Goal: Task Accomplishment & Management: Use online tool/utility

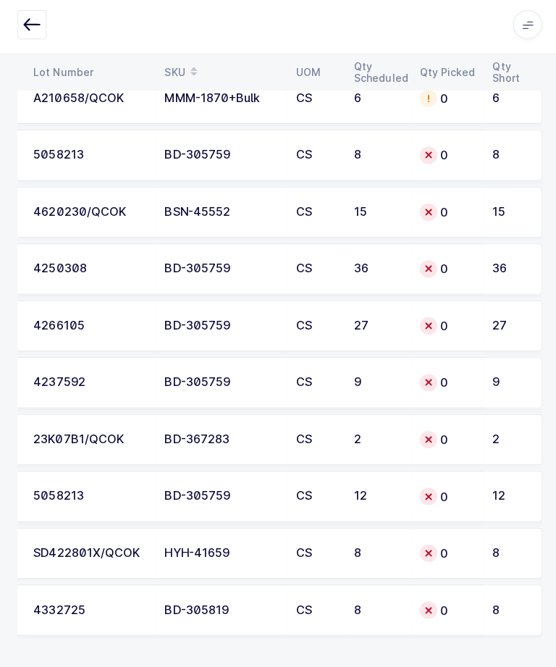
scroll to position [4529, 0]
click at [434, 606] on div "0" at bounding box center [444, 609] width 55 height 17
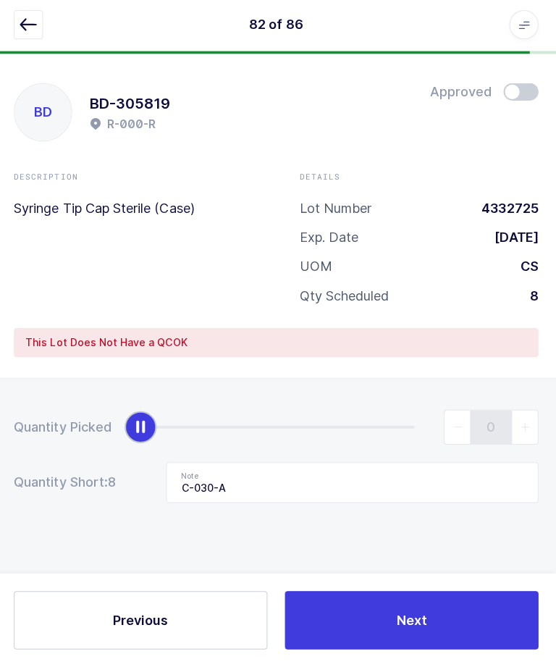
scroll to position [49, 0]
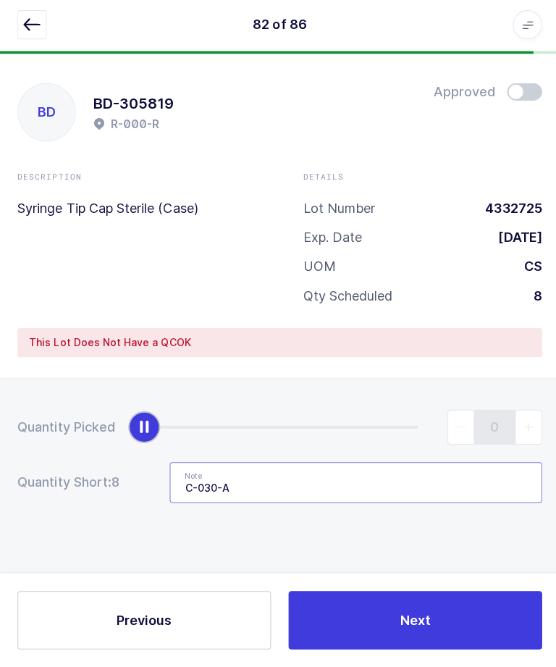
click at [385, 464] on input "C-030-A" at bounding box center [354, 484] width 370 height 41
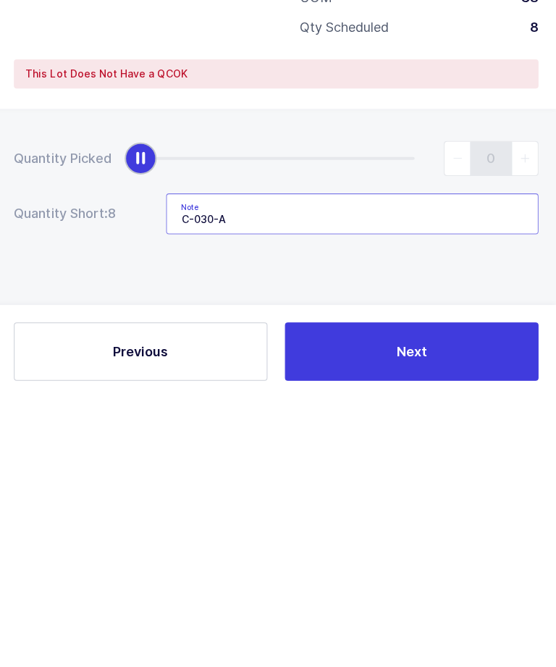
click at [177, 464] on input "C-030-A" at bounding box center [354, 484] width 370 height 41
click at [176, 464] on input "C-030-A" at bounding box center [354, 484] width 370 height 41
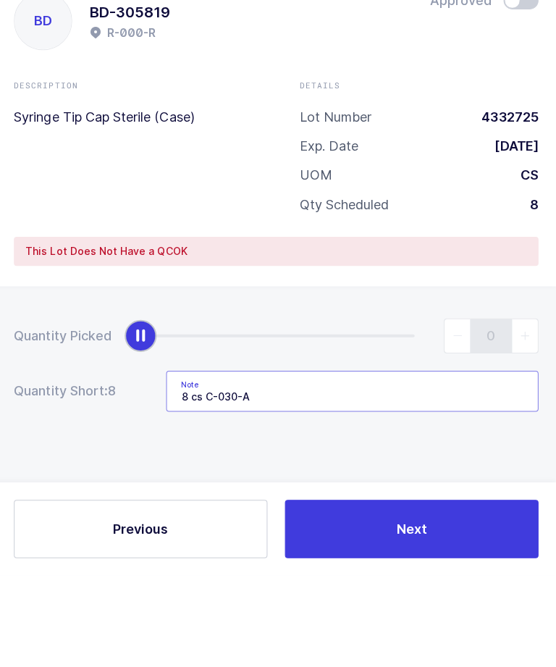
scroll to position [0, 0]
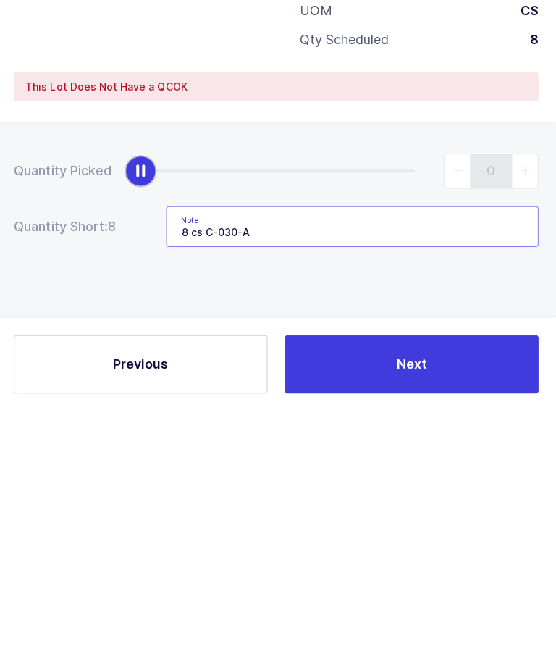
type input "8 cs C-030-A"
click at [423, 611] on span "Next" at bounding box center [413, 620] width 30 height 18
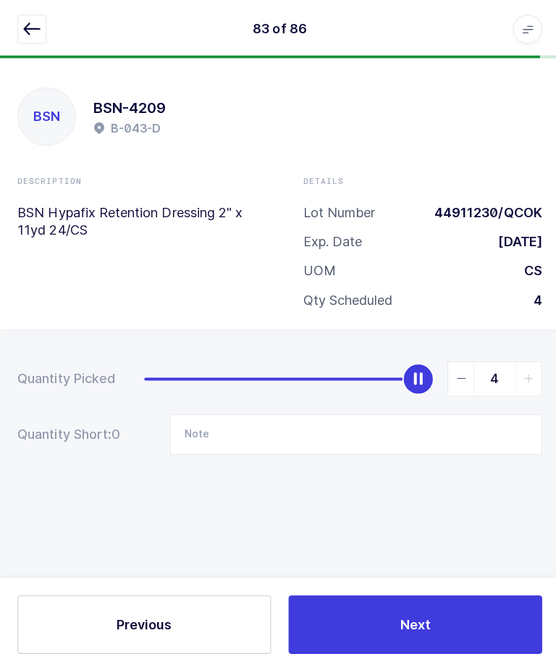
click at [29, 29] on icon "button" at bounding box center [31, 28] width 17 height 17
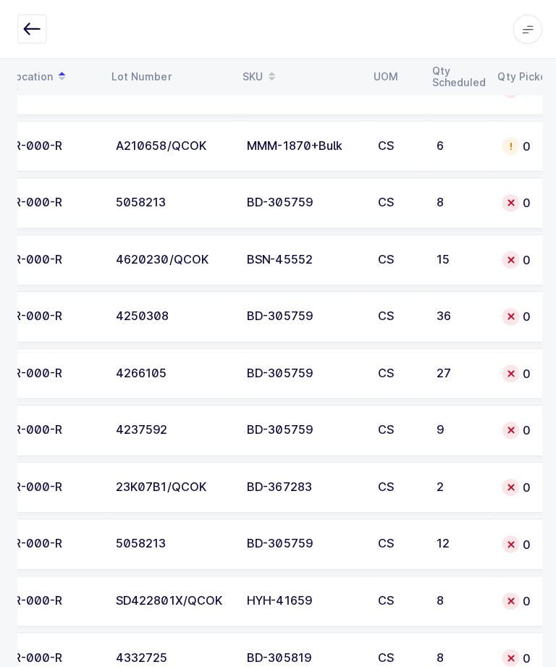
scroll to position [0, 107]
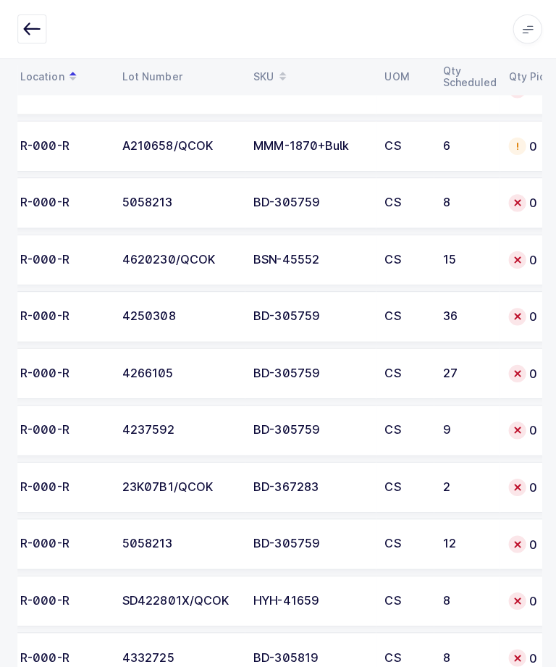
click at [461, 536] on div "12" at bounding box center [464, 541] width 48 height 13
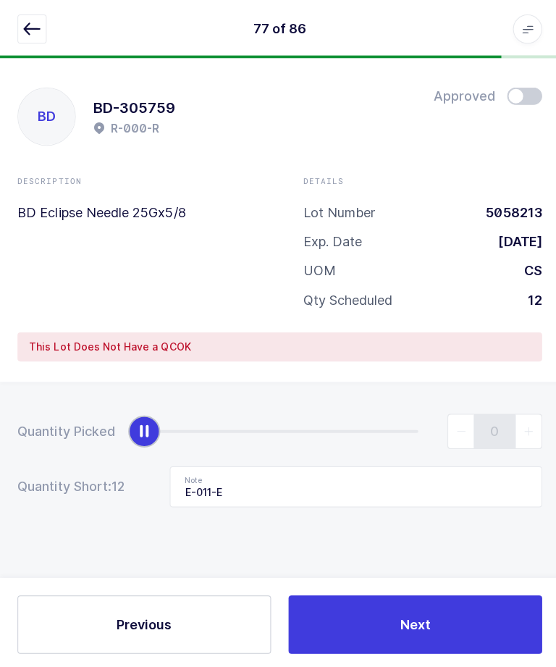
scroll to position [4, 0]
click at [38, 32] on icon "button" at bounding box center [31, 28] width 17 height 17
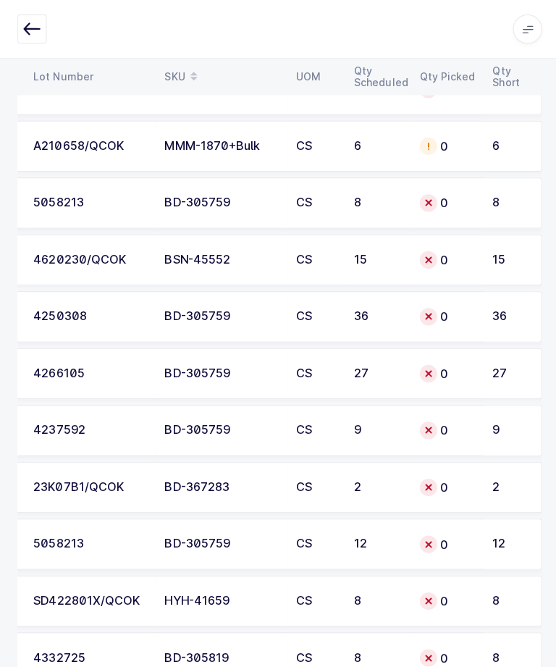
scroll to position [0, 196]
click at [440, 431] on div "0" at bounding box center [444, 427] width 55 height 17
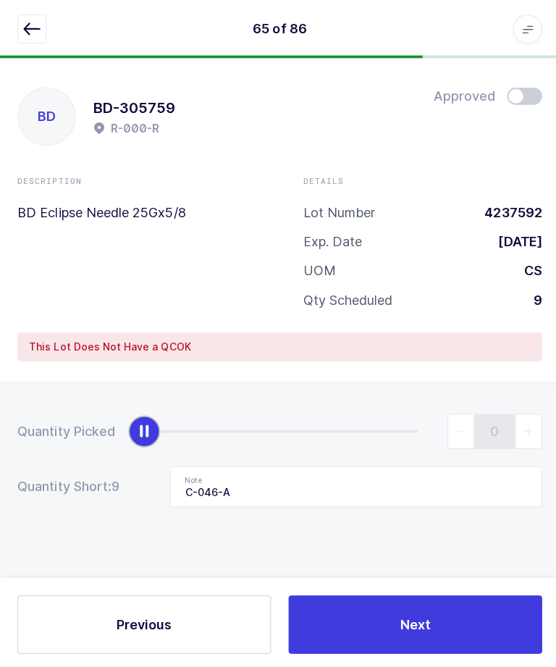
scroll to position [4, 0]
click at [179, 484] on input "C-046-A" at bounding box center [354, 484] width 370 height 41
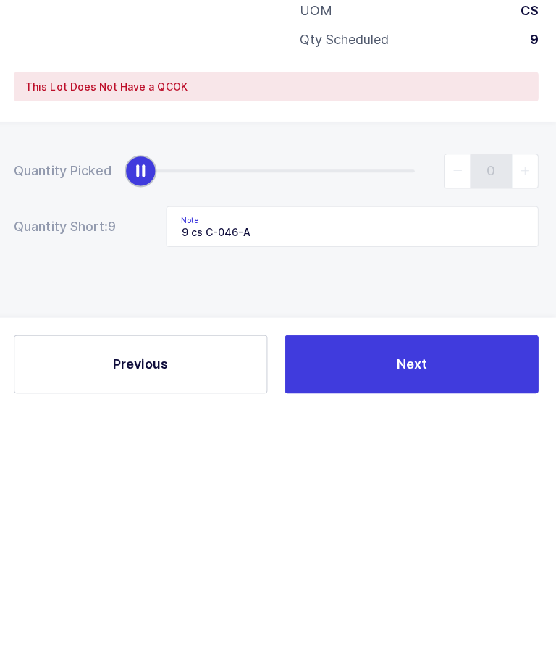
scroll to position [5, 0]
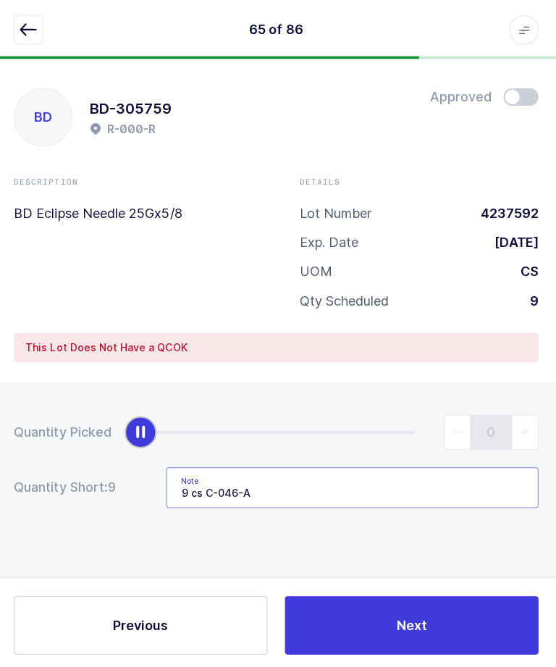
type input "9 cs C-046-A"
click at [398, 629] on span "Next" at bounding box center [413, 620] width 30 height 18
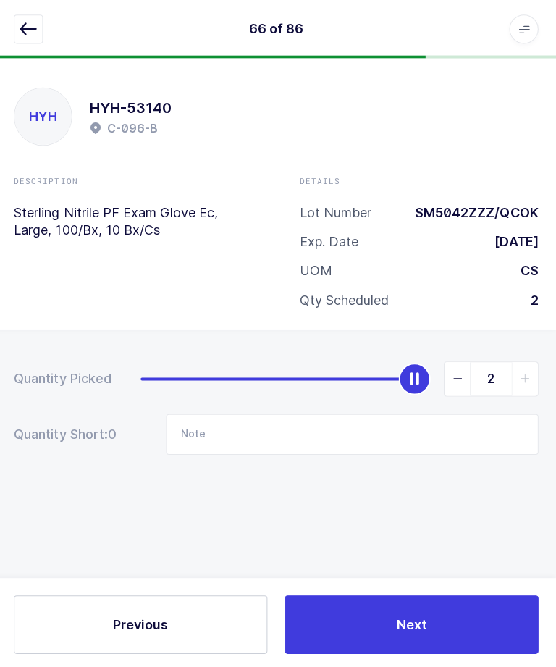
click at [26, 20] on button "button" at bounding box center [31, 28] width 29 height 29
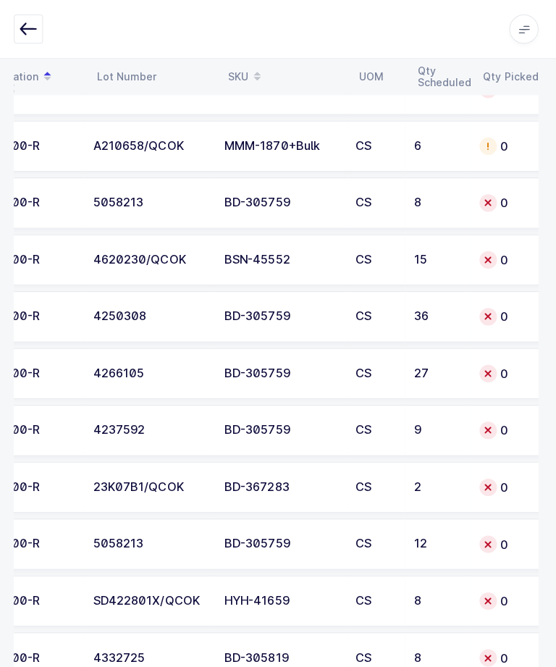
scroll to position [0, 129]
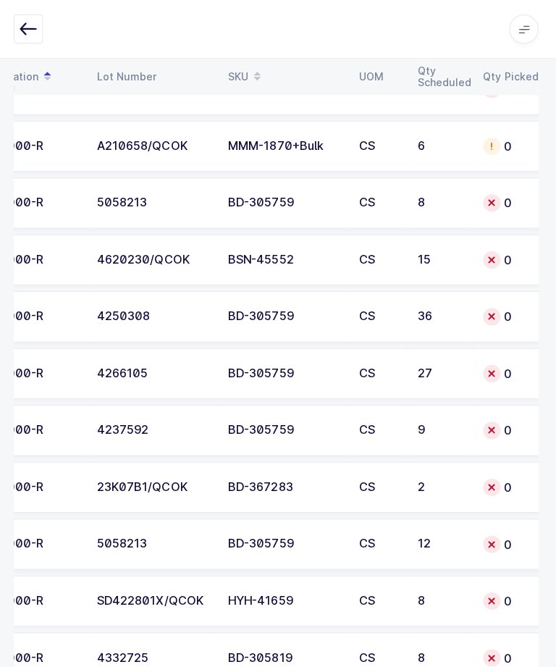
click at [330, 196] on div "BD-305759" at bounding box center [286, 202] width 113 height 13
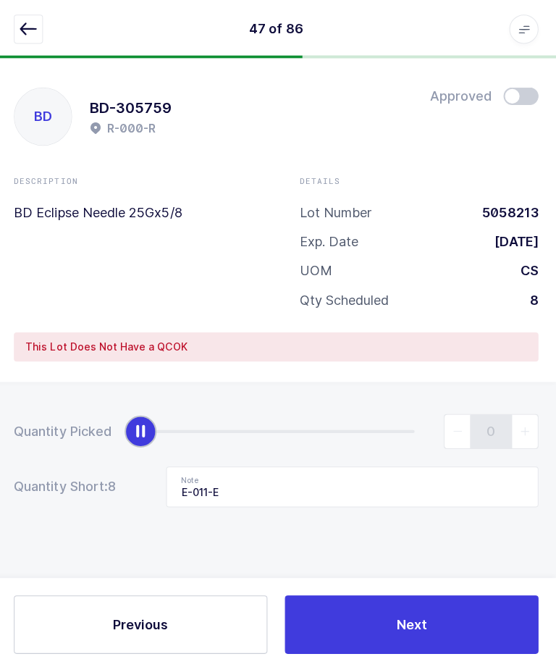
click at [25, 41] on button "button" at bounding box center [31, 28] width 29 height 29
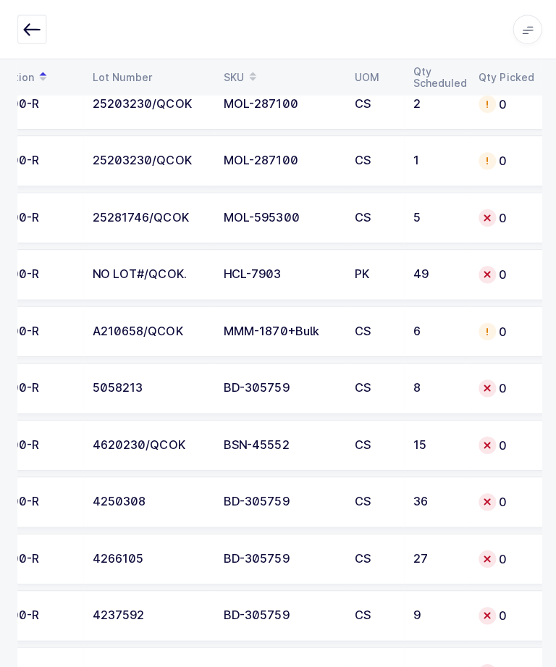
scroll to position [4299, 0]
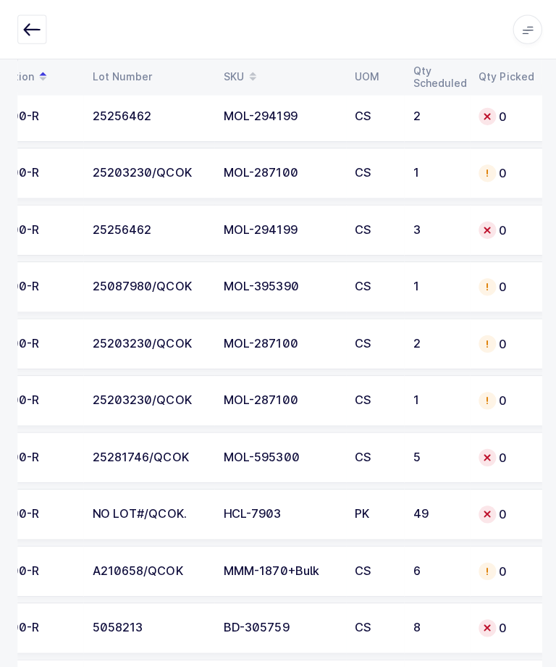
click at [382, 403] on td "CS" at bounding box center [373, 397] width 58 height 51
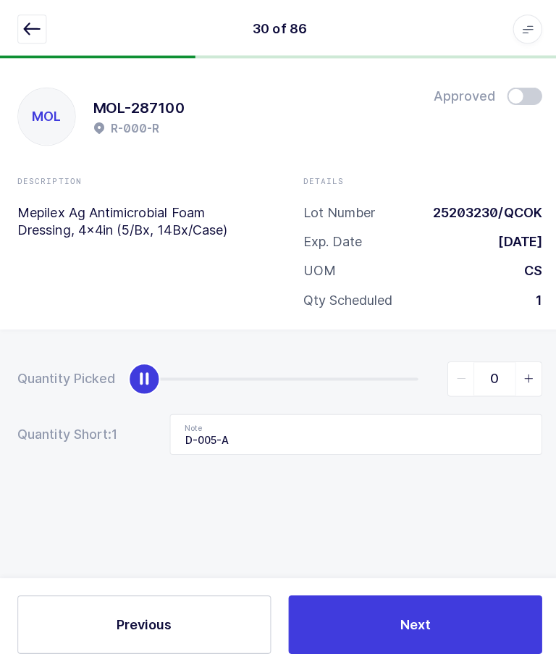
click at [530, 381] on span "slider between 0 and 1" at bounding box center [525, 376] width 26 height 33
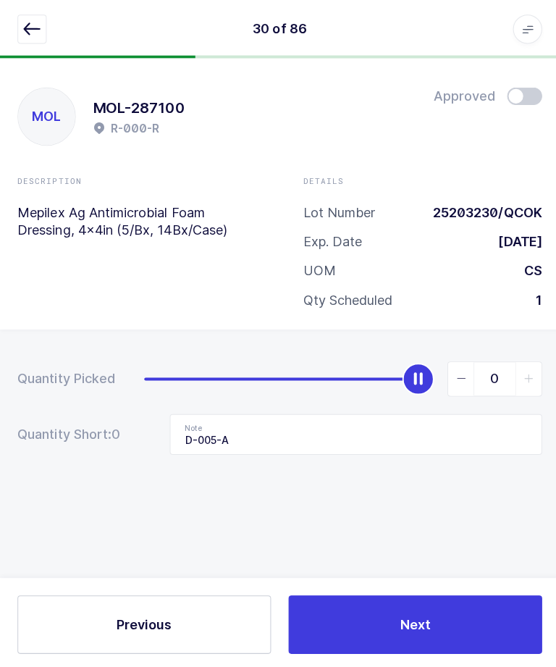
type input "1"
click at [446, 650] on button "Next" at bounding box center [413, 621] width 252 height 58
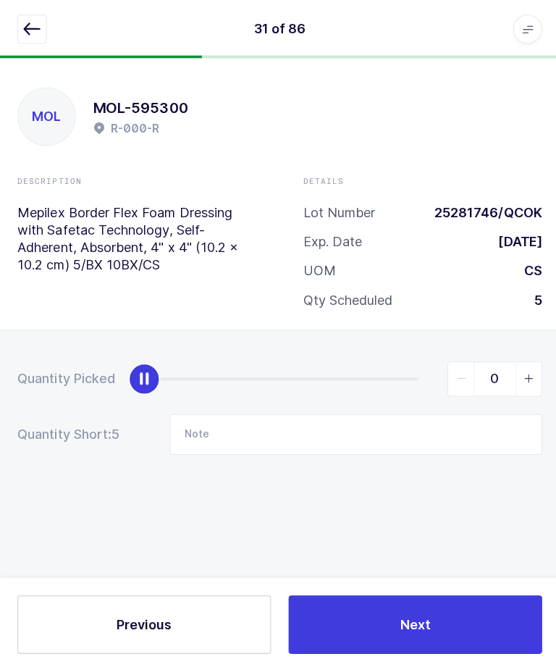
click at [22, 43] on button "button" at bounding box center [31, 28] width 29 height 29
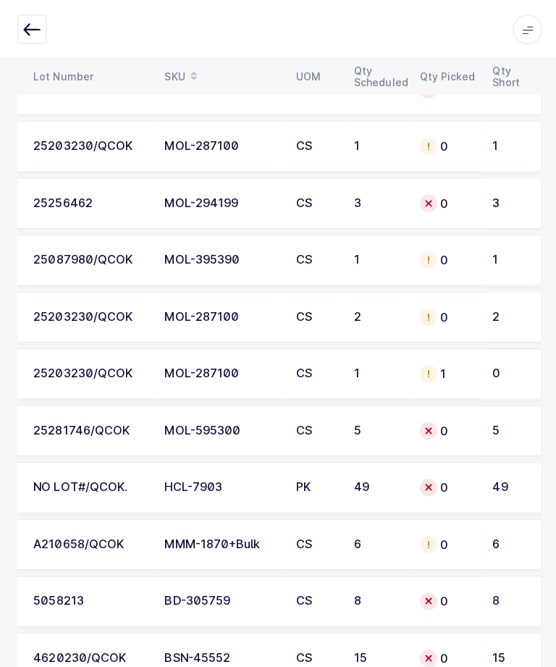
scroll to position [4088, 0]
click at [474, 316] on td "0" at bounding box center [445, 315] width 72 height 51
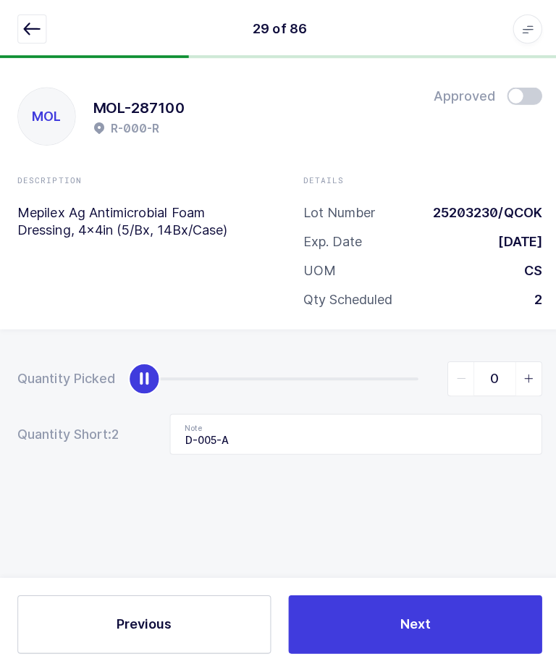
scroll to position [49, 0]
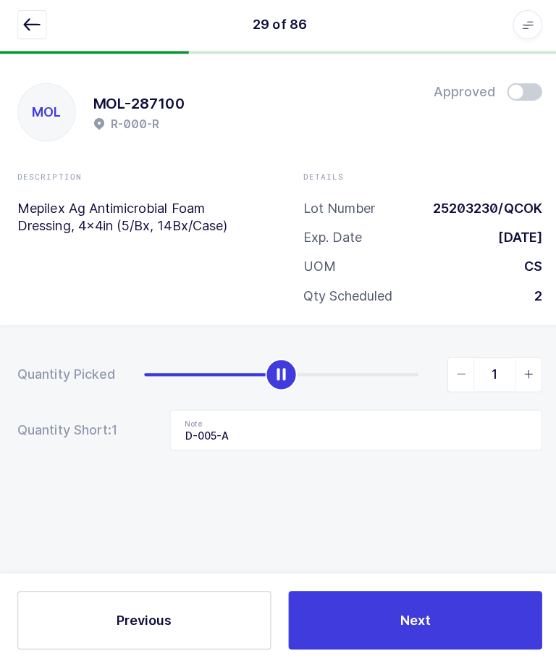
type input "2"
click at [430, 592] on button "Next" at bounding box center [413, 621] width 252 height 58
click at [404, 624] on span "Next" at bounding box center [413, 620] width 30 height 18
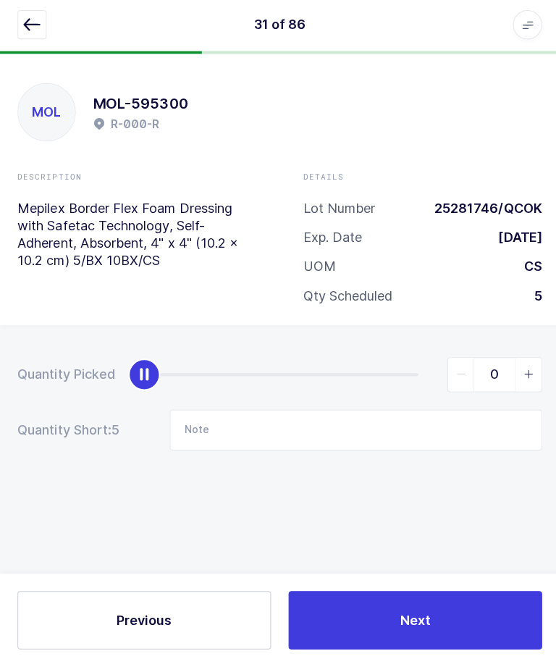
click at [35, 4] on div "31 of 86 Apps Core [GEOGRAPHIC_DATA] Admin Mission Control Purchasing [PERSON_N…" at bounding box center [278, 29] width 556 height 58
click at [33, 20] on icon "button" at bounding box center [31, 28] width 17 height 17
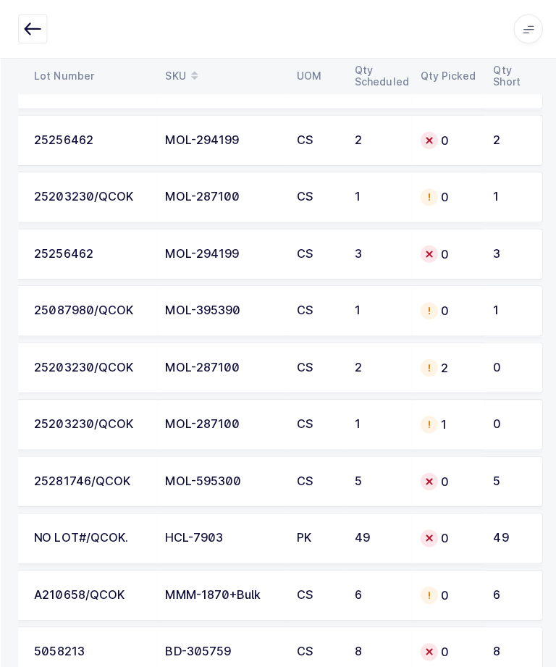
scroll to position [4038, 0]
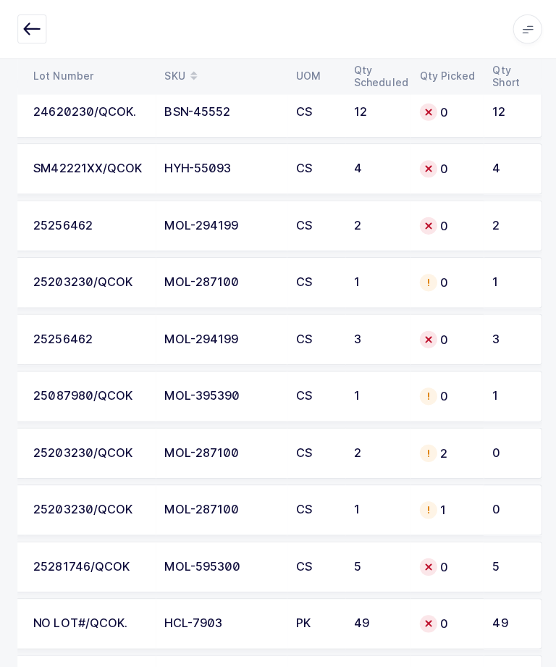
click at [456, 276] on div "0" at bounding box center [444, 280] width 55 height 17
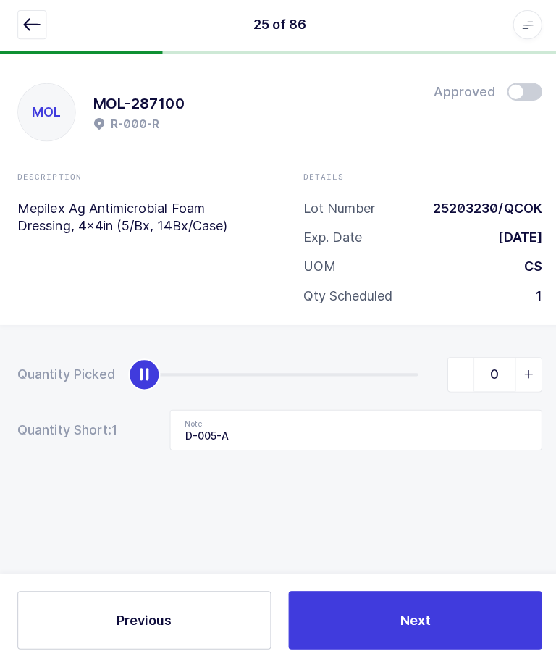
click at [527, 360] on span "slider between 0 and 1" at bounding box center [525, 376] width 26 height 33
type input "1"
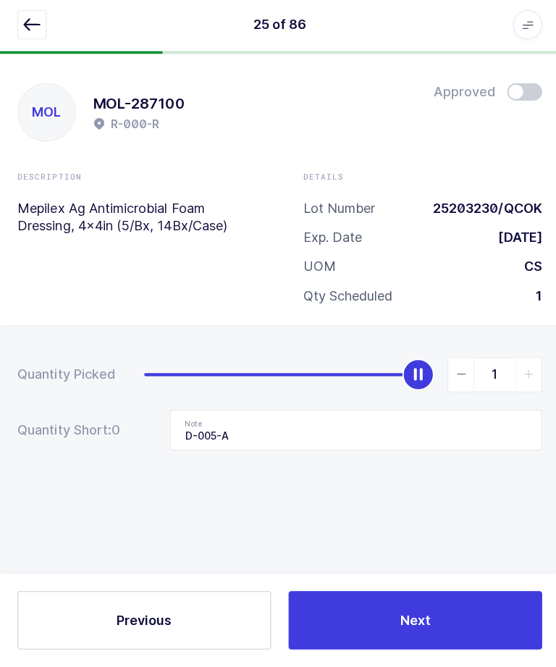
click at [461, 593] on button "Next" at bounding box center [413, 621] width 252 height 58
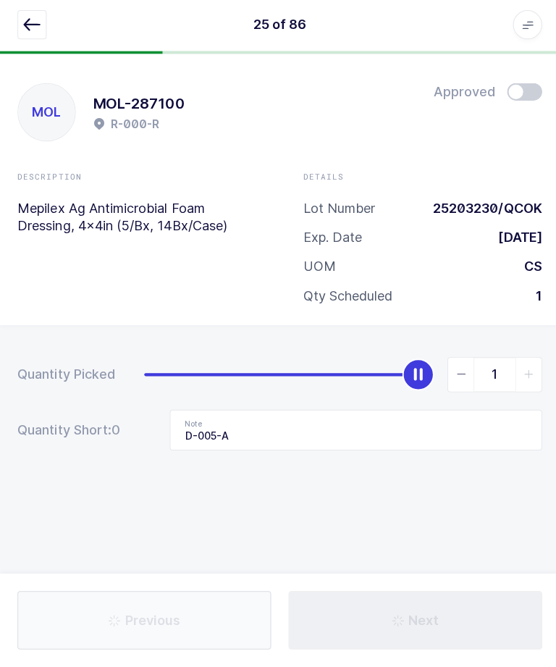
type input "B-044-F"
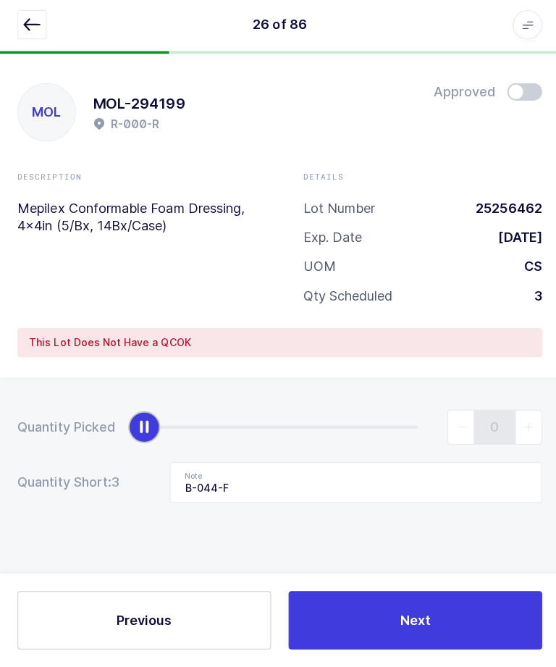
click at [34, 22] on icon "button" at bounding box center [31, 28] width 17 height 17
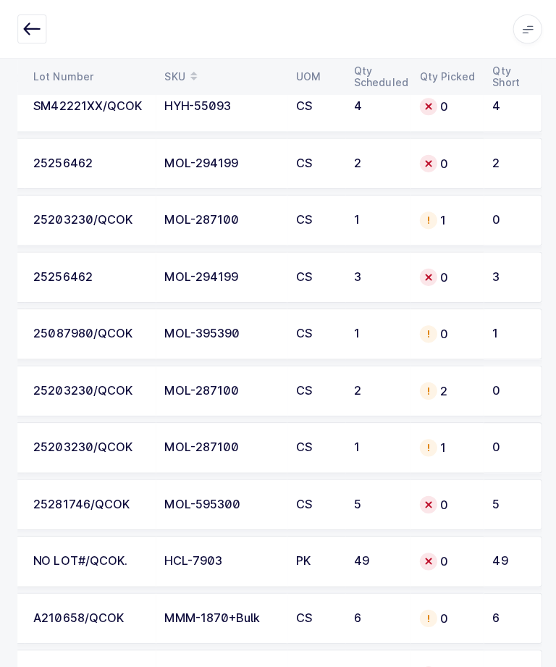
scroll to position [4002, 0]
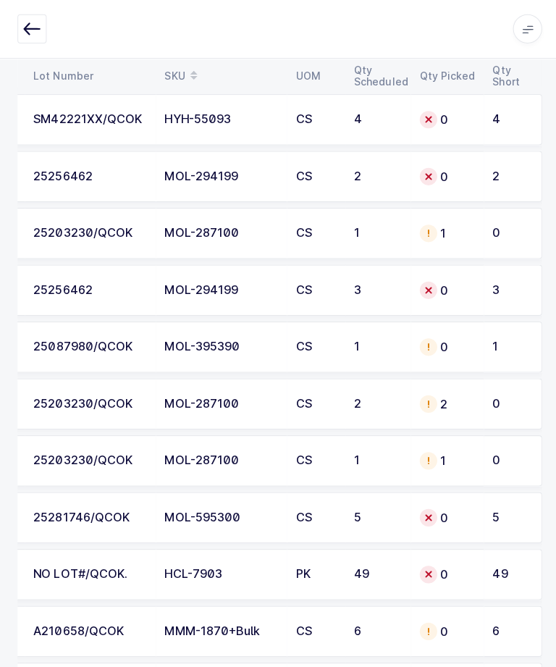
click at [88, 346] on div "25087980/QCOK" at bounding box center [89, 345] width 113 height 13
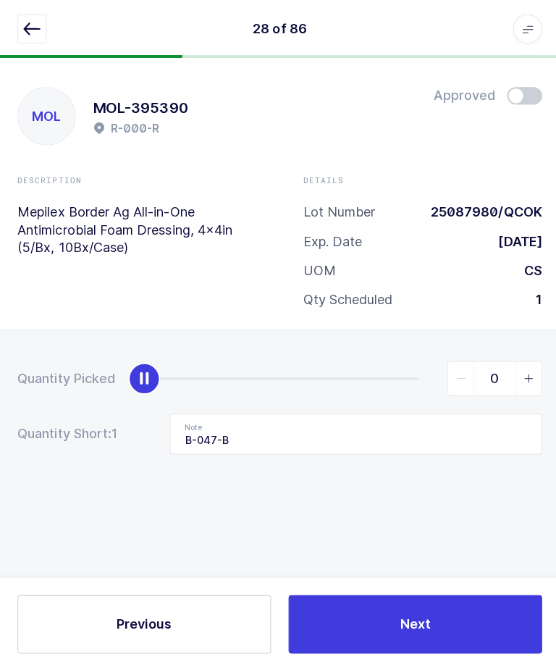
scroll to position [49, 0]
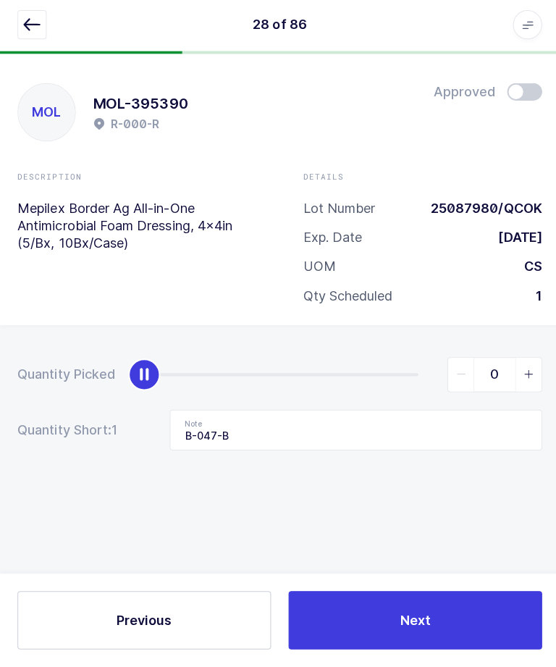
click at [31, 30] on icon "button" at bounding box center [31, 28] width 17 height 17
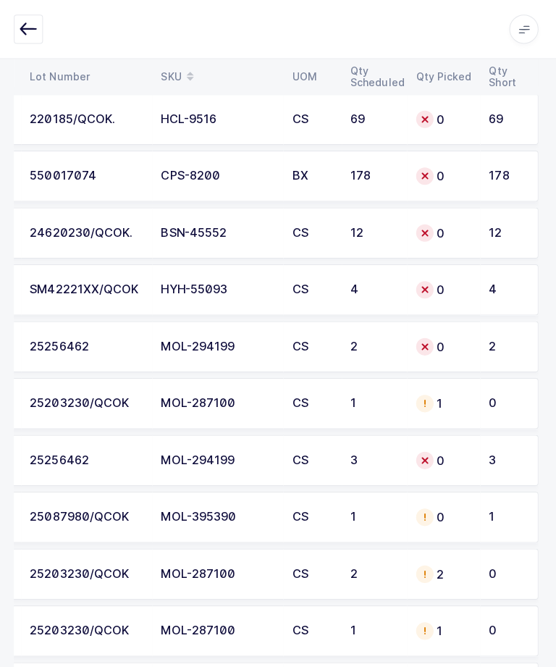
scroll to position [3833, 0]
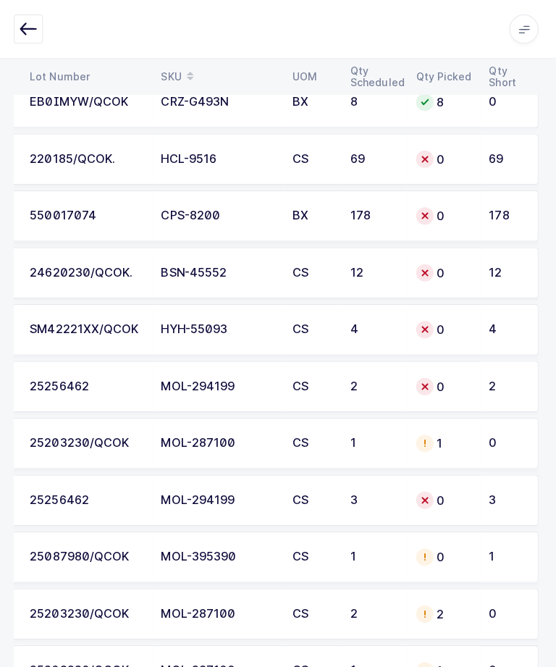
click at [63, 321] on div "SM42221XX/QCOK" at bounding box center [89, 327] width 113 height 13
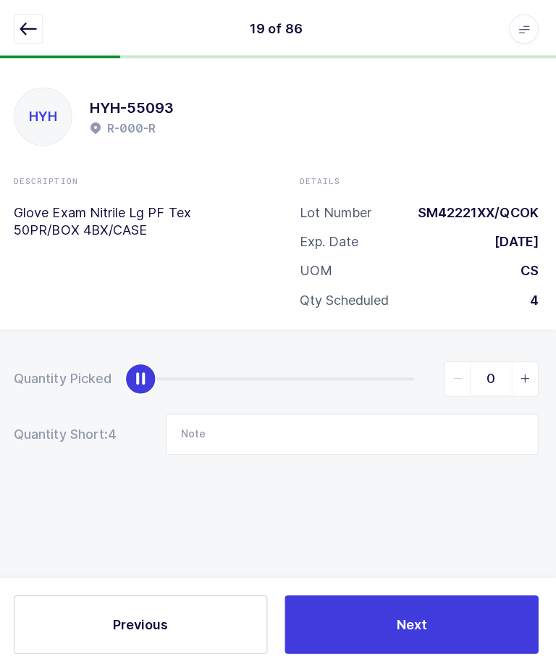
scroll to position [49, 0]
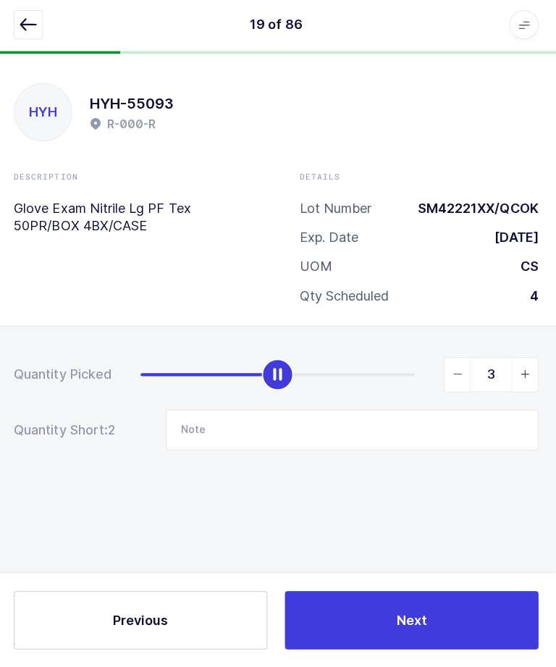
type input "4"
click at [379, 411] on input "Note" at bounding box center [354, 431] width 370 height 41
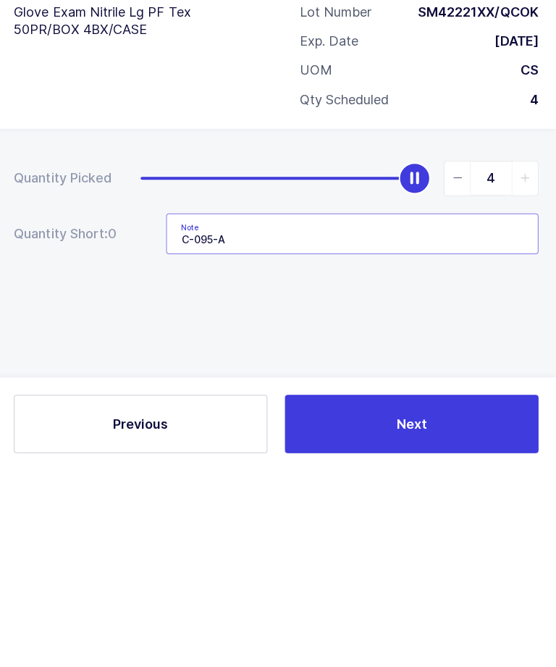
type input "C-095-A"
click at [456, 327] on div "Quantity Picked 4 Quantity Short: 0 Note C-095-A" at bounding box center [278, 456] width 556 height 258
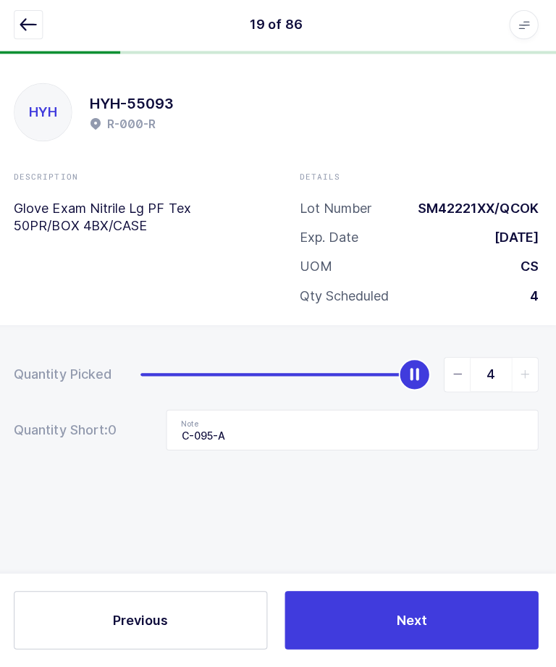
click at [459, 609] on button "Next" at bounding box center [413, 621] width 252 height 58
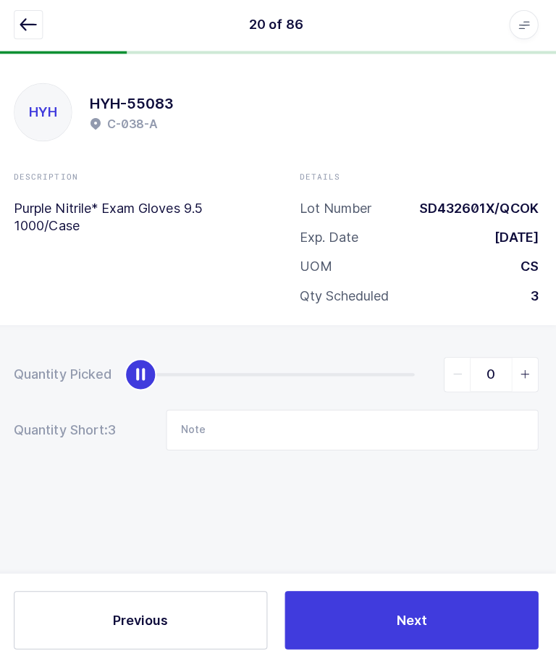
click at [17, 38] on button "button" at bounding box center [31, 28] width 29 height 29
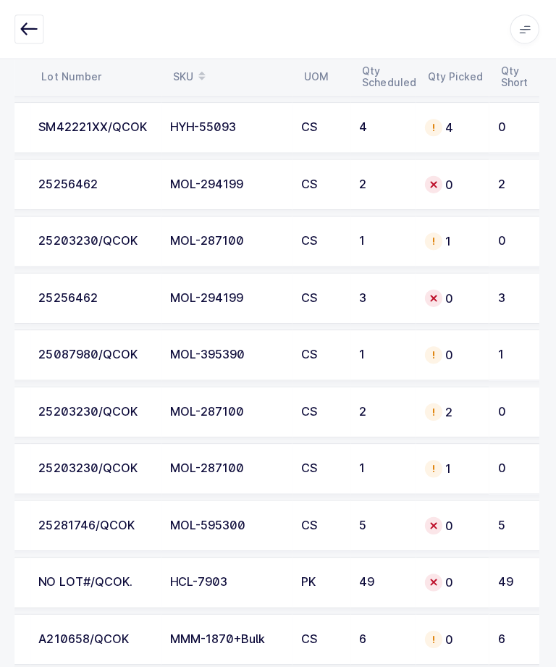
scroll to position [0, 188]
click at [480, 348] on td "0" at bounding box center [453, 352] width 72 height 51
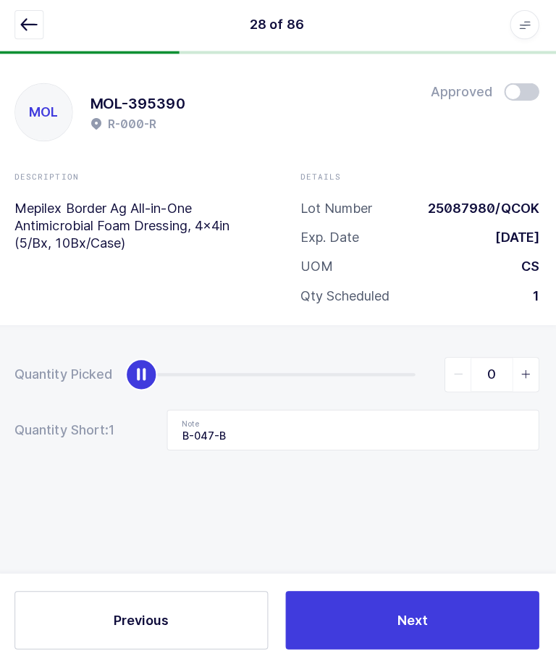
click at [523, 372] on icon "slider between 0 and 1" at bounding box center [526, 377] width 10 height 10
type input "1"
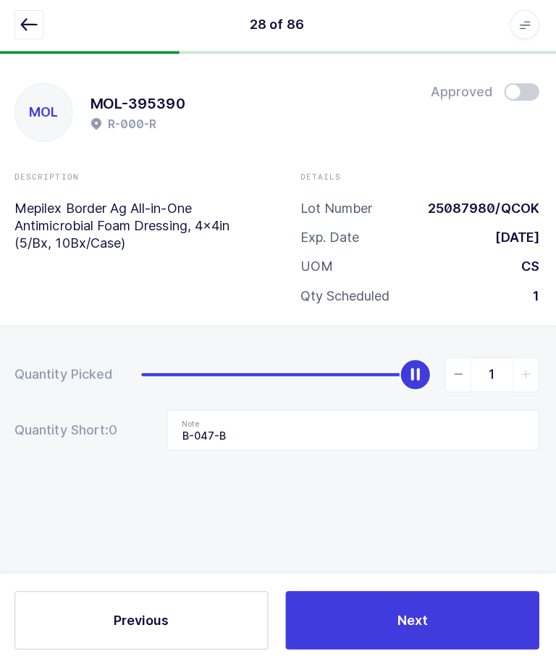
click at [435, 613] on button "Next" at bounding box center [413, 621] width 252 height 58
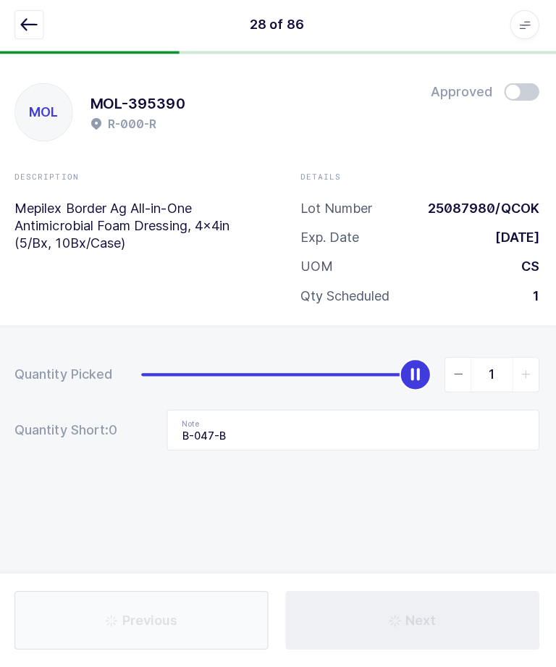
type input "D-005-A"
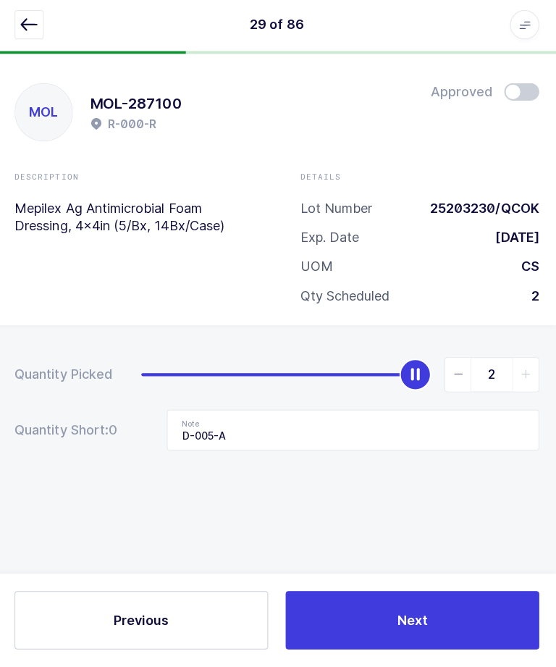
click at [32, 24] on icon "button" at bounding box center [31, 28] width 17 height 17
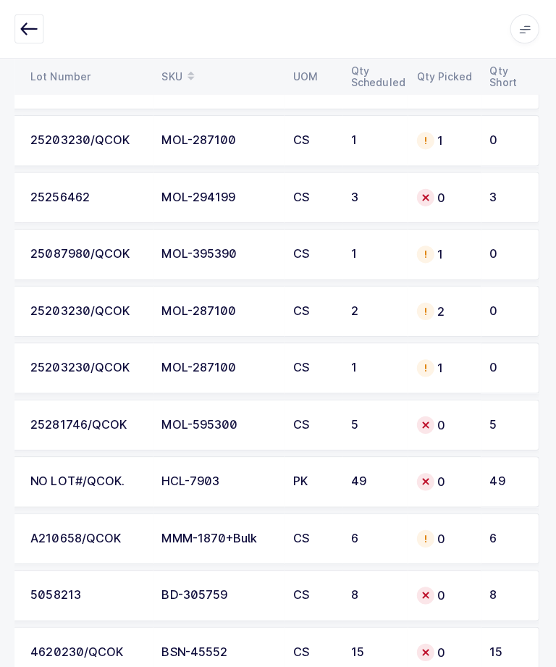
scroll to position [4090, 0]
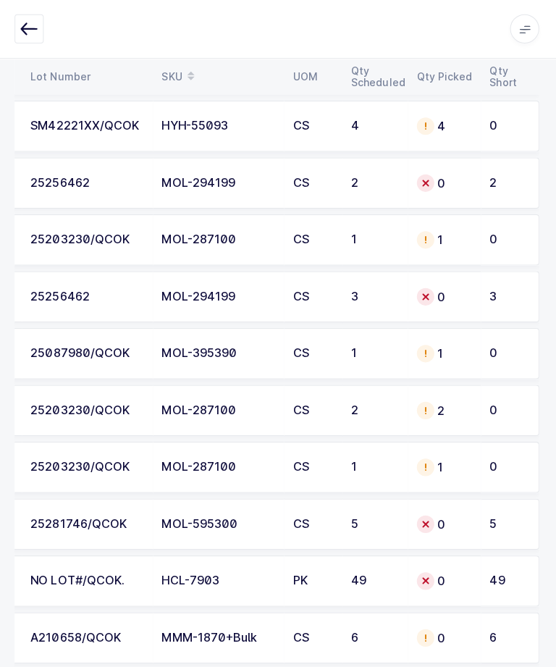
click at [500, 295] on div "3" at bounding box center [507, 295] width 34 height 13
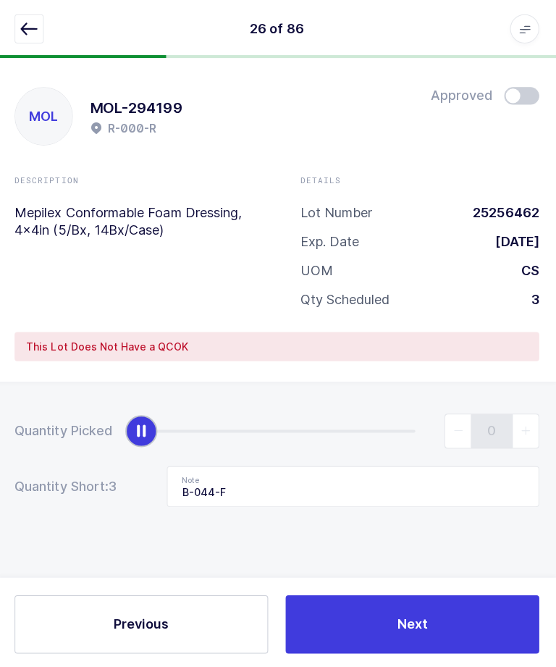
scroll to position [49, 0]
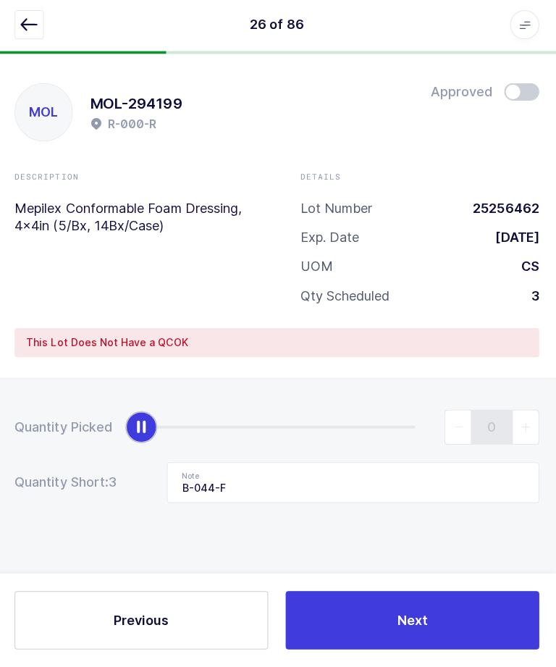
click at [24, 20] on icon "button" at bounding box center [31, 28] width 17 height 17
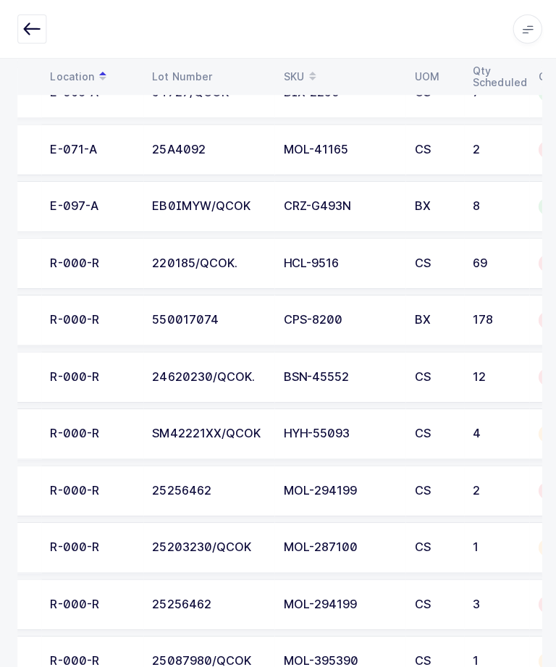
scroll to position [0, 78]
click at [471, 322] on div "178" at bounding box center [493, 318] width 48 height 13
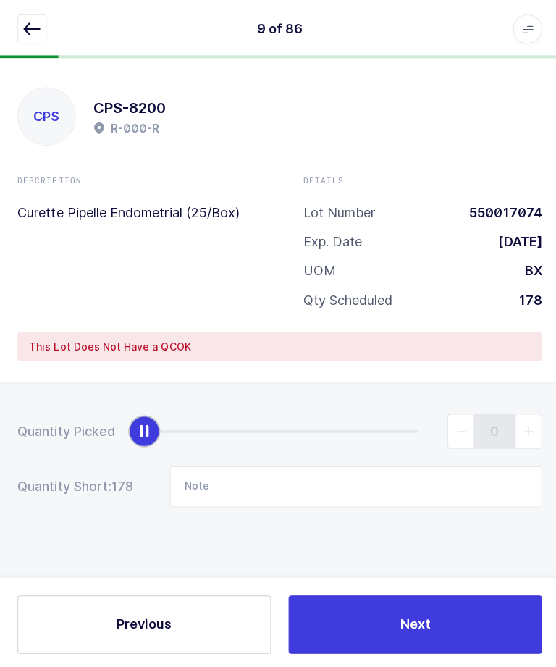
scroll to position [49, 0]
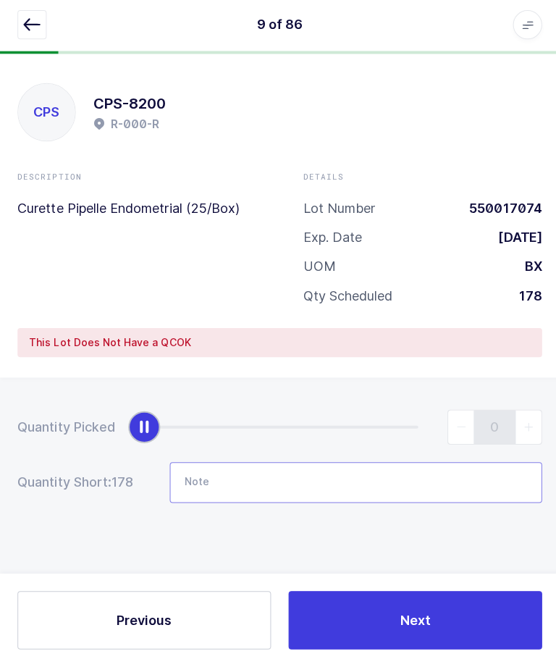
click at [382, 464] on input "Note" at bounding box center [354, 484] width 370 height 41
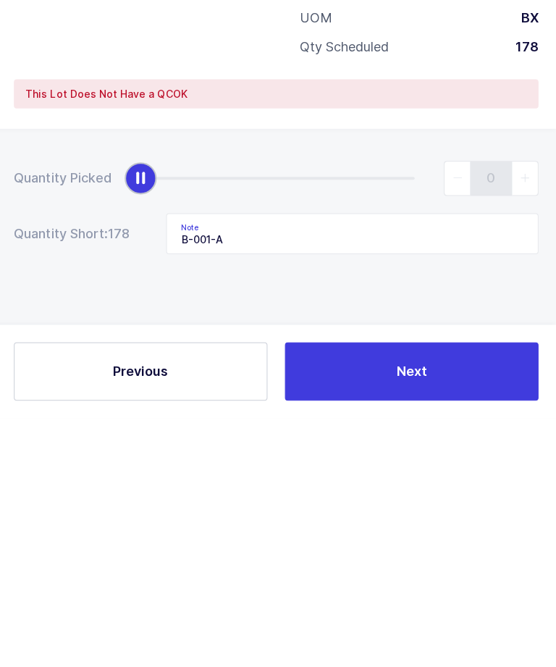
click at [455, 380] on div "Quantity Picked 0 Quantity Short: 178 Note B-001-A" at bounding box center [278, 509] width 556 height 258
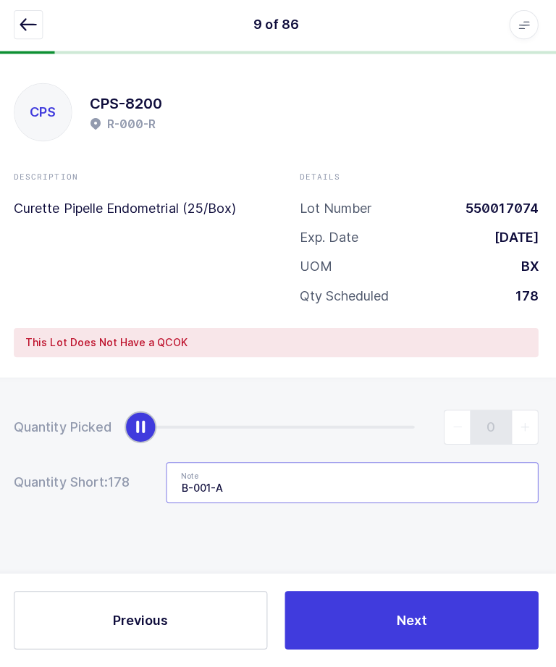
click at [177, 464] on input "B-001-A" at bounding box center [354, 484] width 370 height 41
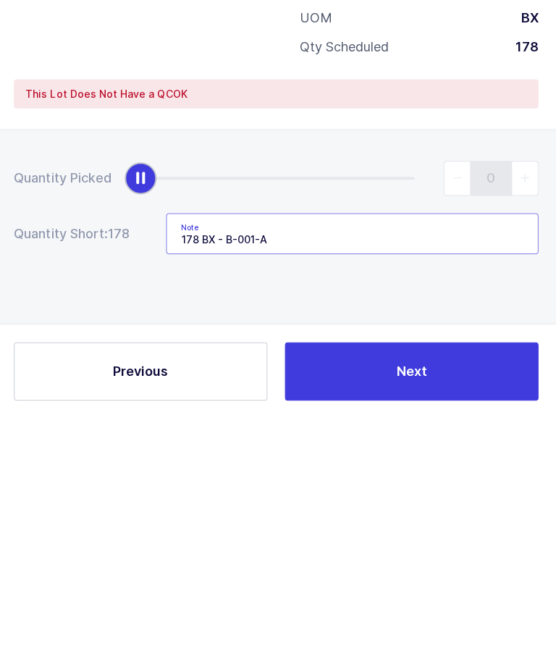
type input "178 BX - B-001-A"
click at [436, 380] on div "Quantity Picked 0 Quantity Short: 178 Note 178 BX - B-001-A" at bounding box center [278, 509] width 556 height 258
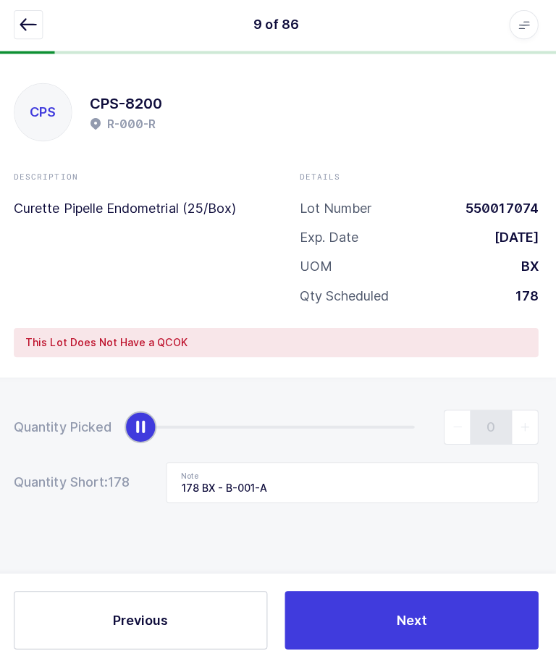
click at [461, 625] on button "Next" at bounding box center [413, 621] width 252 height 58
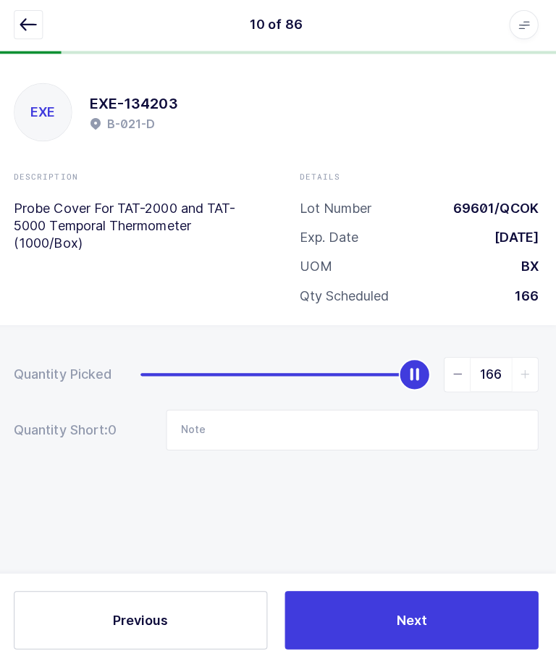
click at [39, 26] on button "button" at bounding box center [31, 28] width 29 height 29
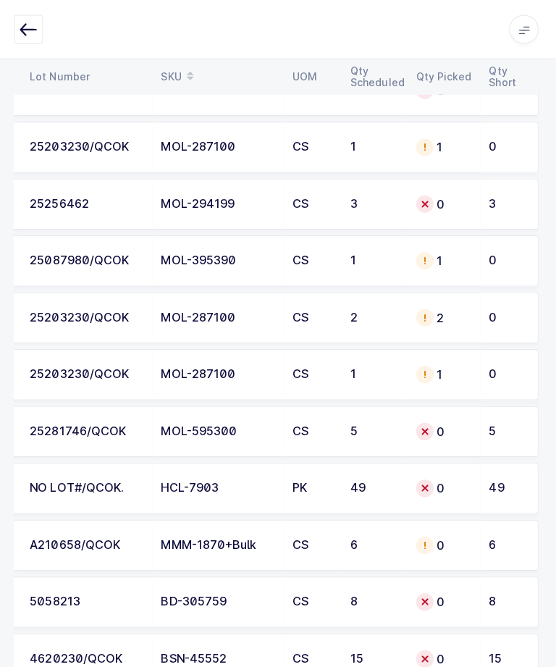
scroll to position [4031, 0]
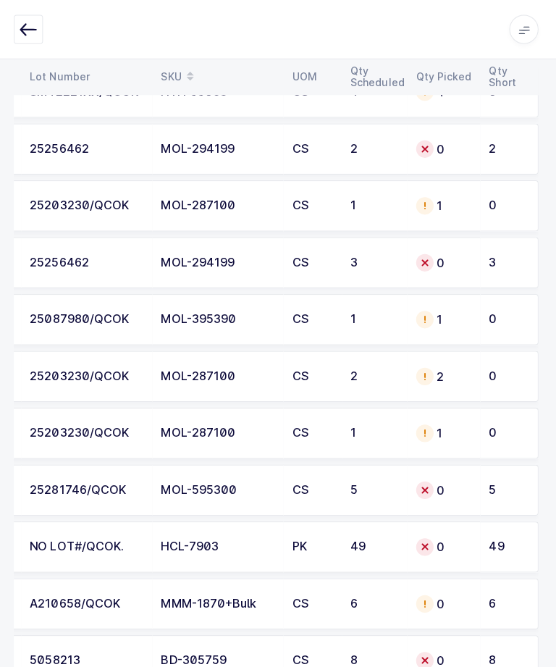
click at [396, 254] on td "3" at bounding box center [375, 260] width 65 height 51
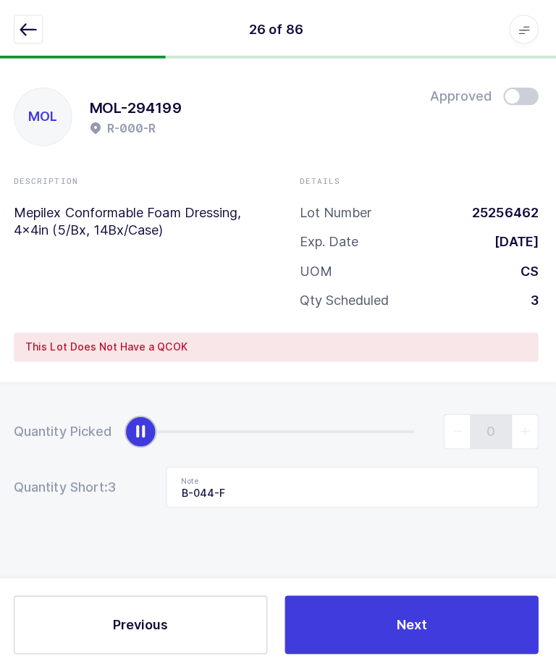
scroll to position [49, 0]
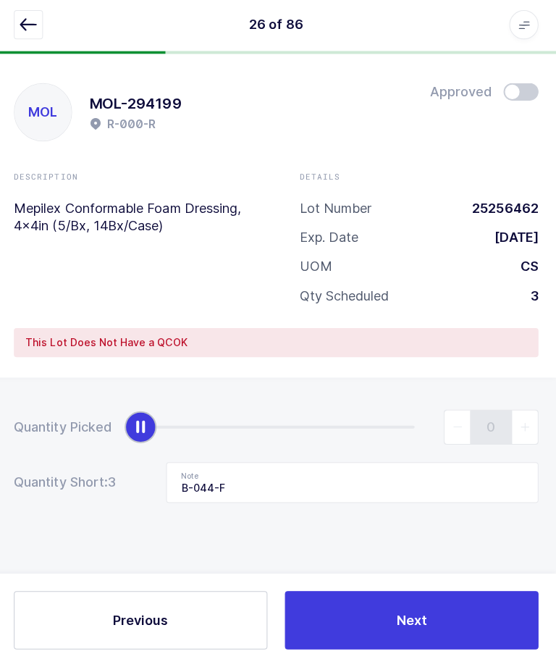
click at [17, 38] on button "button" at bounding box center [31, 28] width 29 height 29
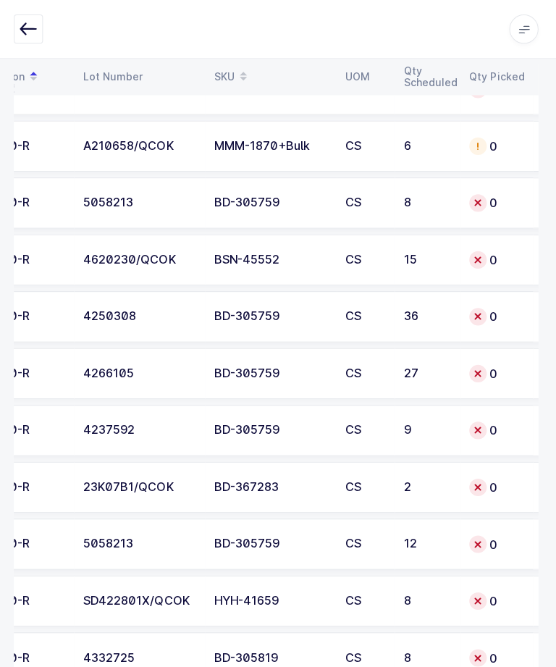
scroll to position [0, 143]
click at [117, 537] on div "5058213" at bounding box center [141, 541] width 113 height 13
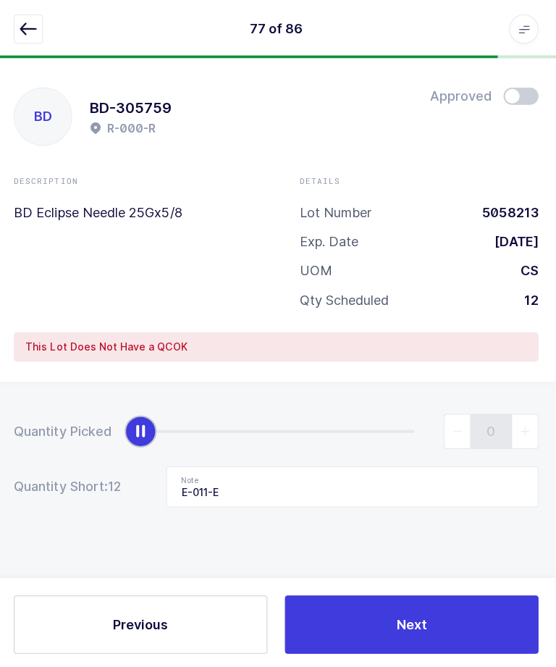
scroll to position [4, 0]
click at [183, 484] on input "E-011-E" at bounding box center [354, 484] width 370 height 41
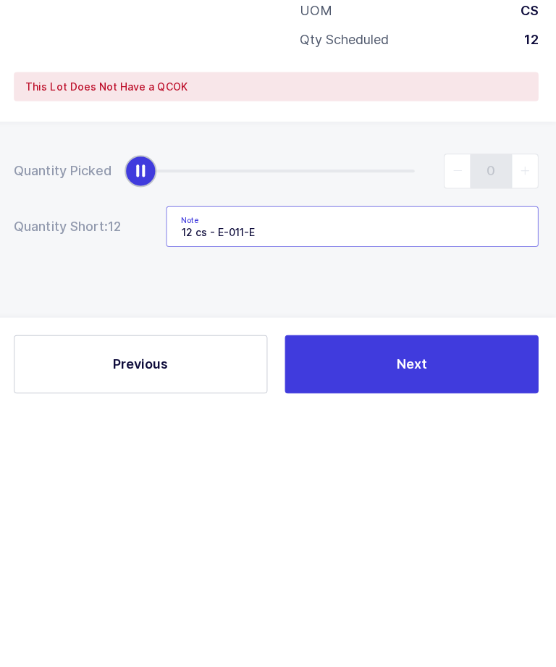
type input "12 cs - E-011-E"
click at [449, 592] on button "Next" at bounding box center [413, 621] width 252 height 58
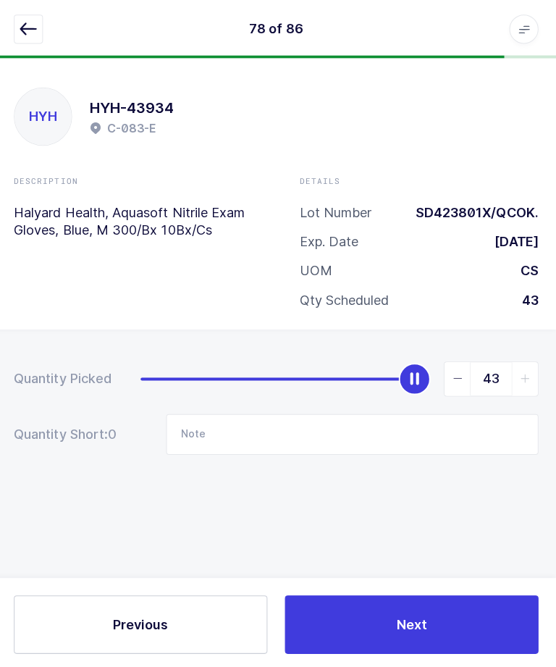
click at [35, 25] on icon "button" at bounding box center [31, 28] width 17 height 17
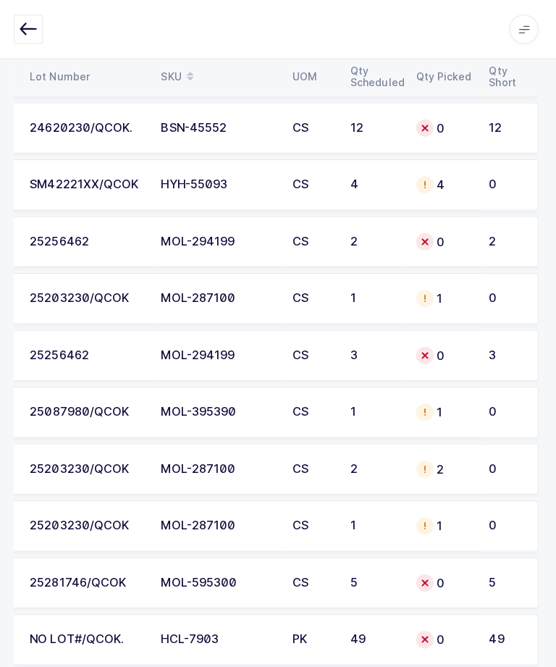
scroll to position [4485, 0]
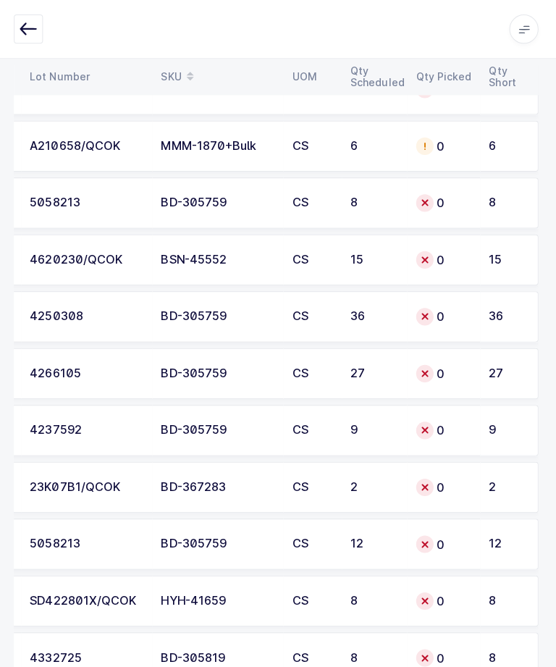
click at [57, 204] on div "5058213" at bounding box center [89, 202] width 113 height 13
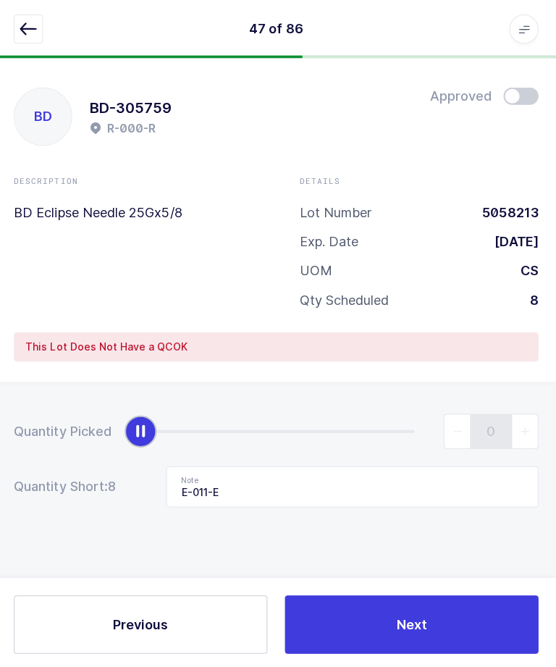
scroll to position [4, 0]
click at [172, 477] on input "E-011-E" at bounding box center [354, 484] width 370 height 41
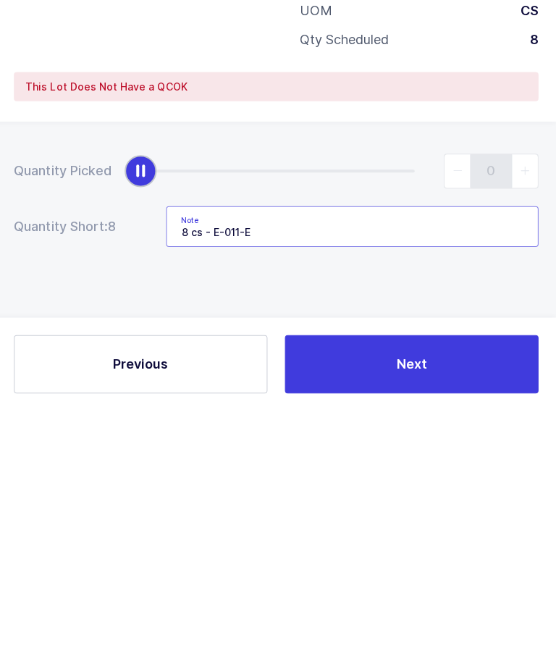
type input "8 cs - E-011-E"
click at [364, 592] on button "Next" at bounding box center [413, 621] width 252 height 58
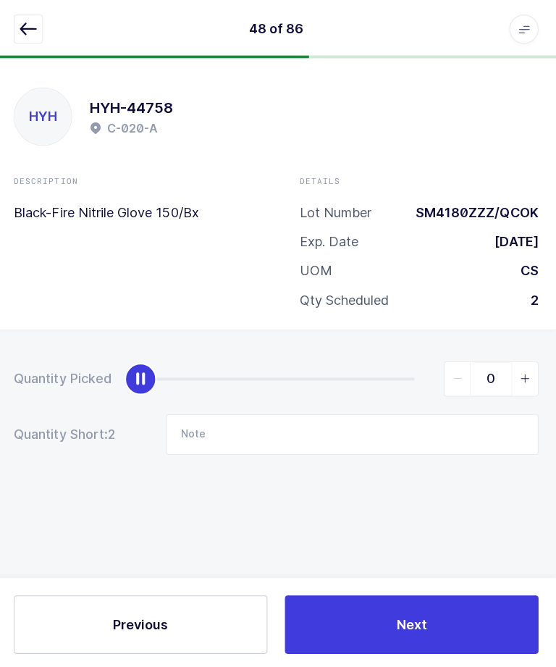
click at [33, 38] on button "button" at bounding box center [31, 28] width 29 height 29
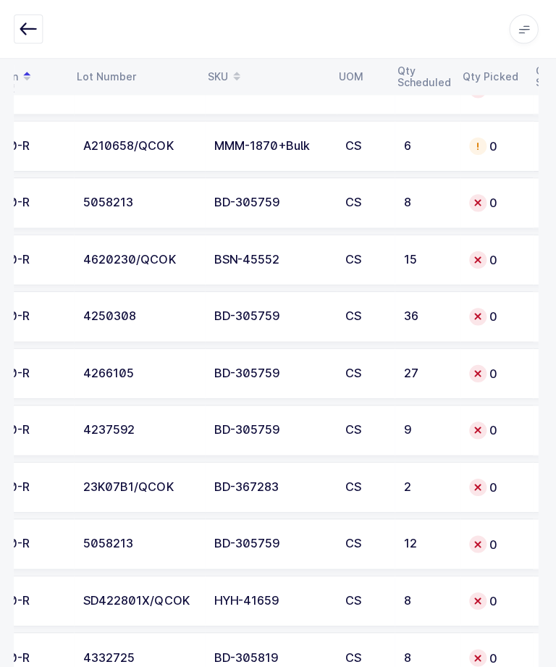
scroll to position [0, 129]
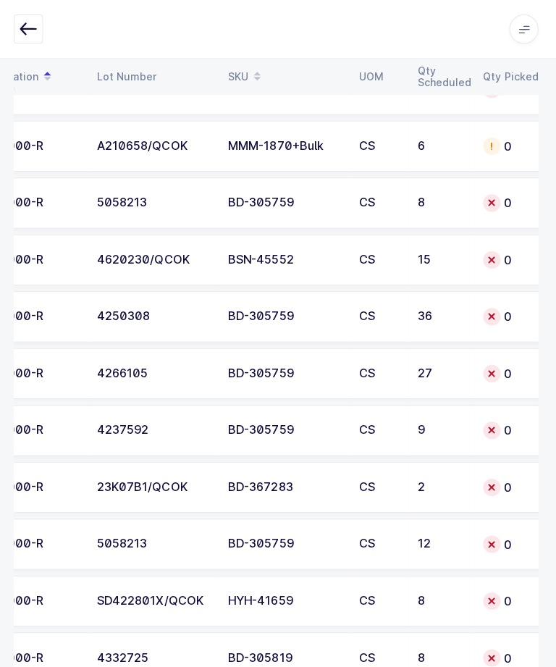
click at [120, 489] on td "23K07B1/QCOK" at bounding box center [156, 484] width 130 height 51
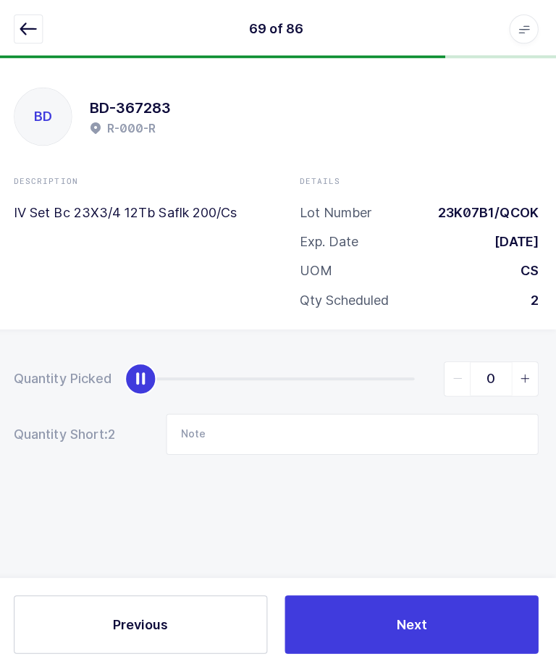
scroll to position [4, 0]
click at [25, 37] on icon "button" at bounding box center [31, 28] width 17 height 17
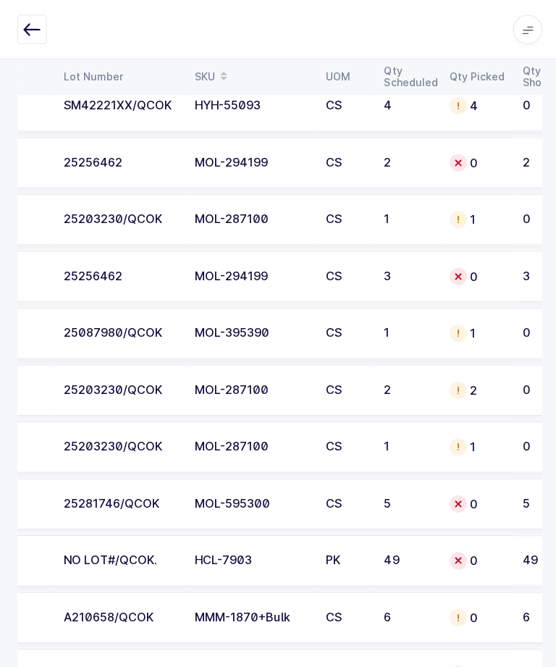
scroll to position [4016, 0]
click at [444, 490] on td "0" at bounding box center [474, 501] width 72 height 51
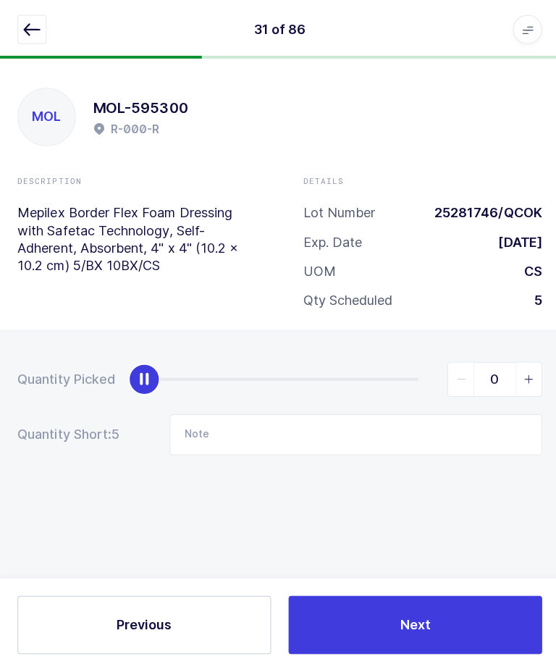
scroll to position [49, 0]
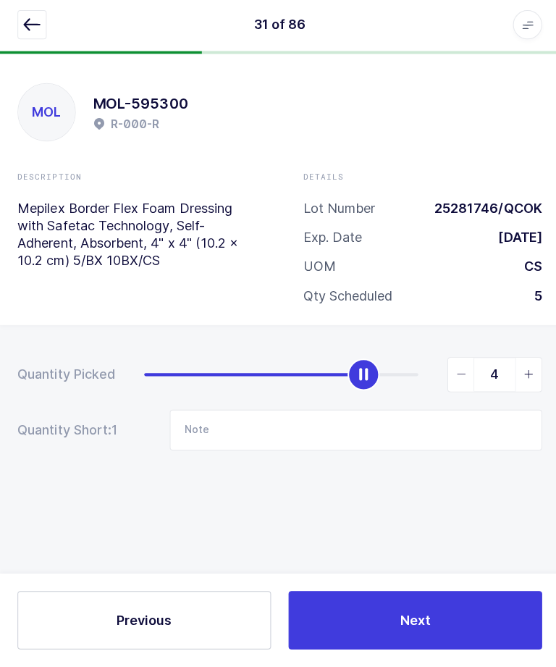
type input "5"
click at [332, 411] on input "Note" at bounding box center [354, 431] width 370 height 41
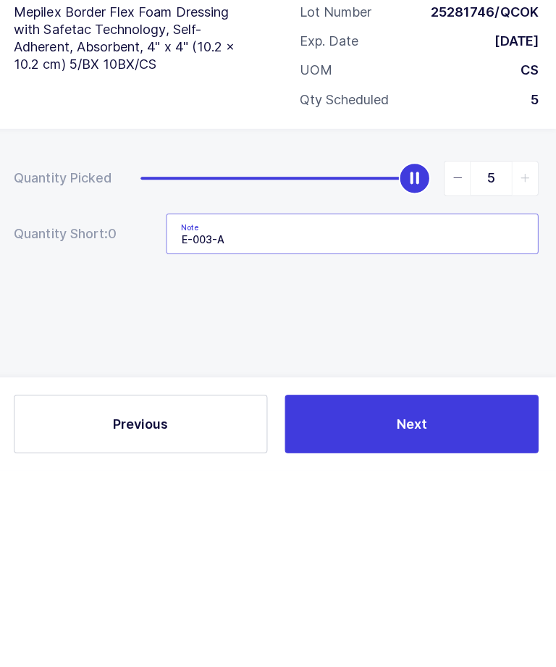
type input "E-003-A"
click at [470, 327] on div "Quantity Picked 5 Quantity Short: 0 Note E-003-A" at bounding box center [278, 456] width 556 height 258
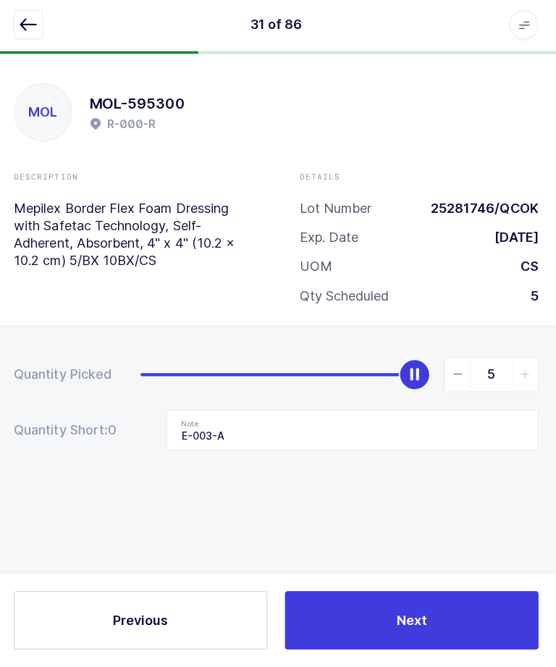
click at [432, 621] on button "Next" at bounding box center [413, 621] width 252 height 58
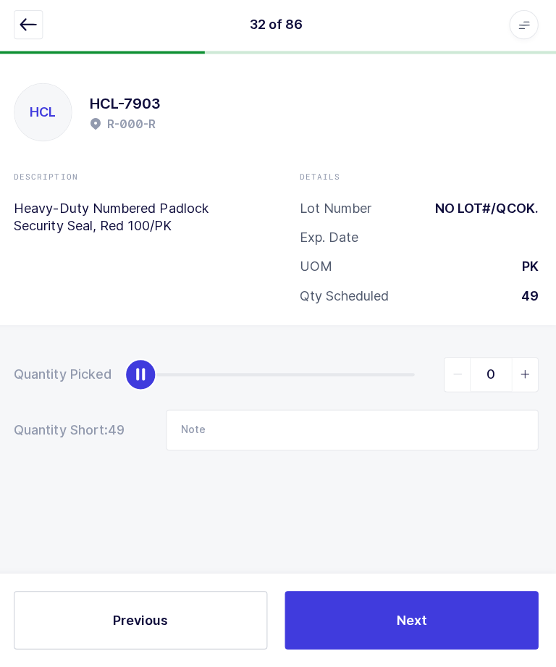
click at [32, 20] on icon "button" at bounding box center [31, 28] width 17 height 17
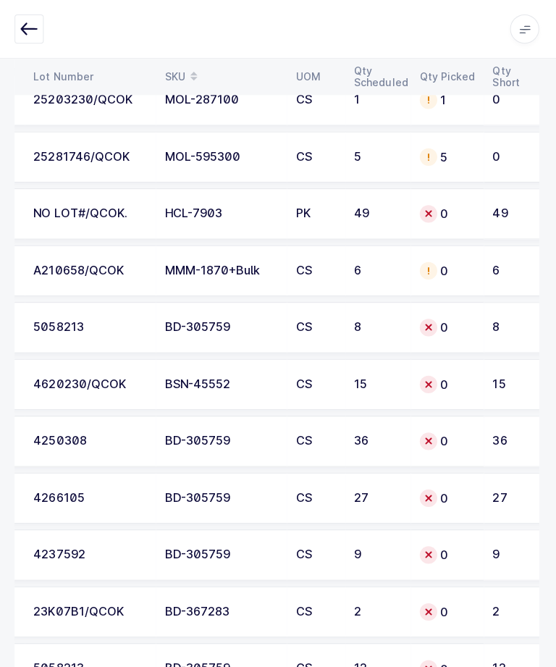
scroll to position [4363, 0]
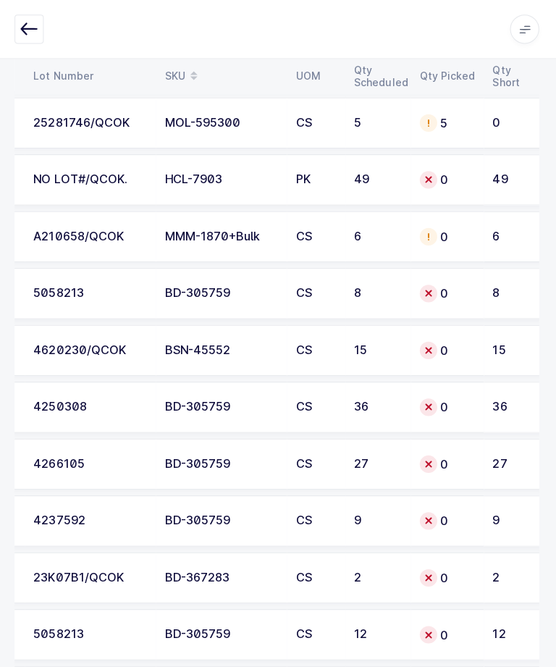
click at [64, 413] on td "4250308" at bounding box center [93, 405] width 130 height 51
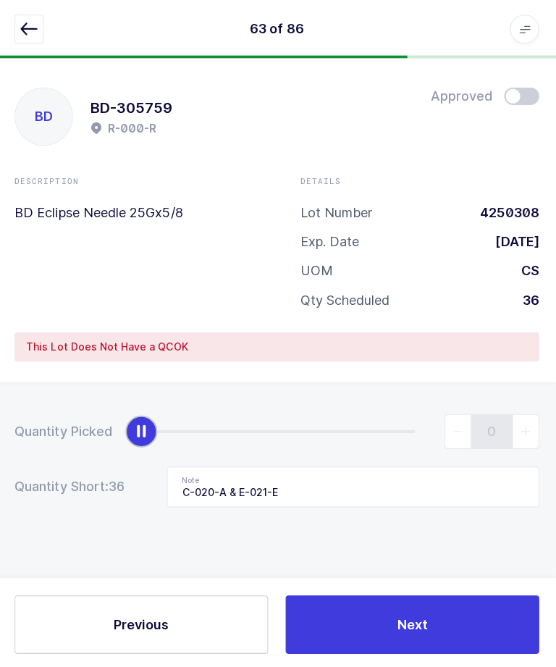
scroll to position [4, 0]
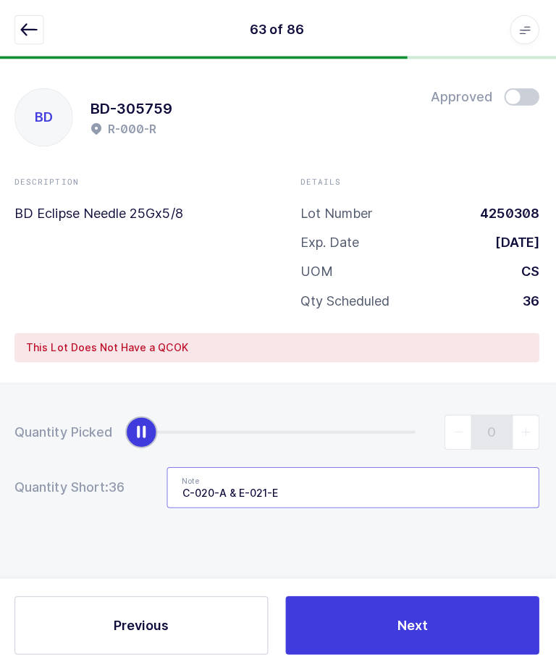
click at [238, 475] on input "C-020-A & E-021-E" at bounding box center [354, 484] width 370 height 41
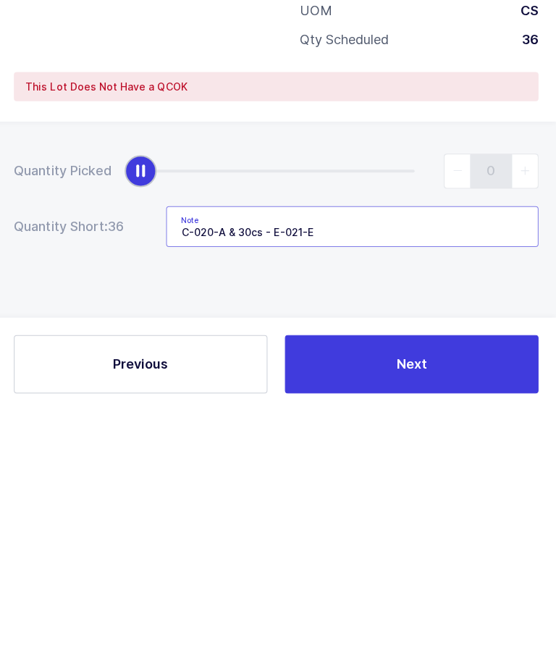
click at [177, 464] on input "C-020-A & 30cs - E-021-E" at bounding box center [354, 484] width 370 height 41
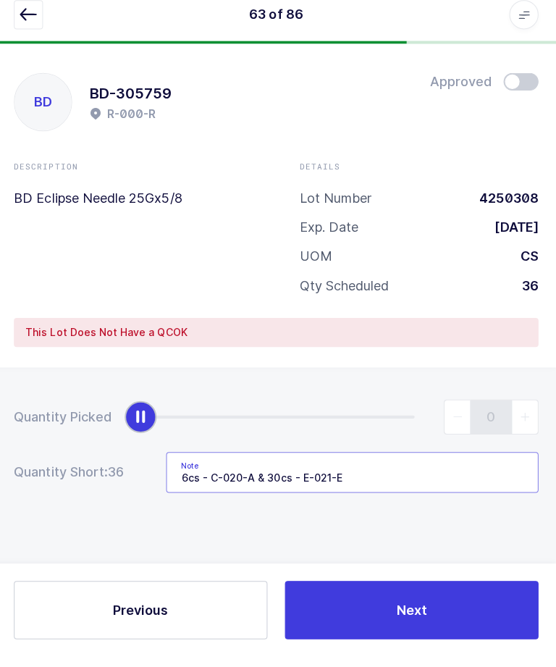
scroll to position [0, 0]
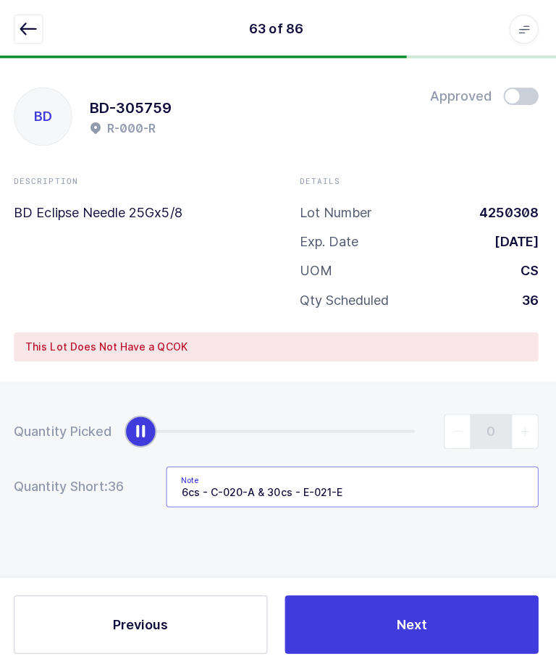
type input "6cs - C-020-A & 30cs - E-021-E"
click at [28, 28] on icon "button" at bounding box center [31, 28] width 17 height 17
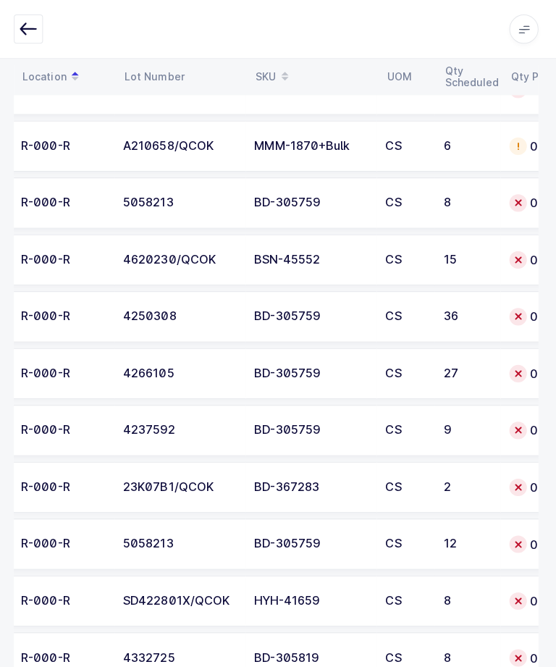
scroll to position [0, 103]
click at [97, 372] on div "R-000-R" at bounding box center [67, 371] width 84 height 13
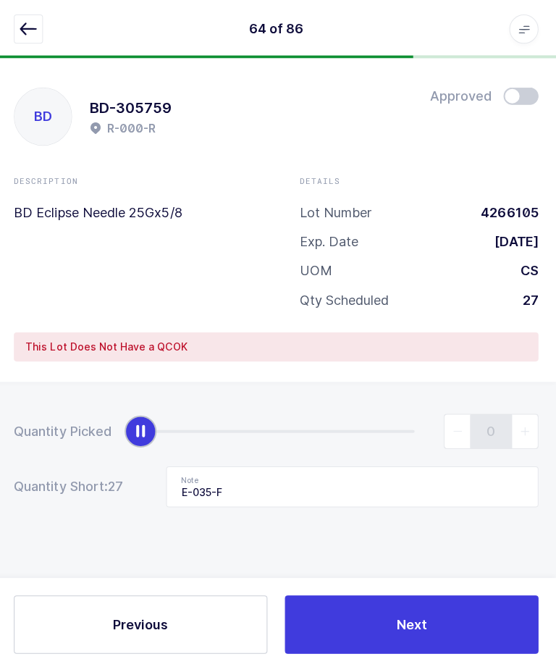
scroll to position [4, 0]
click at [170, 482] on input "E-035-F" at bounding box center [354, 484] width 370 height 41
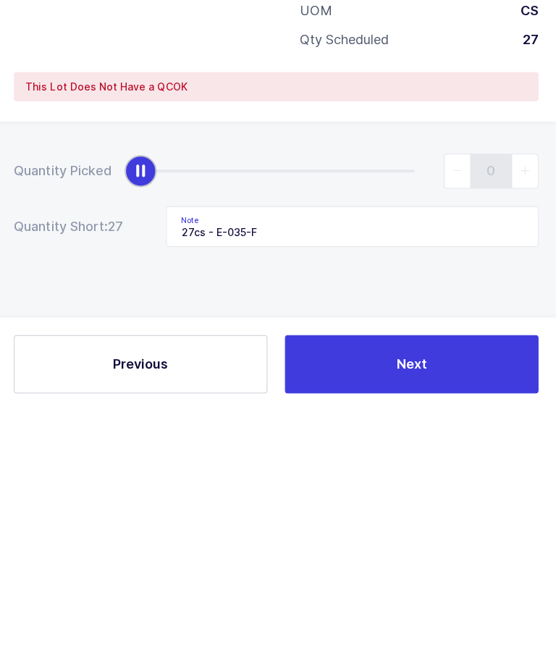
click at [385, 592] on button "Next" at bounding box center [413, 621] width 252 height 58
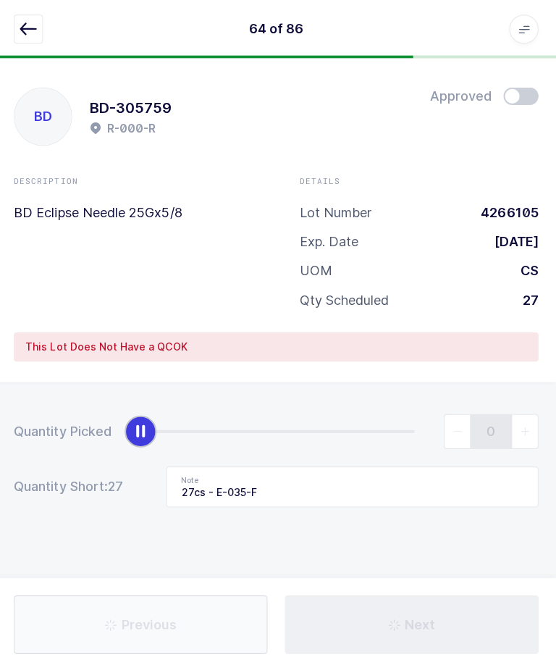
type input "9 cs C-046-A"
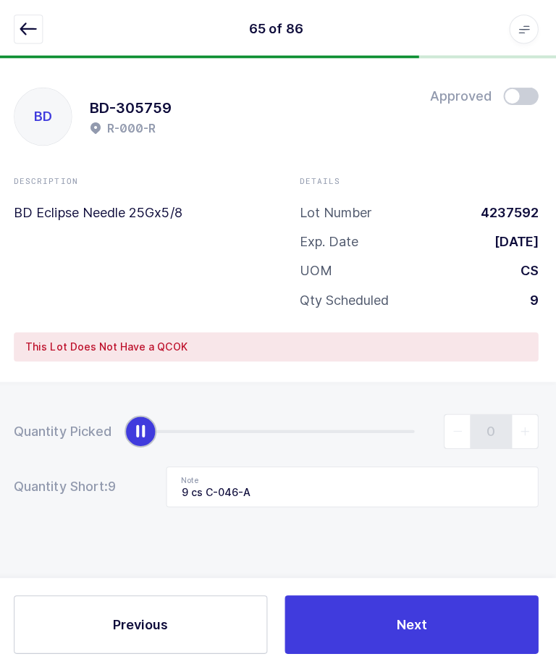
click at [31, 41] on button "button" at bounding box center [31, 28] width 29 height 29
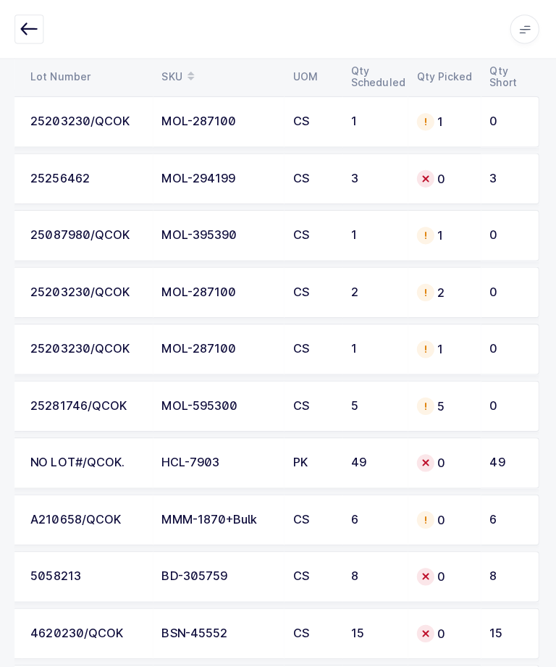
scroll to position [0, 196]
click at [159, 448] on td "HCL-7903" at bounding box center [220, 460] width 130 height 51
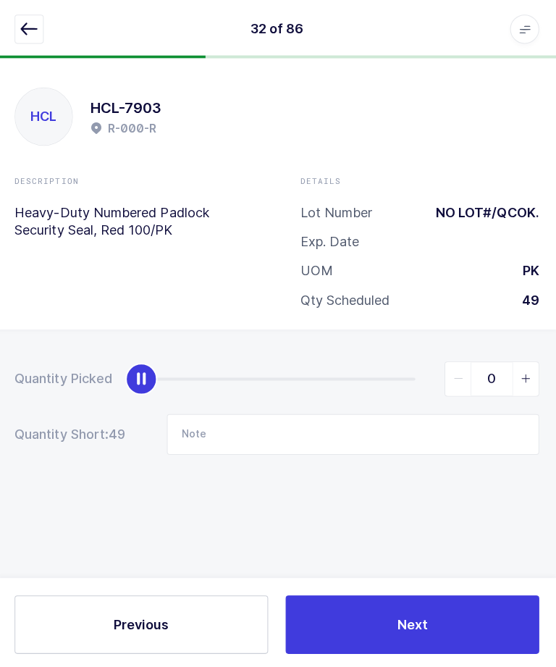
scroll to position [4, 0]
type input "49"
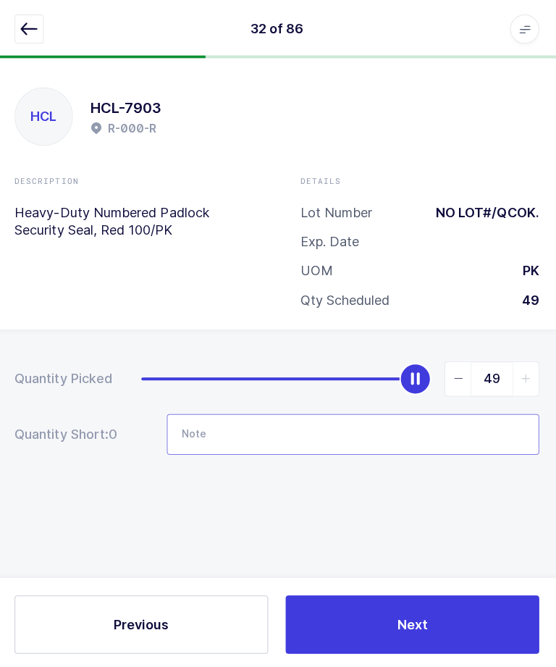
click at [383, 411] on input "Note" at bounding box center [354, 431] width 370 height 41
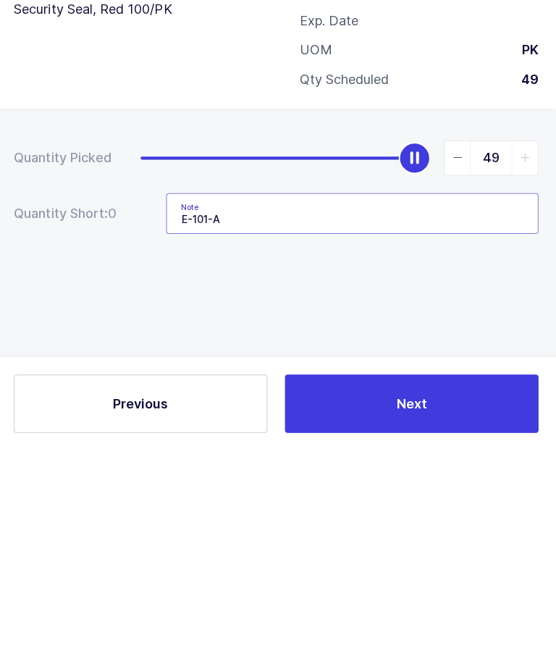
type input "E-101-A"
click at [447, 327] on div "Quantity Picked 49 Quantity Short: 0 Note E-101-A" at bounding box center [278, 456] width 556 height 258
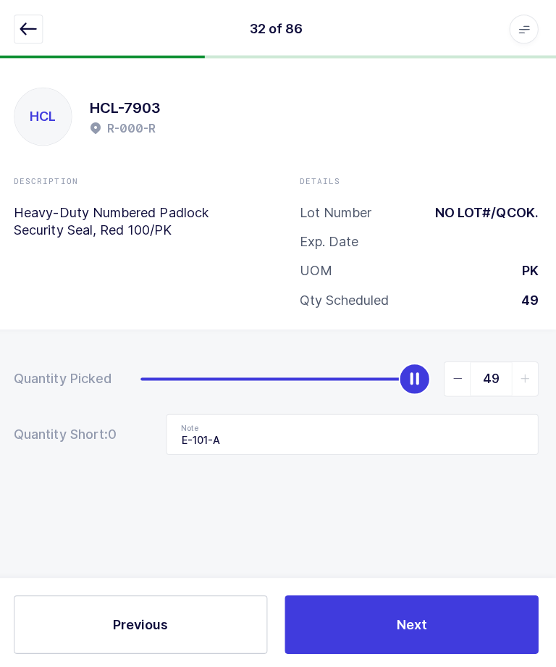
click at [409, 629] on span "Next" at bounding box center [413, 620] width 30 height 18
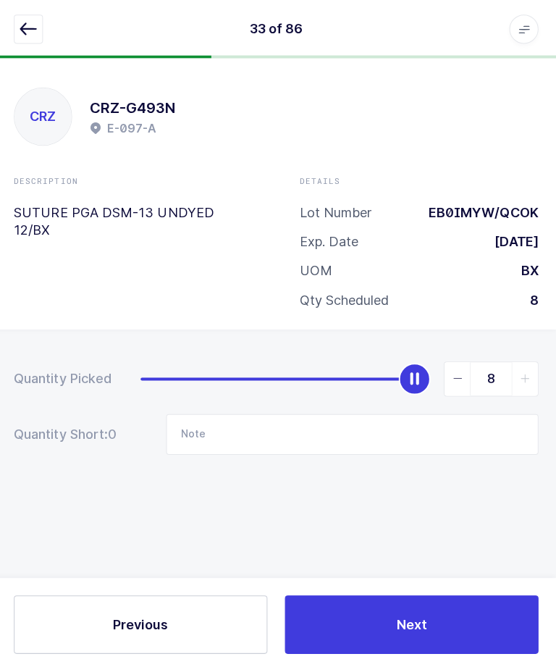
click at [27, 41] on button "button" at bounding box center [31, 28] width 29 height 29
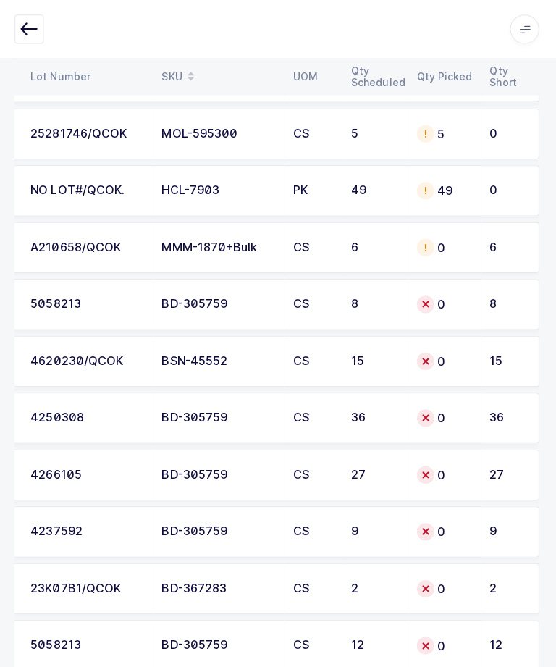
scroll to position [4485, 0]
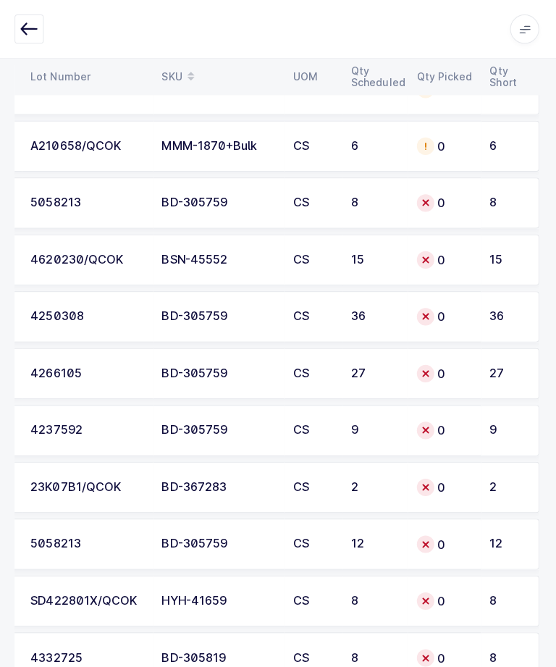
click at [446, 606] on td "0" at bounding box center [445, 597] width 72 height 51
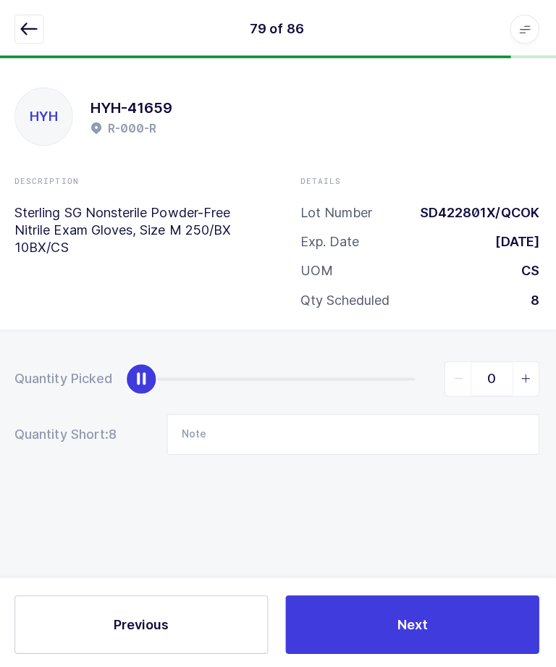
click at [30, 38] on button "button" at bounding box center [31, 28] width 29 height 29
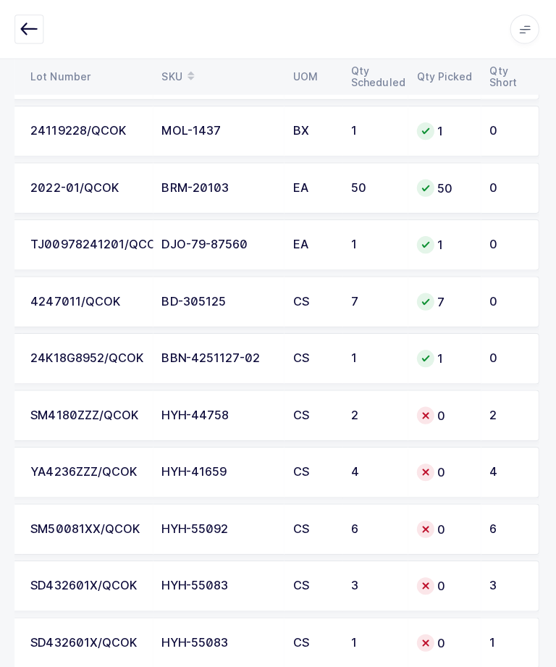
scroll to position [0, 196]
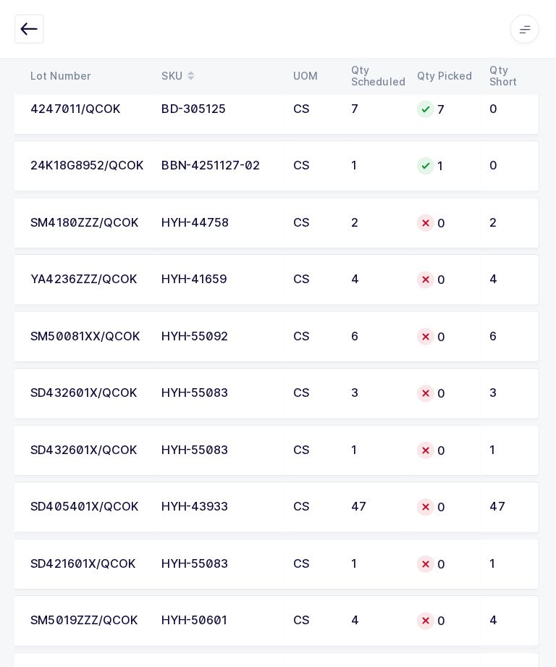
click at [155, 501] on td "HYH-43933" at bounding box center [220, 504] width 130 height 51
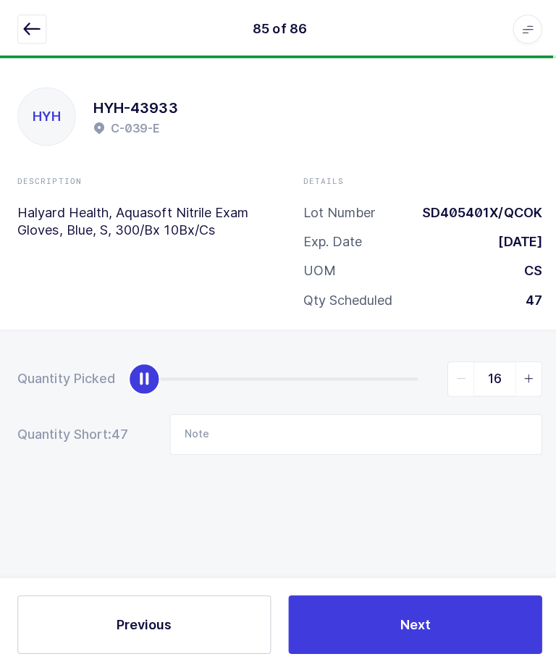
scroll to position [4, 0]
type input "47"
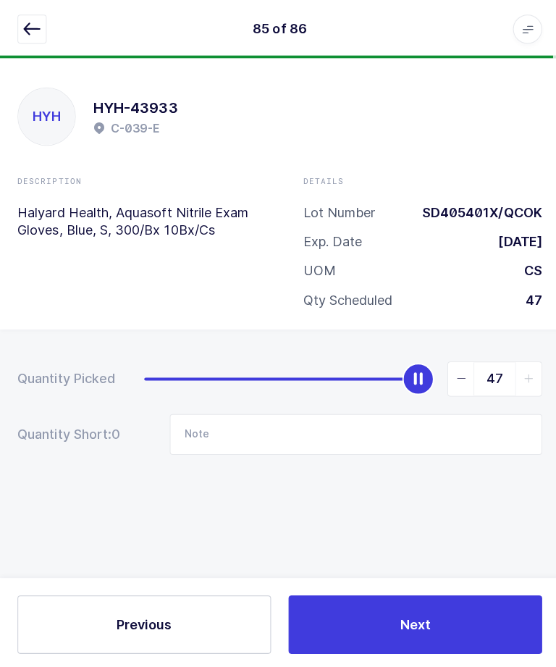
click at [368, 650] on button "Next" at bounding box center [413, 621] width 252 height 58
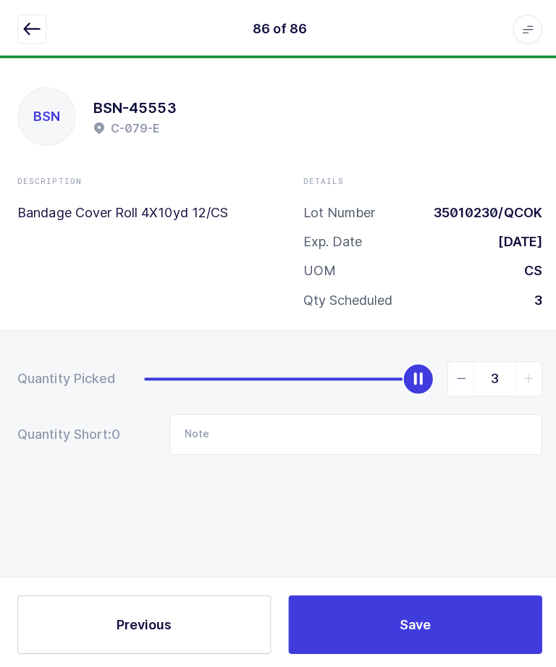
click at [9, 39] on div "86 of 86 Apps Core [GEOGRAPHIC_DATA] Admin Mission Control Purchasing [PERSON_N…" at bounding box center [278, 29] width 556 height 58
click at [33, 41] on button "button" at bounding box center [31, 28] width 29 height 29
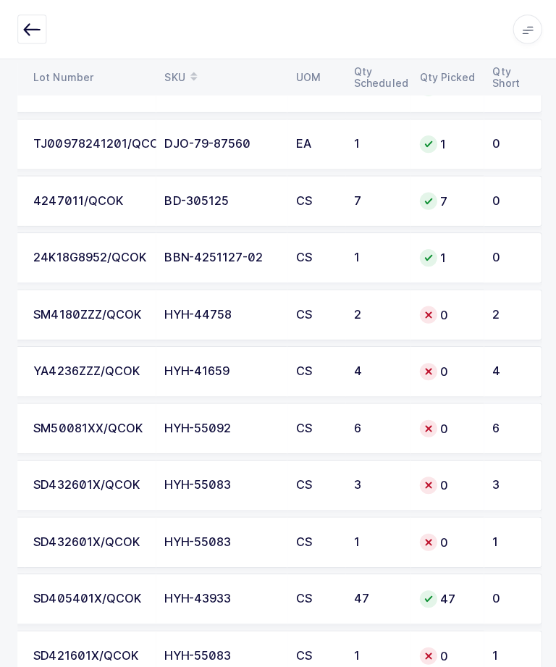
scroll to position [0, 196]
click at [177, 300] on td "HYH-44758" at bounding box center [220, 313] width 130 height 51
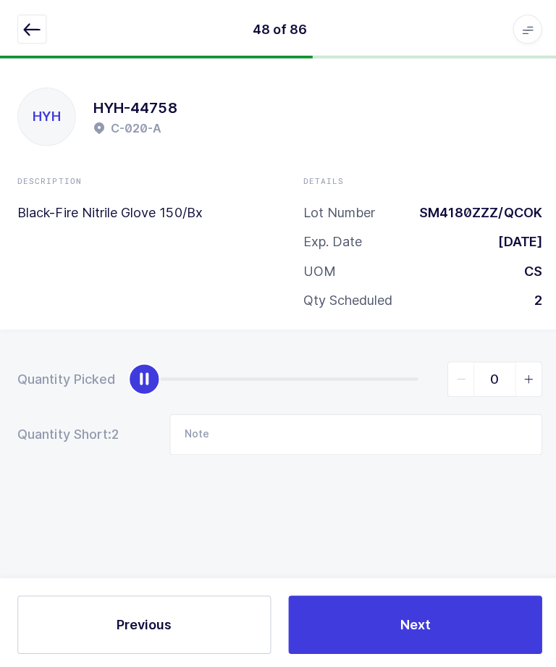
scroll to position [49, 0]
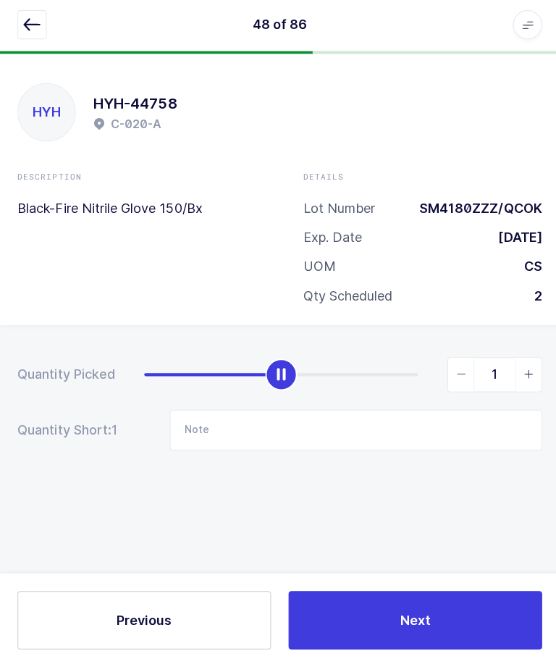
type input "2"
click at [438, 619] on button "Next" at bounding box center [413, 621] width 252 height 58
type input "E-099-E"
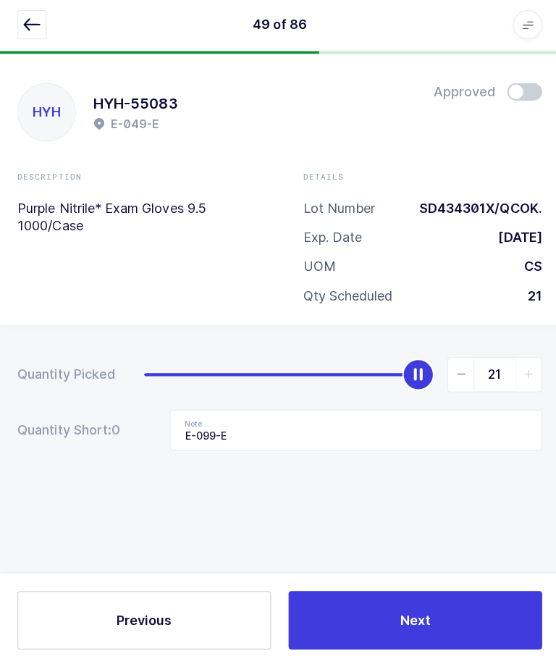
click at [34, 26] on icon "button" at bounding box center [31, 28] width 17 height 17
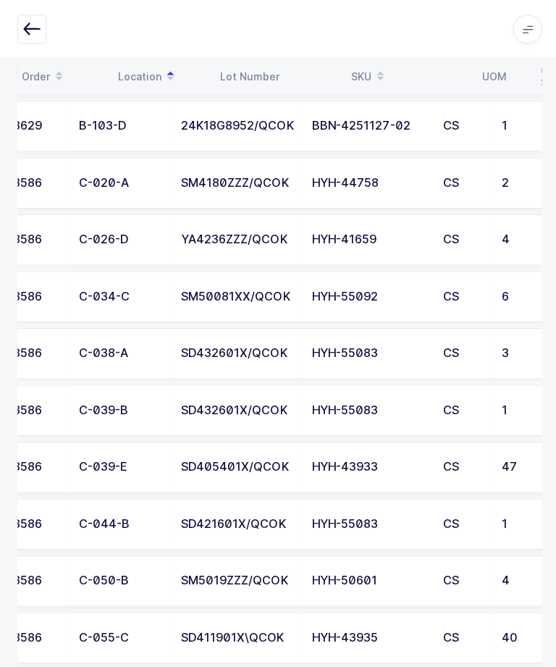
scroll to position [0, 69]
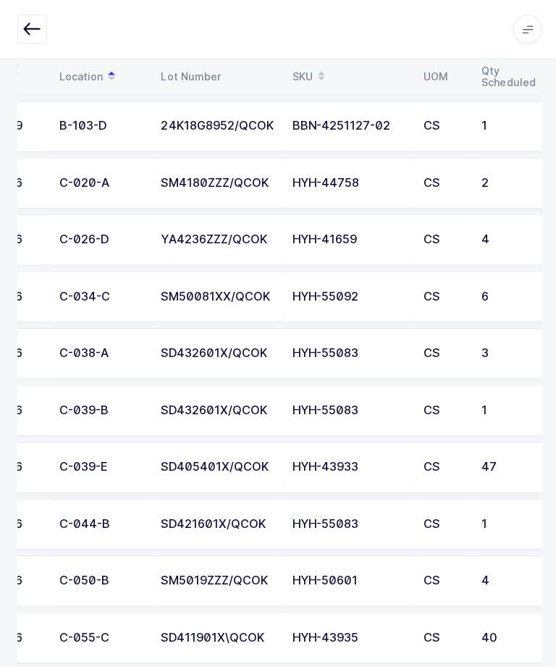
click at [82, 244] on td "C-026-D" at bounding box center [100, 238] width 101 height 51
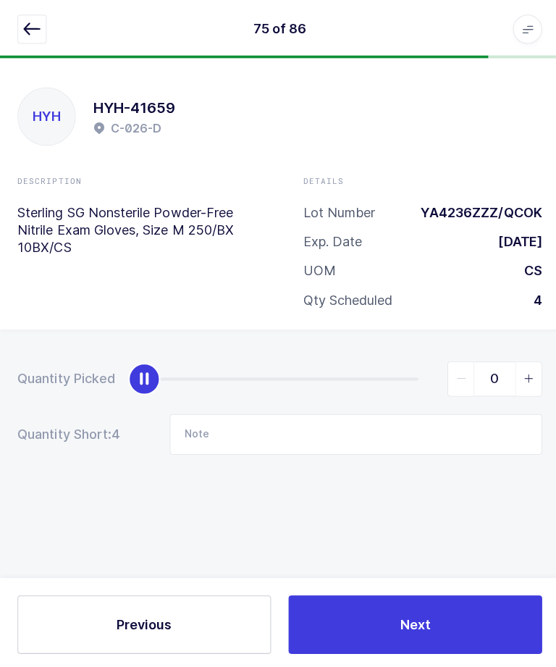
scroll to position [4, 0]
type input "4"
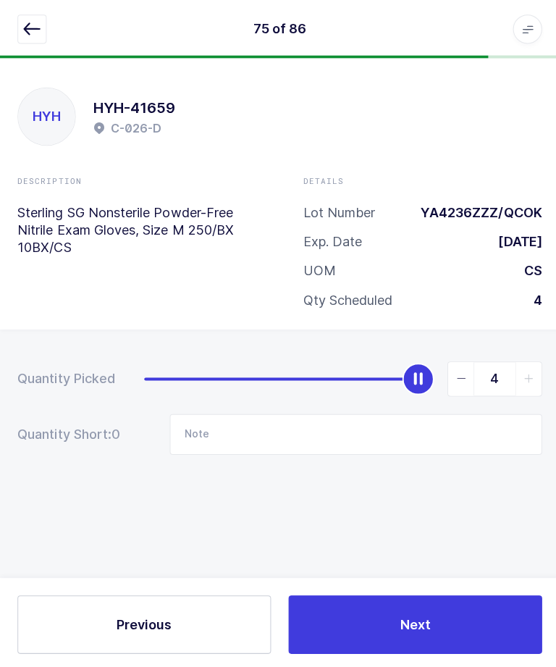
click at [417, 629] on span "Next" at bounding box center [413, 620] width 30 height 18
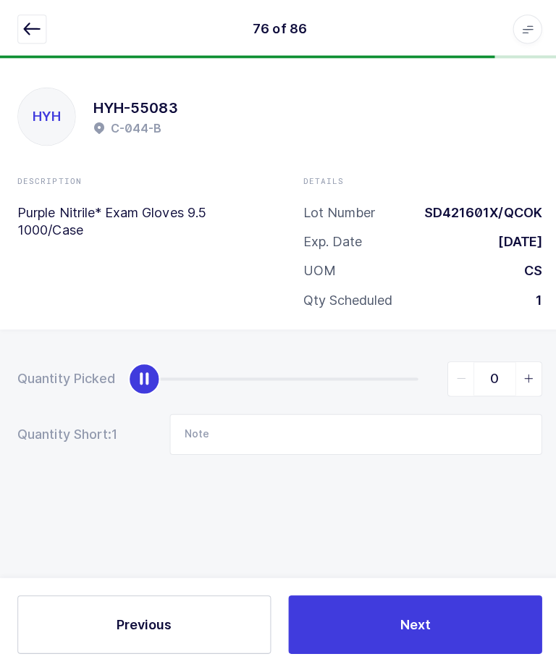
click at [7, 17] on div "76 of 86 Apps Core [GEOGRAPHIC_DATA] Admin Mission Control Purchasing [PERSON_N…" at bounding box center [278, 29] width 556 height 58
click at [34, 30] on icon "button" at bounding box center [31, 28] width 17 height 17
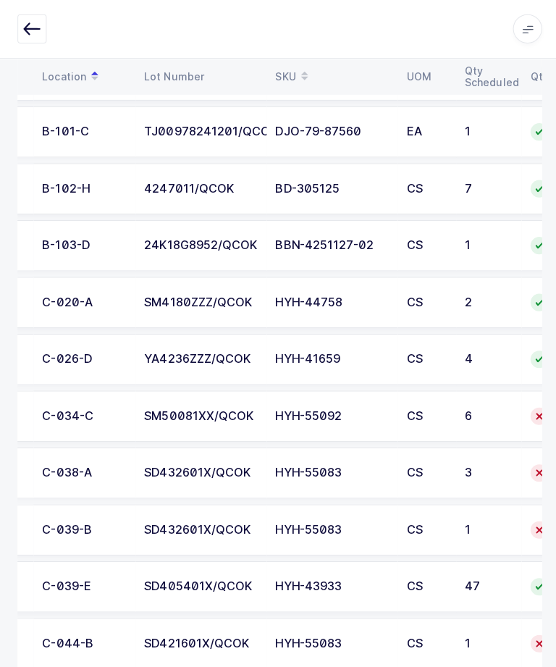
scroll to position [1214, 0]
click at [213, 411] on div "SM50081XX/QCOK" at bounding box center [199, 413] width 113 height 13
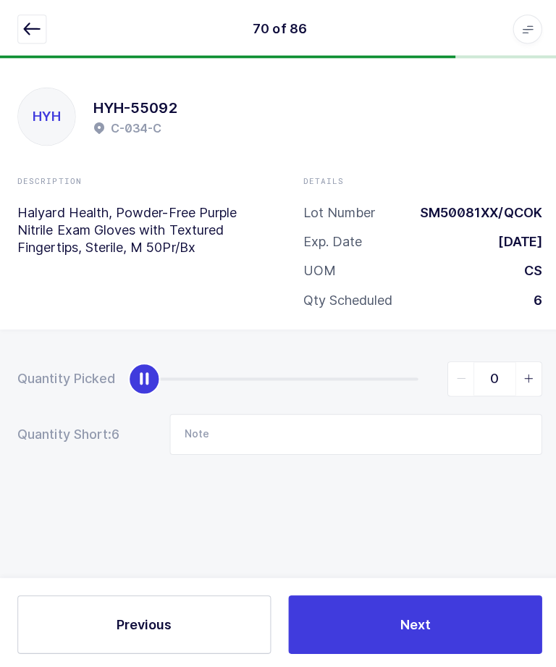
scroll to position [4, 0]
type input "6"
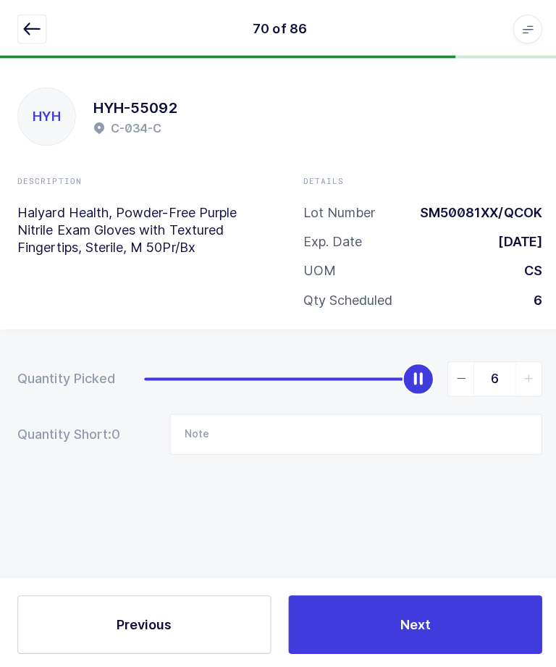
click at [430, 603] on div "HYH HYH-55092 C-034-C Description Halyard Health, Powder-Free Purple Nitrile Ex…" at bounding box center [278, 362] width 556 height 609
click at [406, 629] on span "Next" at bounding box center [413, 620] width 30 height 18
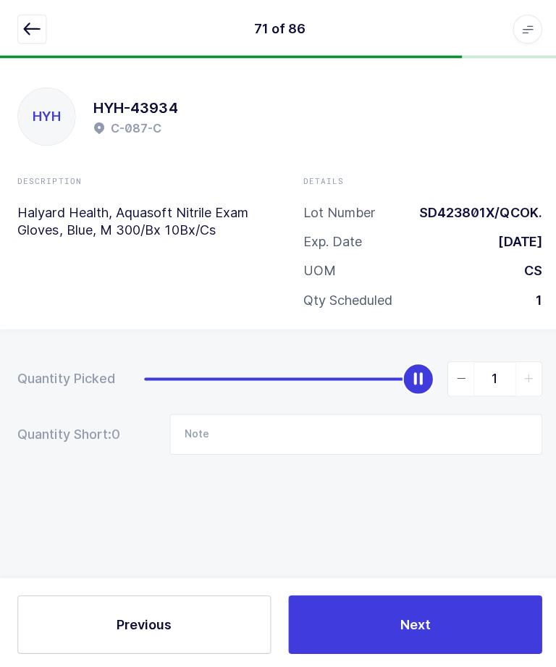
click at [41, 38] on button "button" at bounding box center [31, 28] width 29 height 29
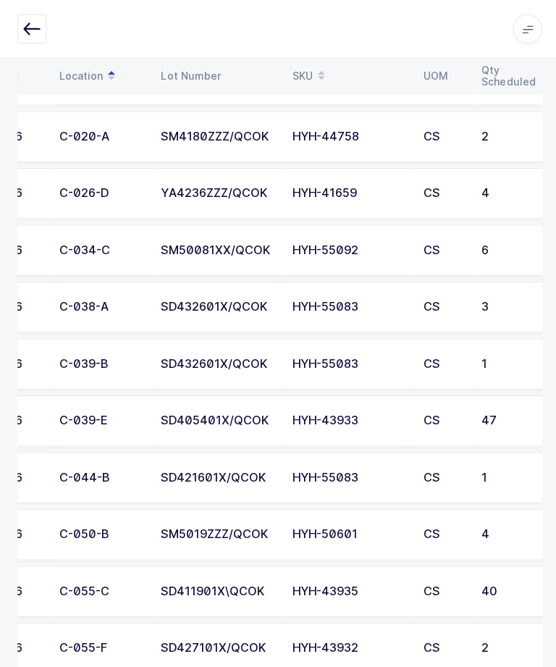
scroll to position [0, 72]
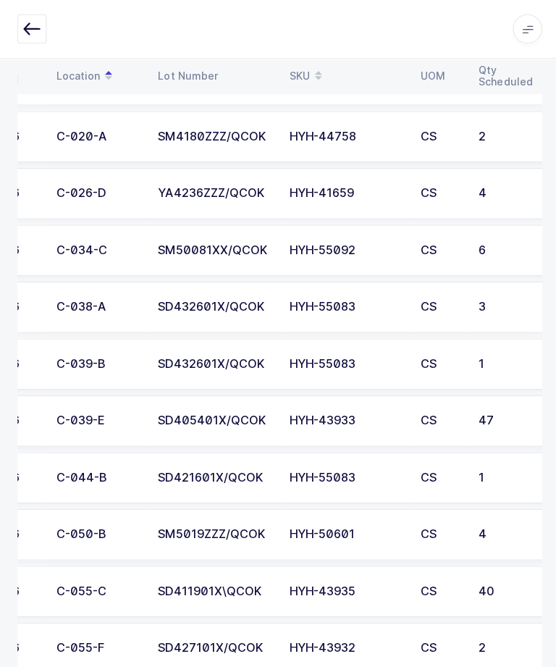
click at [170, 299] on div "SD432601X/QCOK" at bounding box center [213, 305] width 113 height 13
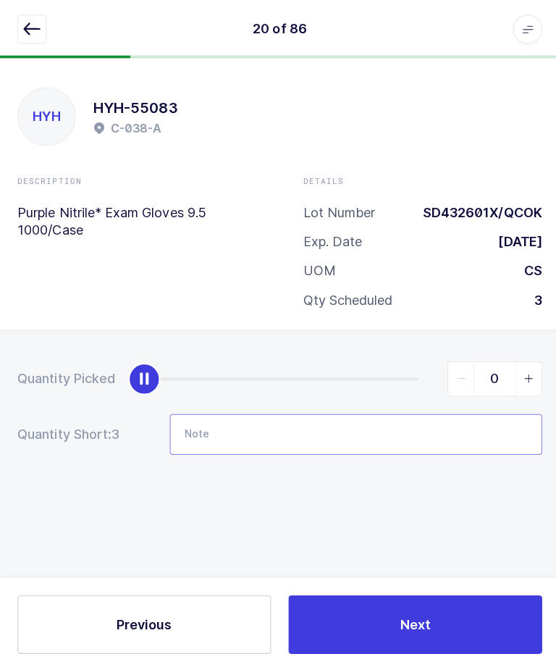
click at [262, 432] on input "Note" at bounding box center [354, 431] width 370 height 41
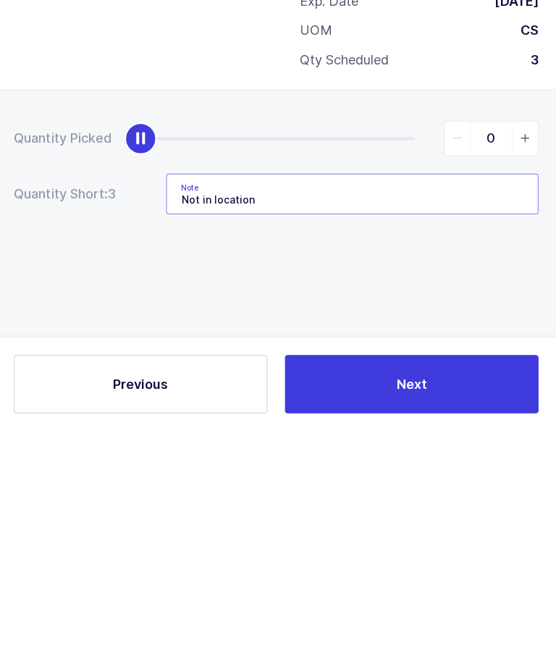
type input "Not in location"
click at [383, 592] on button "Next" at bounding box center [413, 621] width 252 height 58
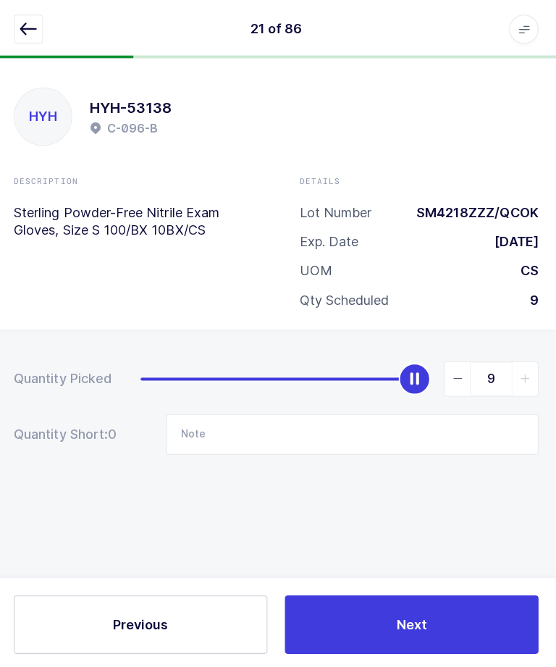
click at [24, 36] on icon "button" at bounding box center [31, 28] width 17 height 17
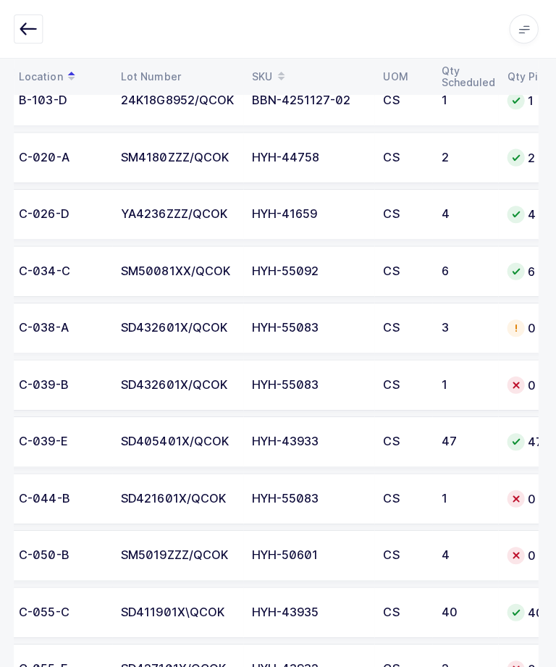
scroll to position [0, 106]
click at [143, 398] on td "SD432601X/QCOK" at bounding box center [179, 383] width 130 height 51
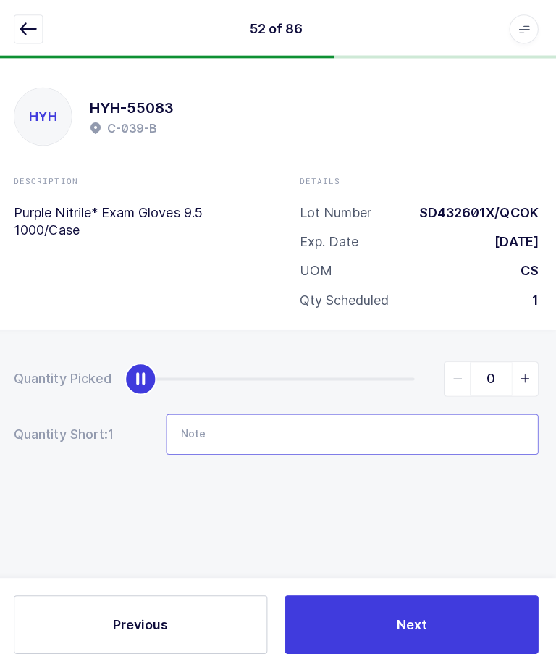
click at [225, 427] on input "Note" at bounding box center [354, 431] width 370 height 41
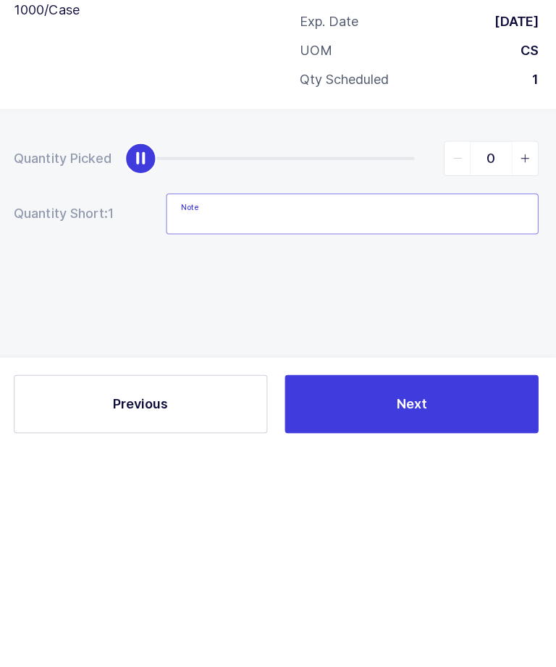
type input "O"
click at [248, 327] on div "Quantity Picked 0 Quantity Short: 1 Note Not in location" at bounding box center [278, 456] width 556 height 258
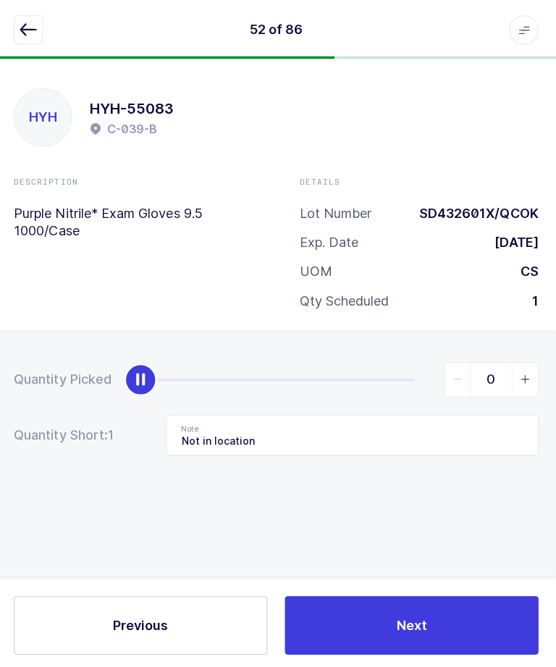
click at [367, 650] on button "Next" at bounding box center [413, 621] width 252 height 58
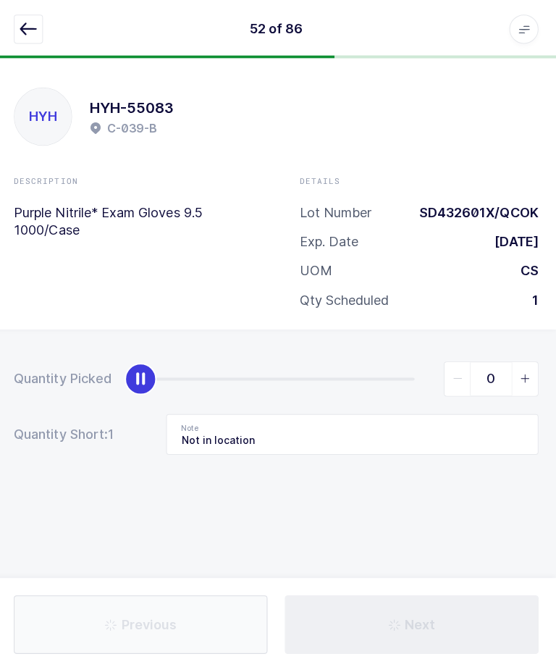
type input "2 cs"
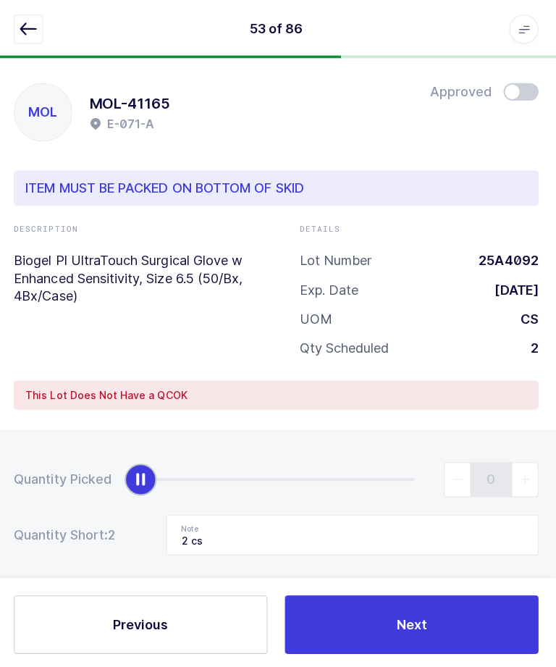
click at [23, 28] on icon "button" at bounding box center [31, 28] width 17 height 17
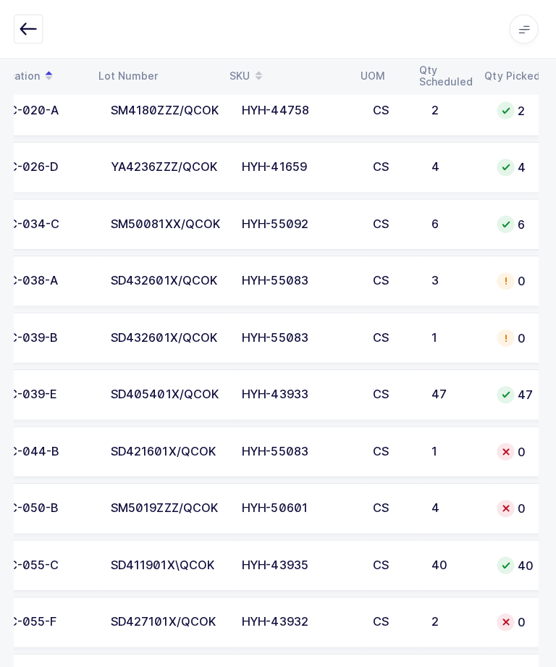
scroll to position [0, 112]
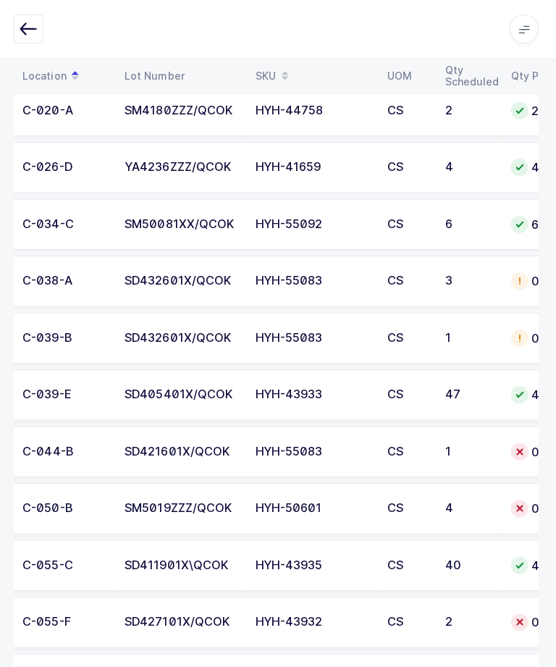
click at [172, 444] on div "SD421601X/QCOK" at bounding box center [183, 449] width 113 height 13
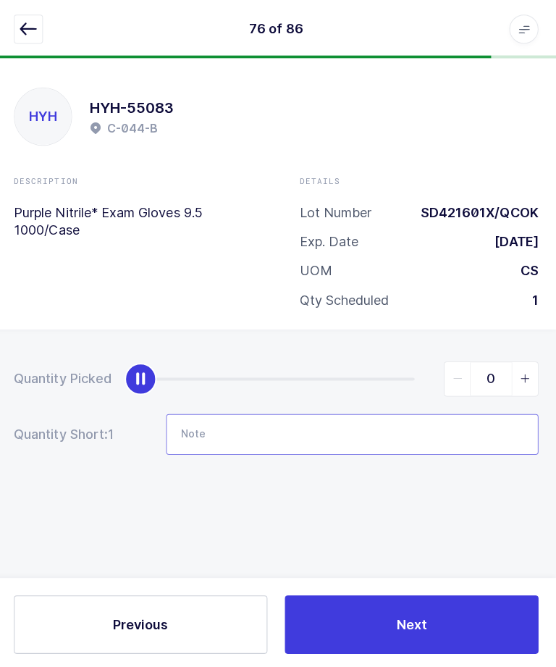
click at [213, 421] on input "Note" at bounding box center [354, 431] width 370 height 41
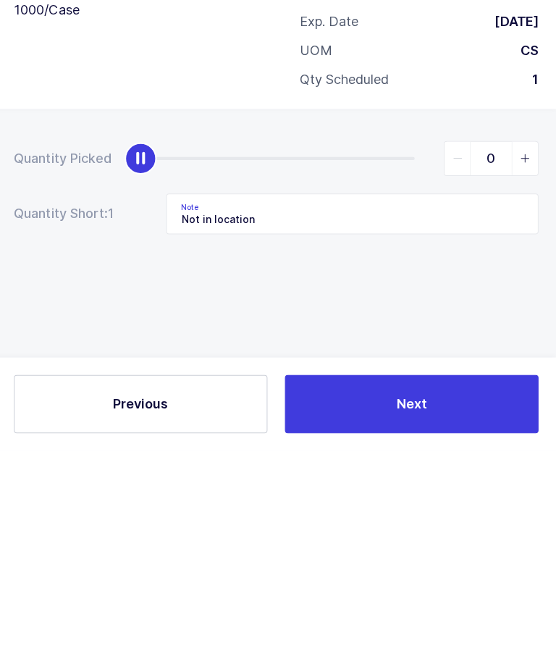
click at [370, 592] on button "Next" at bounding box center [413, 621] width 252 height 58
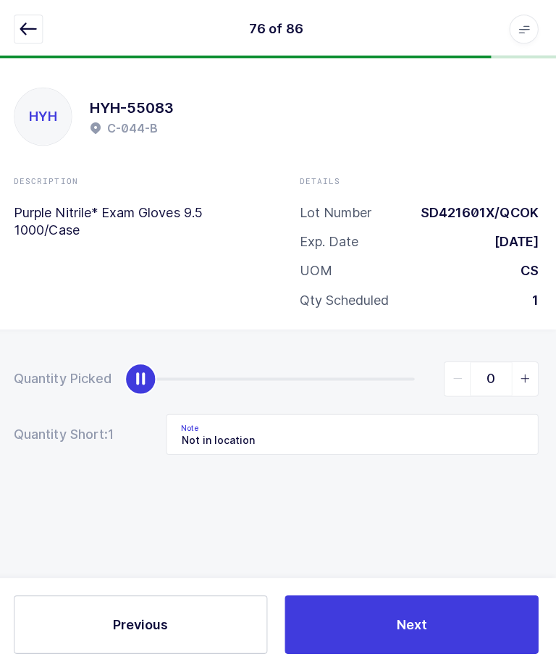
type input "12 cs - E-011-E"
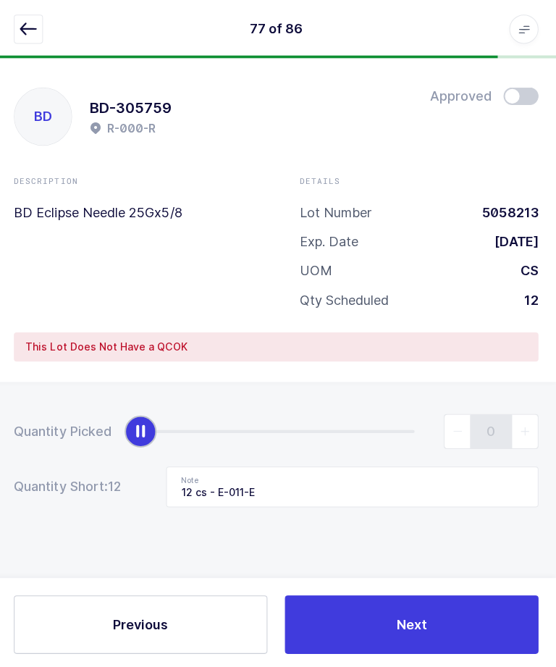
click at [23, 34] on icon "button" at bounding box center [31, 28] width 17 height 17
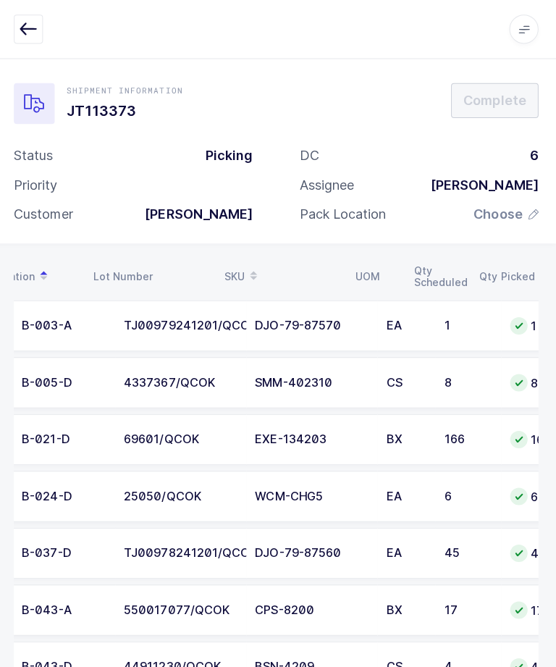
scroll to position [0, 241]
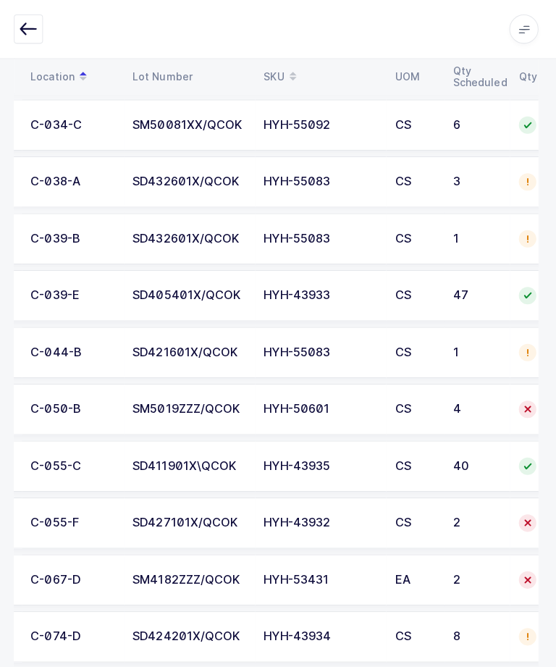
click at [159, 394] on td "SM5019ZZZ/QCOK" at bounding box center [192, 407] width 130 height 51
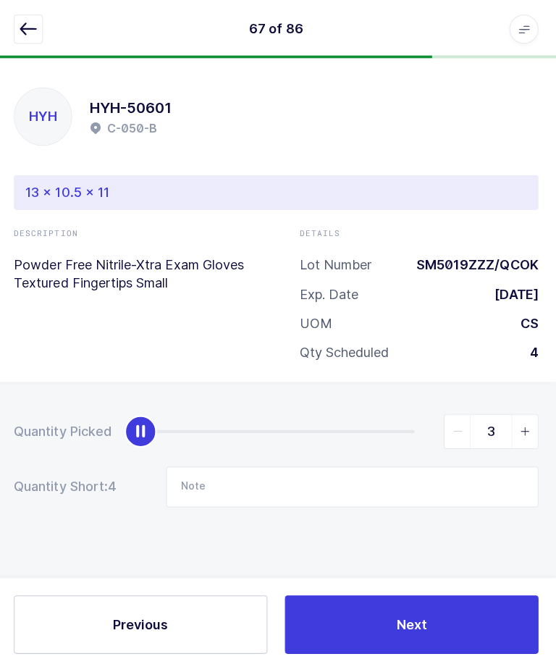
type input "4"
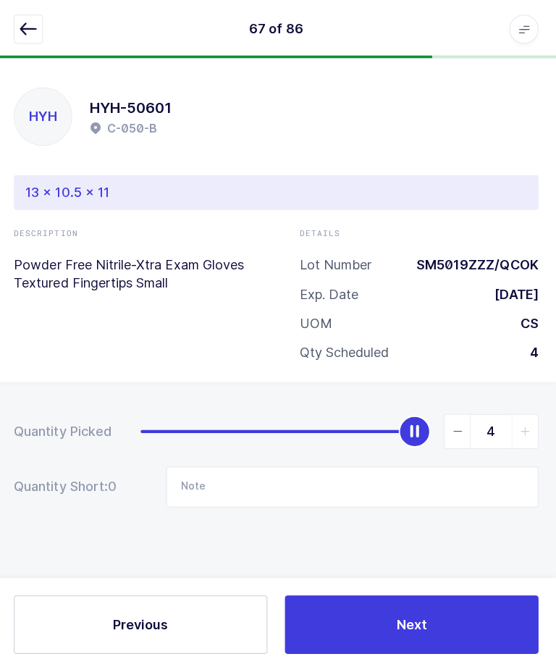
click at [398, 629] on span "Next" at bounding box center [413, 620] width 30 height 18
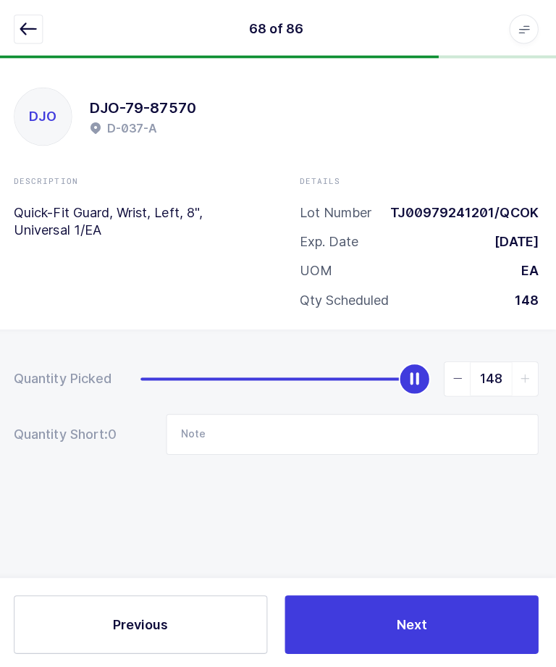
click at [17, 40] on button "button" at bounding box center [31, 28] width 29 height 29
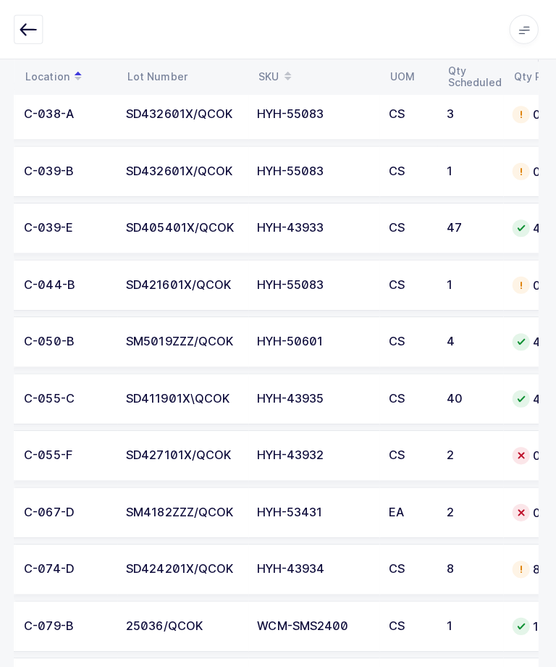
scroll to position [0, 104]
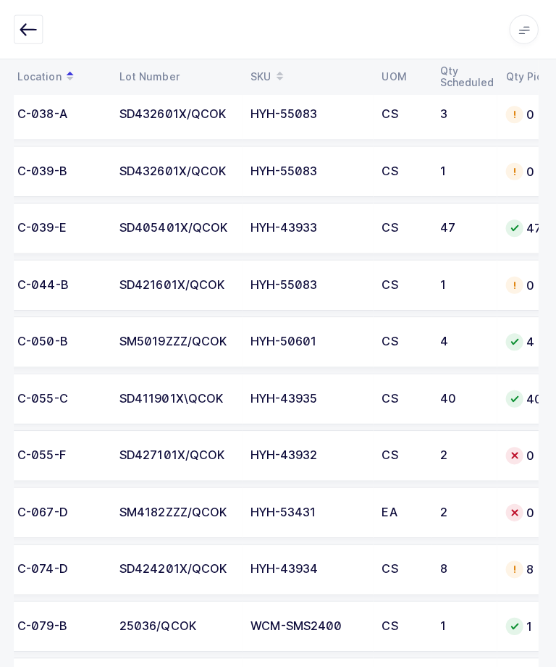
click at [182, 446] on div "SD427101X/QCOK" at bounding box center [178, 452] width 113 height 13
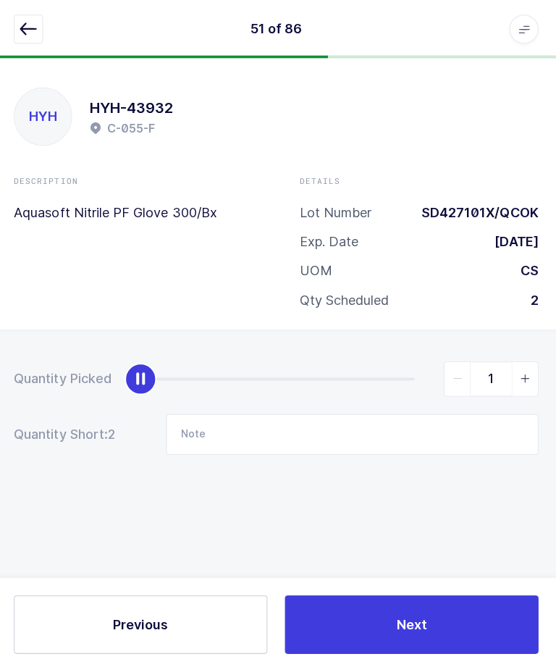
type input "2"
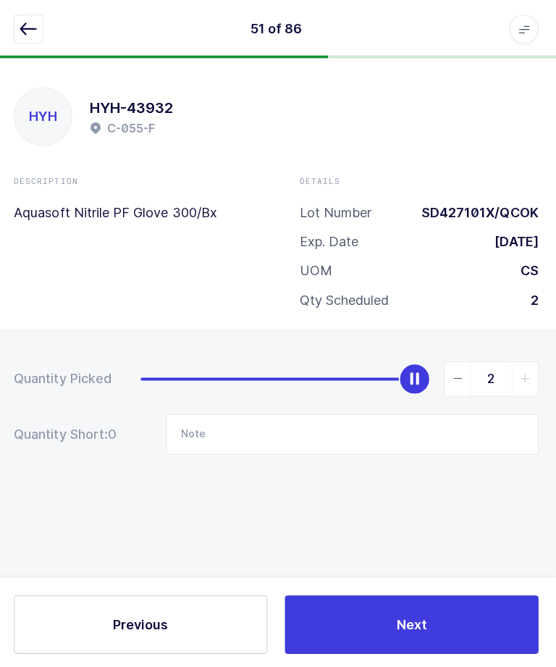
click at [399, 650] on button "Next" at bounding box center [413, 621] width 252 height 58
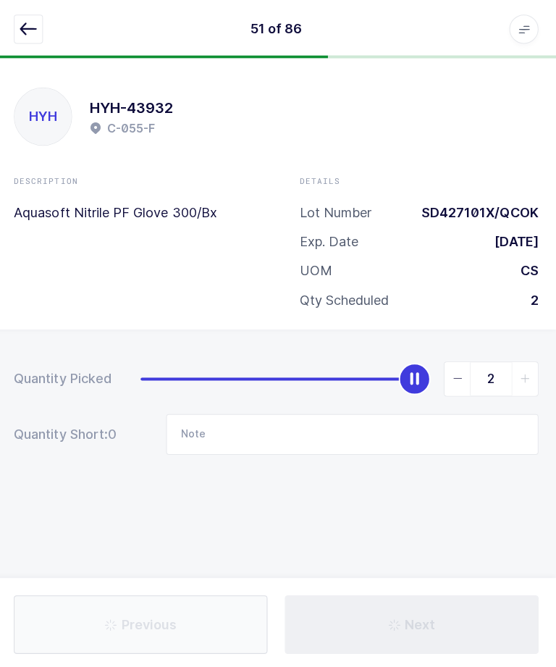
type input "Not in location"
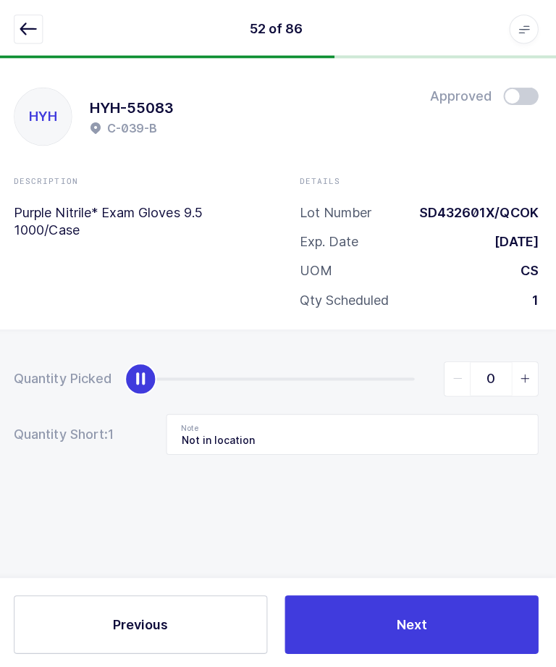
click at [23, 21] on icon "button" at bounding box center [31, 28] width 17 height 17
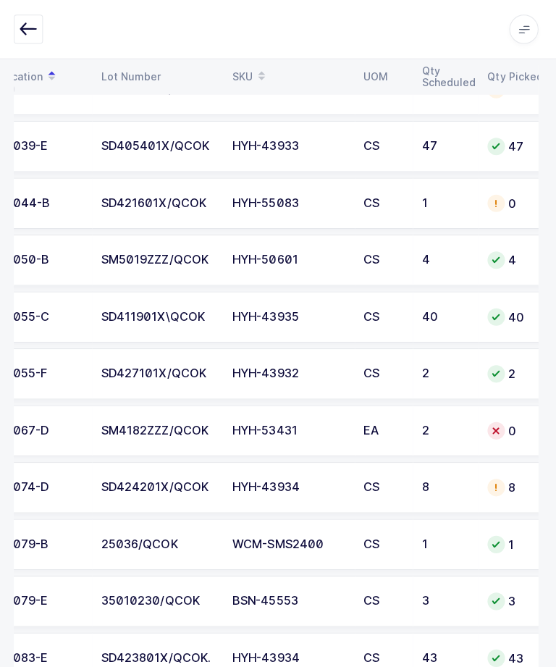
scroll to position [0, 52]
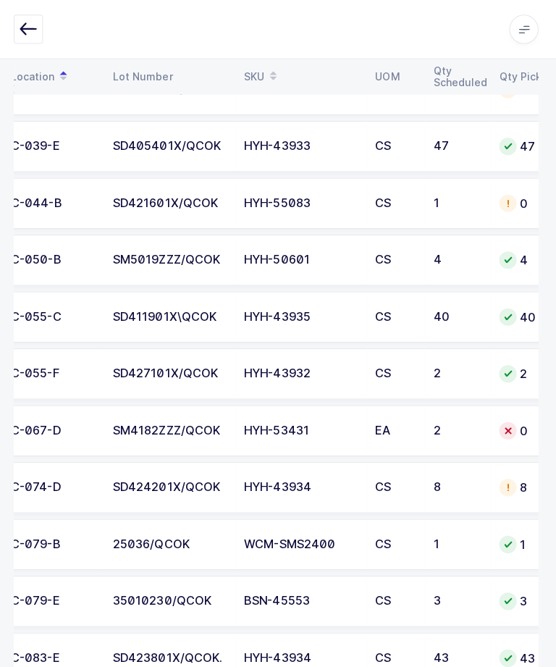
click at [132, 425] on div "SM4182ZZZ/QCOK" at bounding box center [172, 428] width 113 height 13
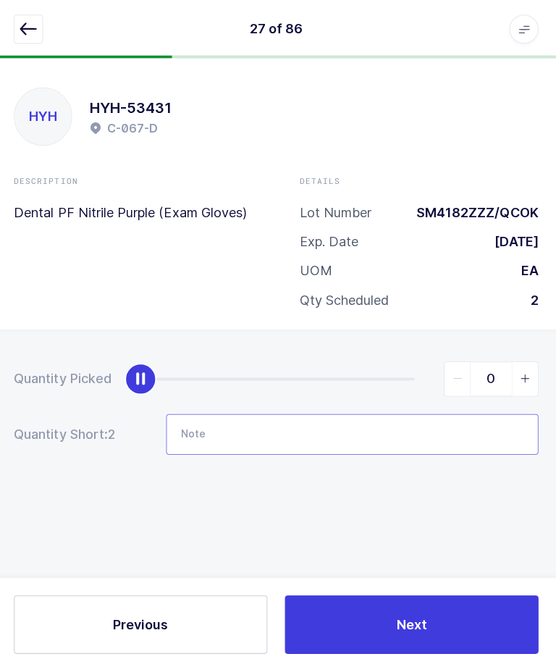
click at [243, 424] on input "Note" at bounding box center [354, 431] width 370 height 41
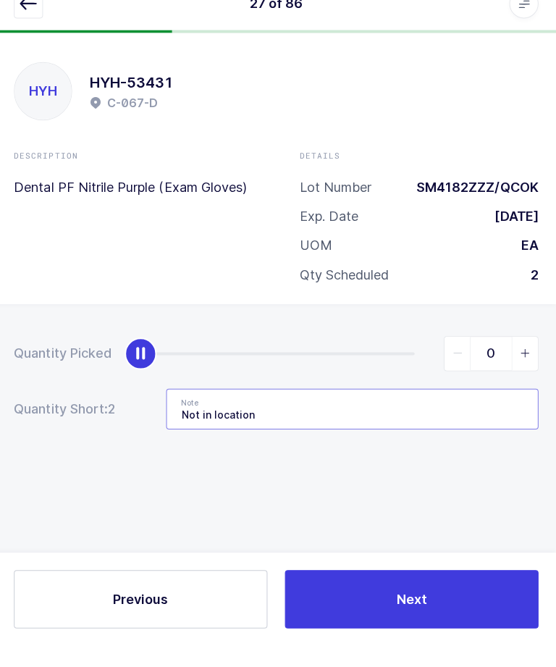
scroll to position [20, 0]
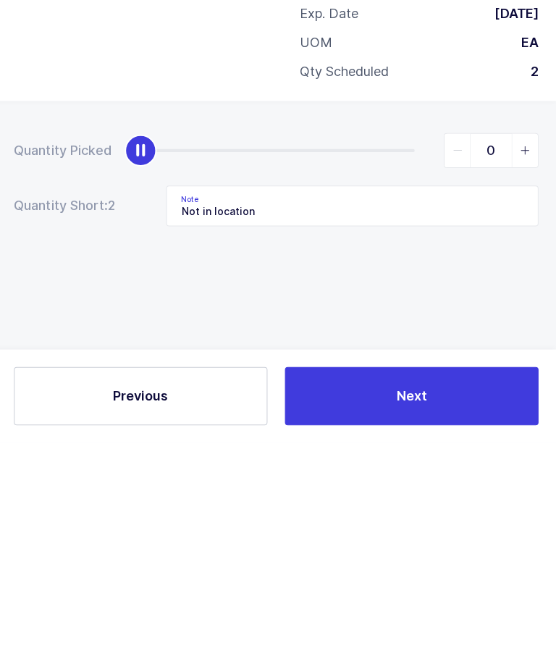
click at [51, 327] on div "Quantity Picked 0 Quantity Short: 2 Note Not in location" at bounding box center [278, 456] width 556 height 258
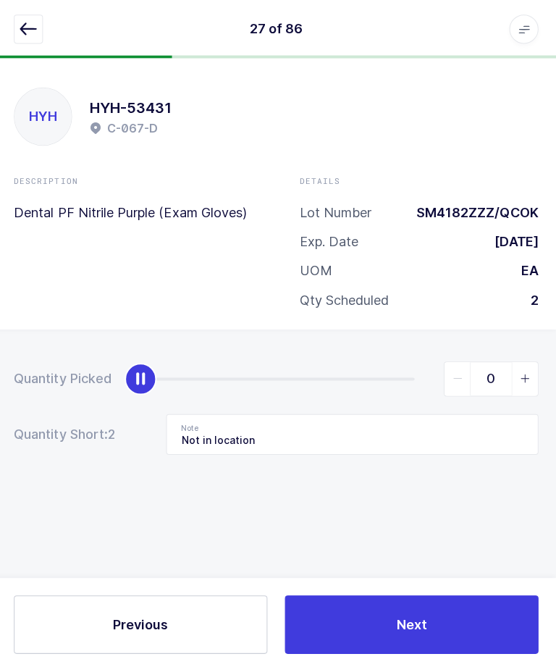
click at [461, 608] on button "Next" at bounding box center [413, 621] width 252 height 58
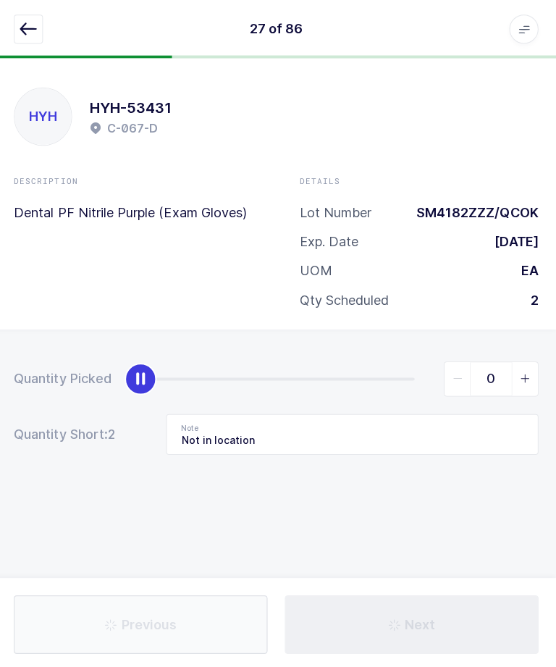
type input "B-047-B"
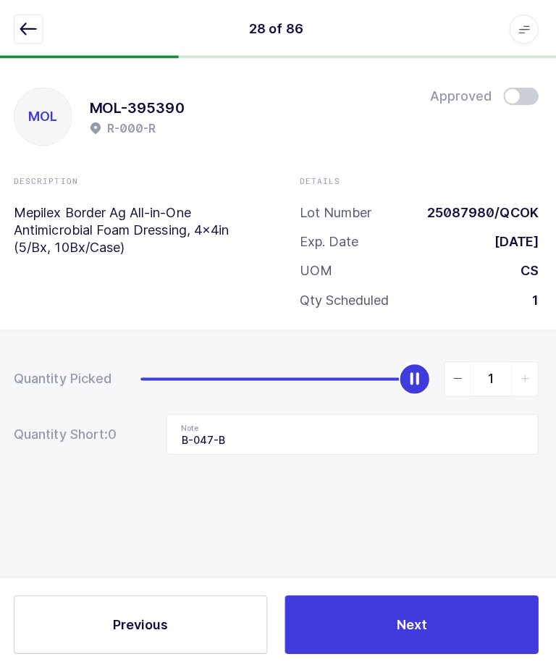
click at [28, 16] on button "button" at bounding box center [31, 28] width 29 height 29
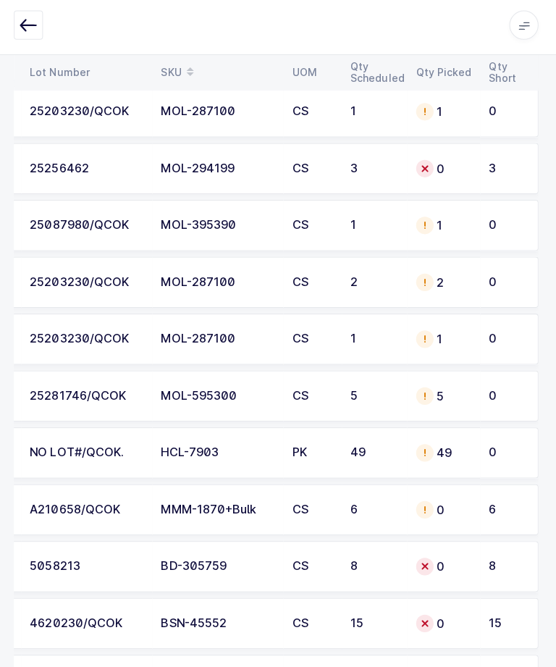
scroll to position [4529, 0]
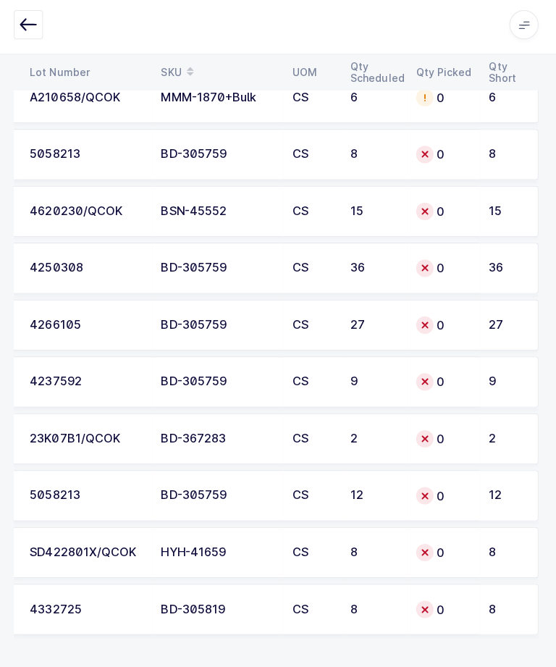
click at [493, 264] on div "36" at bounding box center [507, 270] width 34 height 13
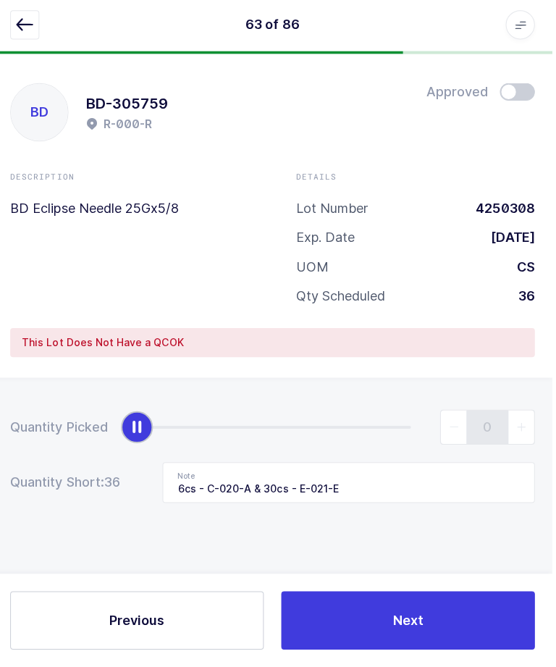
scroll to position [49, 0]
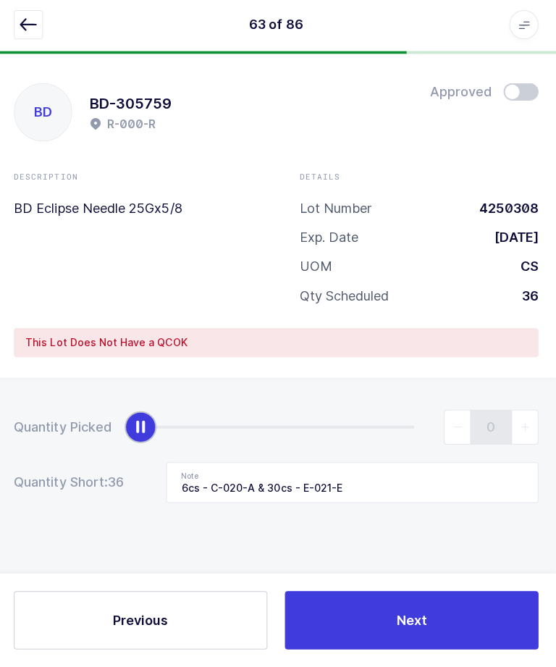
click at [19, 17] on button "button" at bounding box center [31, 28] width 29 height 29
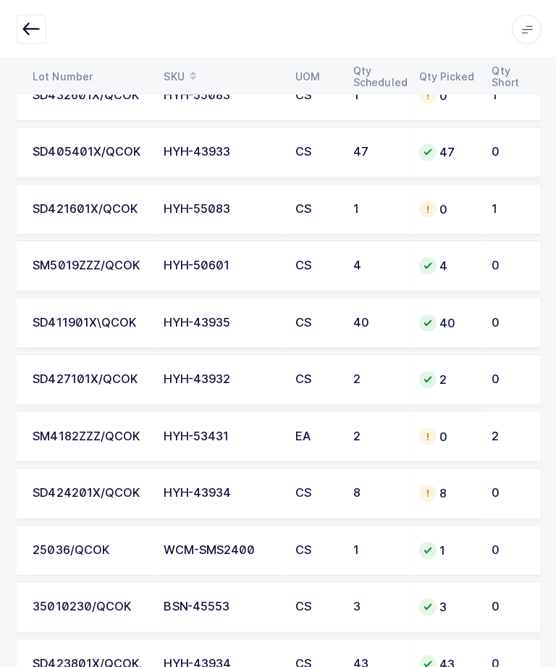
scroll to position [0, 196]
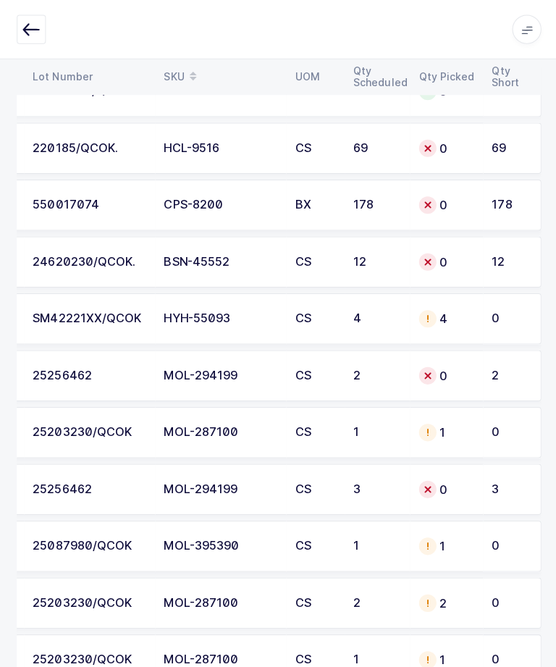
click at [462, 381] on td "0" at bounding box center [445, 373] width 72 height 51
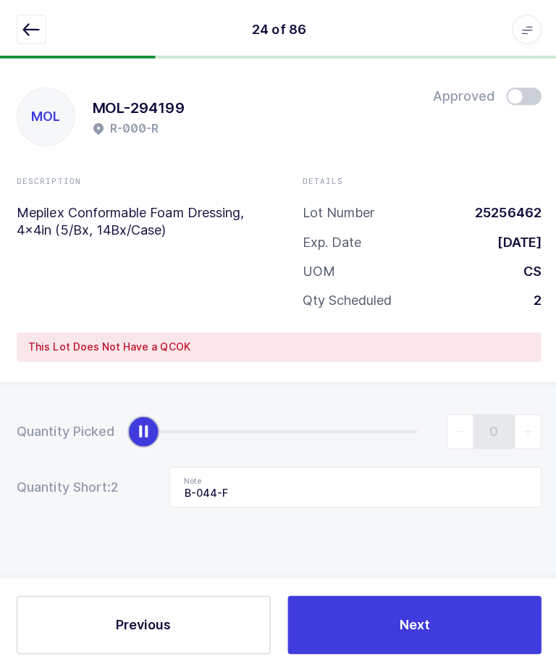
scroll to position [4, 0]
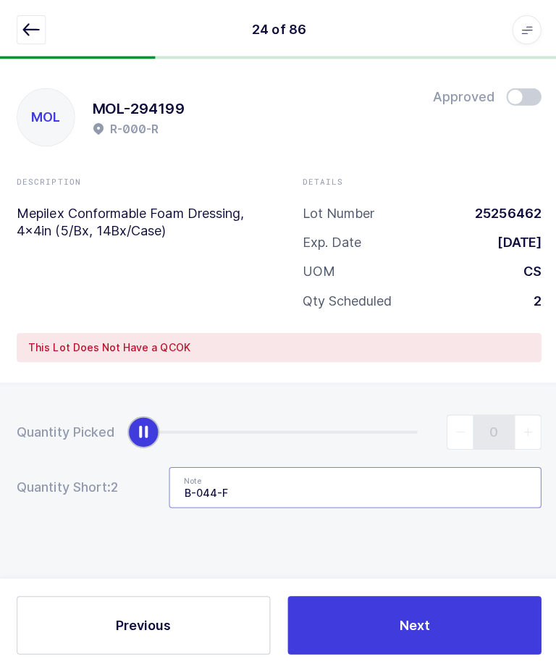
click at [186, 476] on input "B-044-F" at bounding box center [354, 484] width 370 height 41
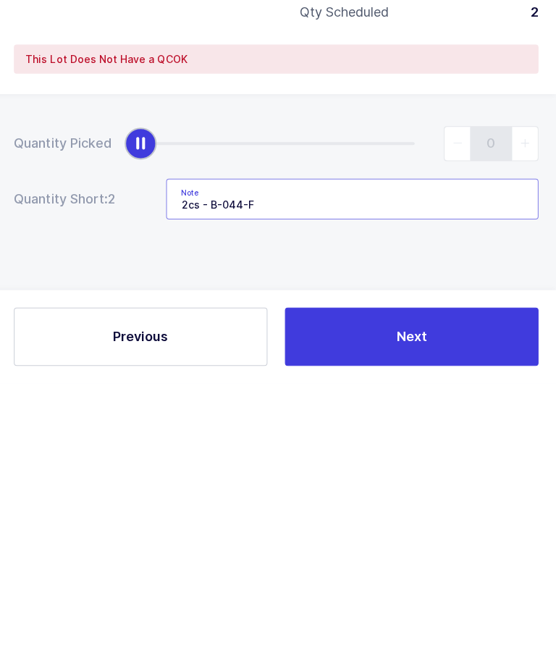
scroll to position [49, 0]
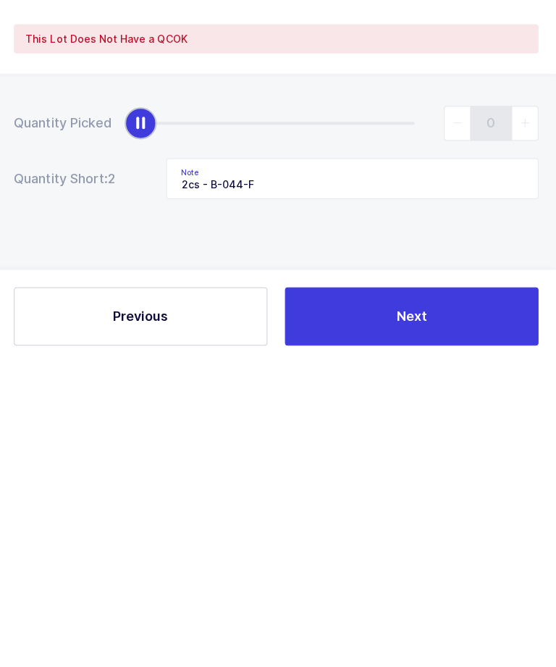
click at [471, 592] on button "Next" at bounding box center [413, 621] width 252 height 58
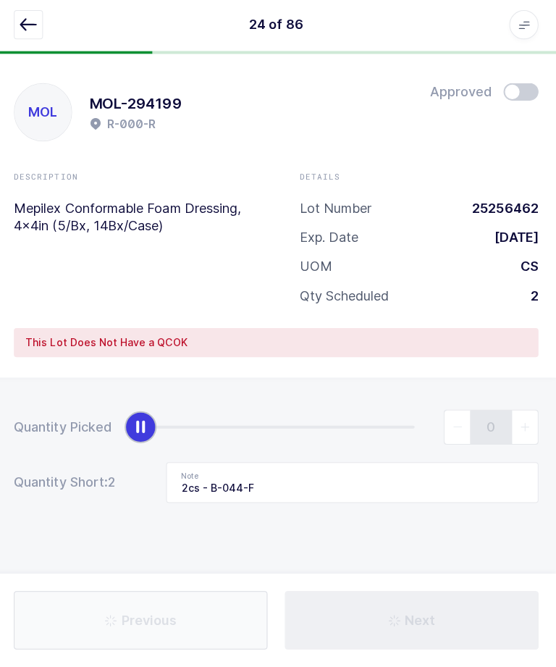
type input "D-005-A"
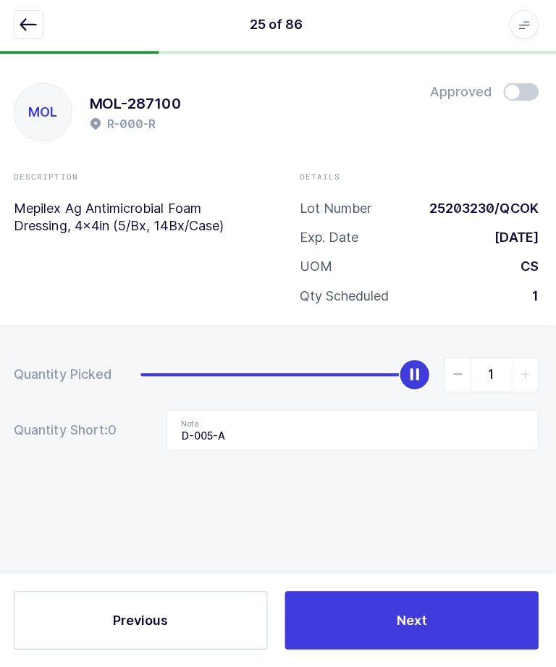
click at [33, 20] on icon "button" at bounding box center [31, 28] width 17 height 17
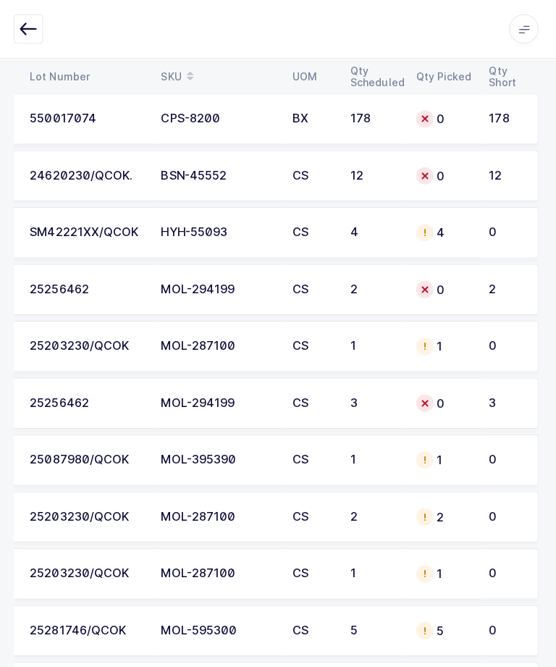
scroll to position [3890, 0]
click at [84, 396] on div "25256462" at bounding box center [89, 401] width 113 height 13
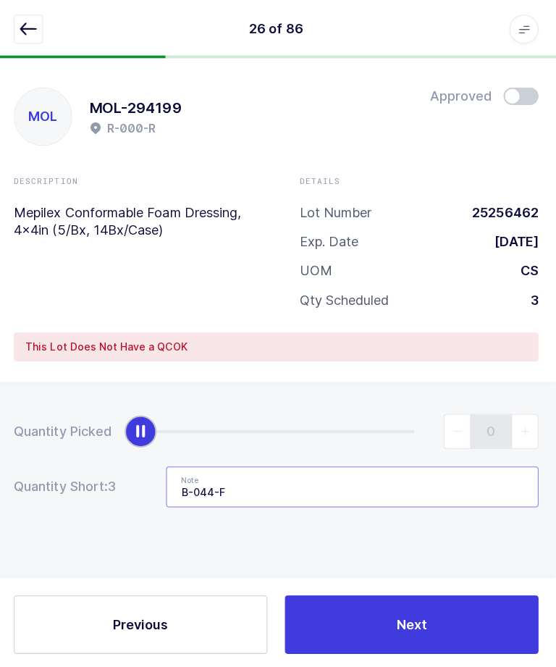
click at [176, 479] on input "B-044-F" at bounding box center [354, 484] width 370 height 41
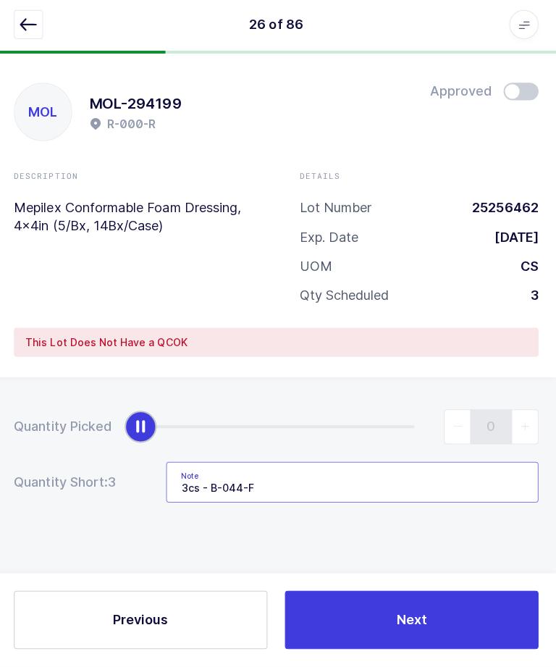
scroll to position [0, 0]
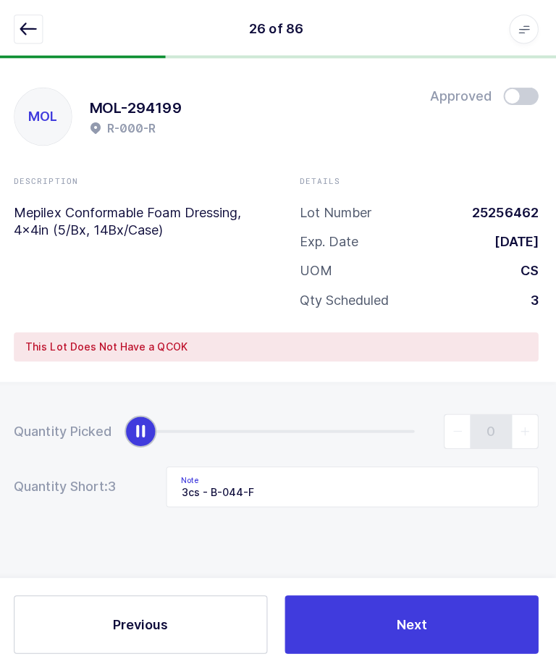
click at [126, 259] on div "Description Mepilex Conformable Foam Dressing, 4x4in (5/Bx, 14Bx/Case) Details …" at bounding box center [278, 246] width 568 height 145
click at [344, 627] on button "Next" at bounding box center [413, 621] width 252 height 58
type input "Not in location"
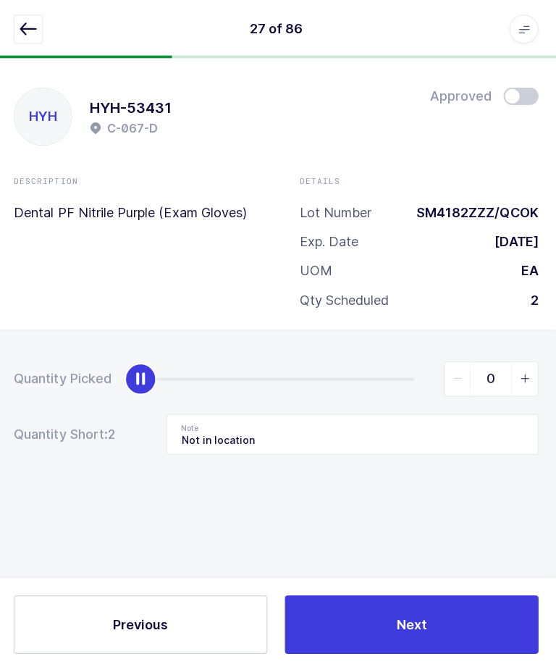
click at [32, 16] on button "button" at bounding box center [31, 28] width 29 height 29
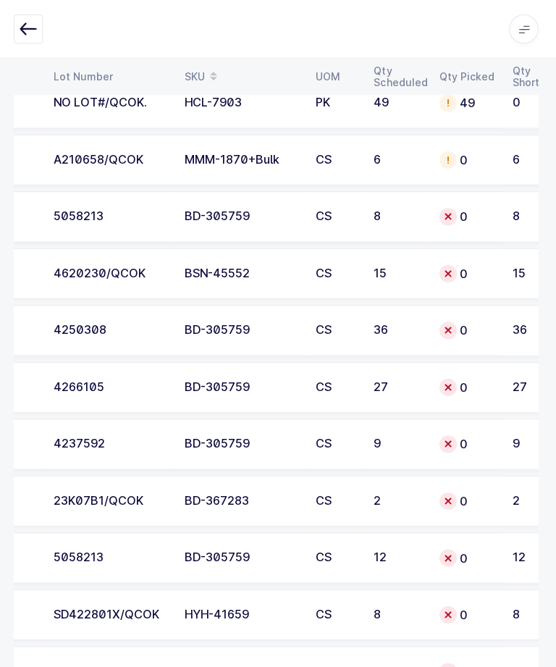
scroll to position [4485, 0]
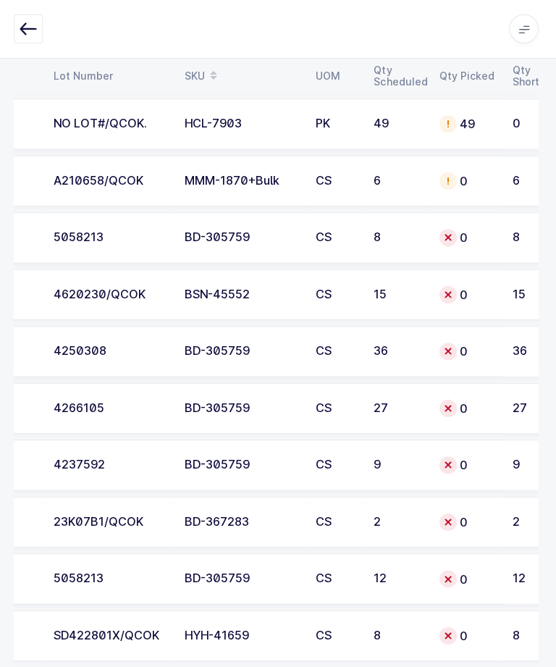
click at [139, 276] on td "4620230/QCOK" at bounding box center [113, 293] width 130 height 51
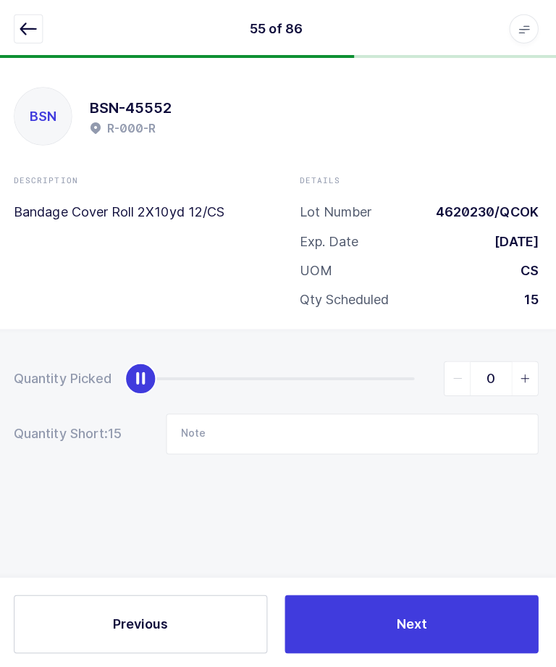
scroll to position [4, 0]
type input "15"
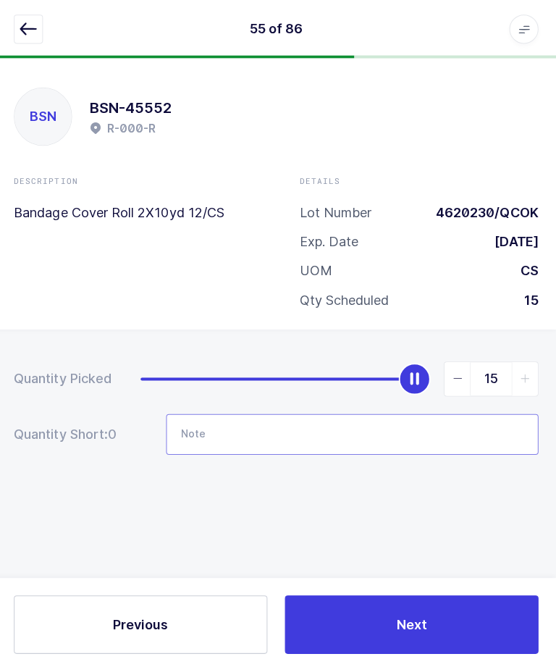
click at [387, 430] on input "Note" at bounding box center [354, 431] width 370 height 41
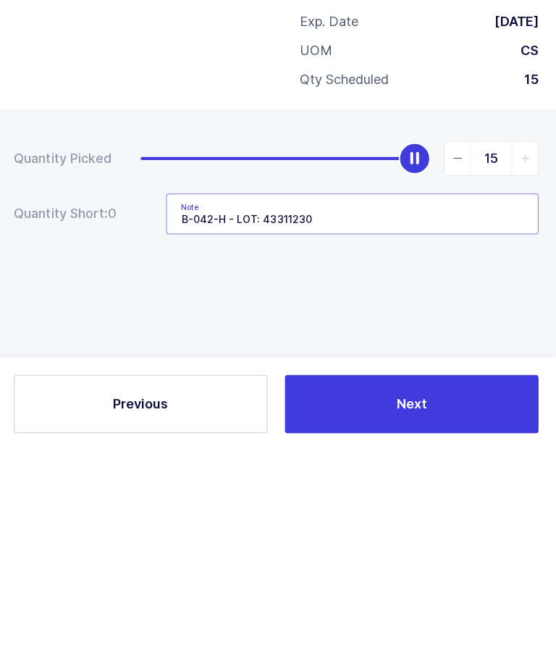
click at [177, 411] on input "B-042-H - LOT: 43311230" at bounding box center [354, 431] width 370 height 41
click at [174, 411] on input "B-042-H - LOT: 43311230" at bounding box center [354, 431] width 370 height 41
type input "B-042-H - LOT: 43311230"
click at [317, 327] on div "Quantity Picked 15 Quantity Short: 0 Note B-042-H - LOT: 43311230" at bounding box center [278, 456] width 556 height 258
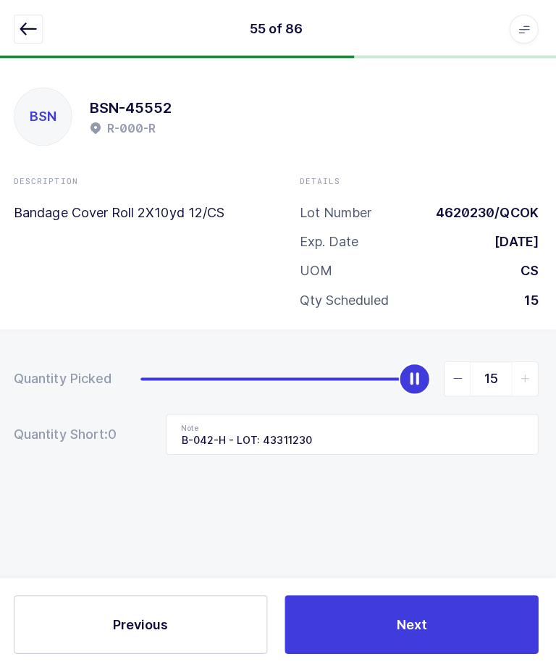
click at [468, 650] on button "Next" at bounding box center [413, 621] width 252 height 58
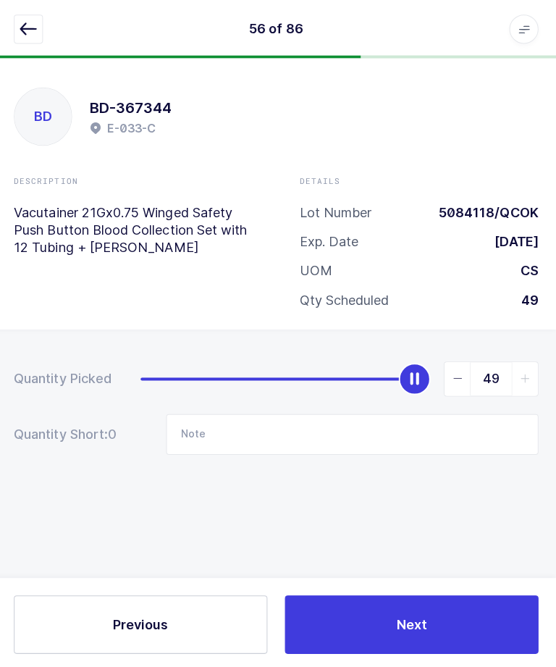
click at [27, 35] on icon "button" at bounding box center [31, 28] width 17 height 17
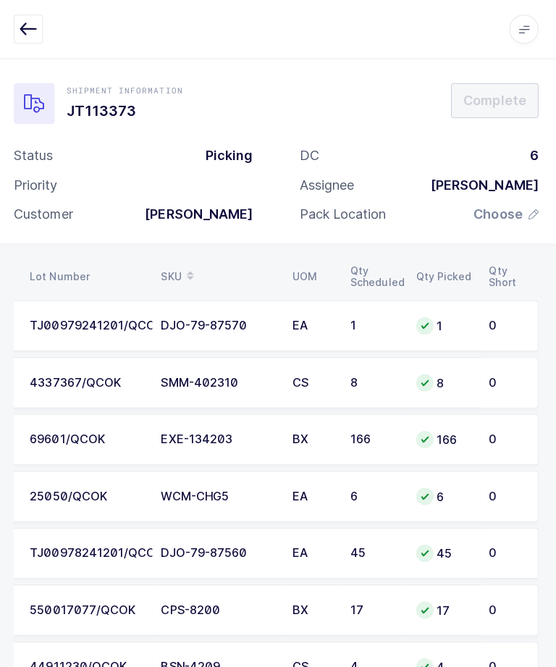
scroll to position [0, 196]
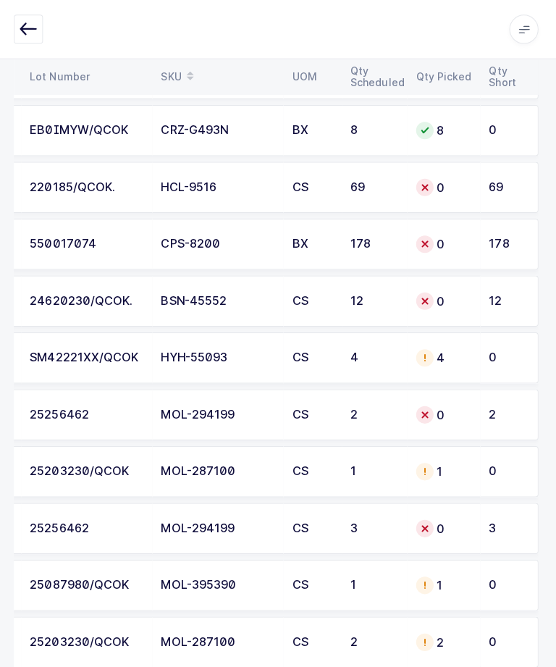
click at [80, 293] on div "24620230/QCOK." at bounding box center [89, 299] width 113 height 13
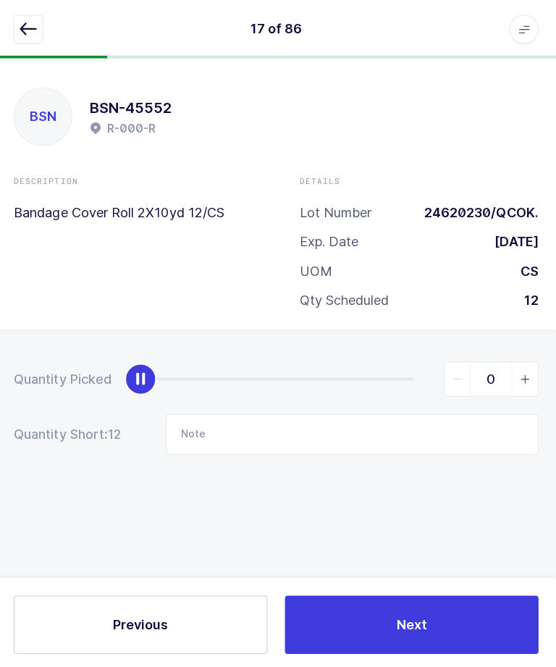
scroll to position [49, 0]
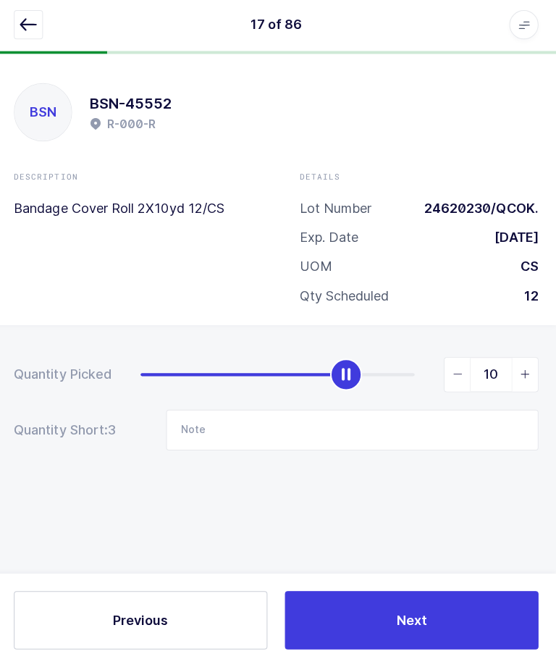
type input "12"
click at [357, 411] on input "Note" at bounding box center [354, 431] width 370 height 41
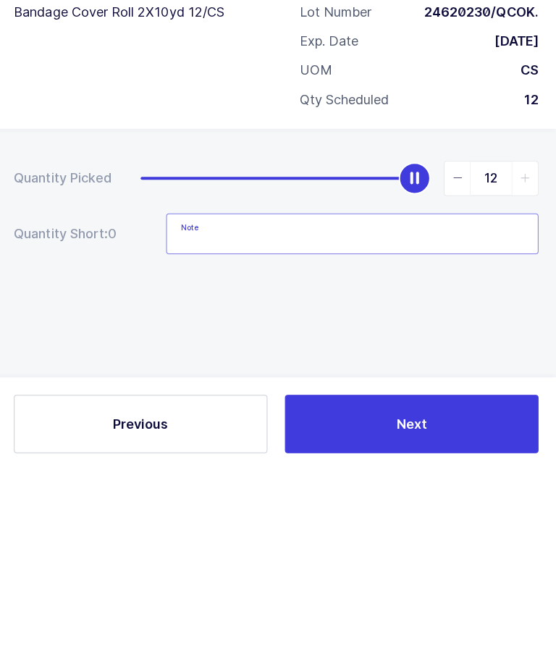
click at [200, 411] on input "Note" at bounding box center [354, 431] width 370 height 41
paste input "B-042-H - LOT: 43311230"
type input "B-042-H - LOT: 43311230"
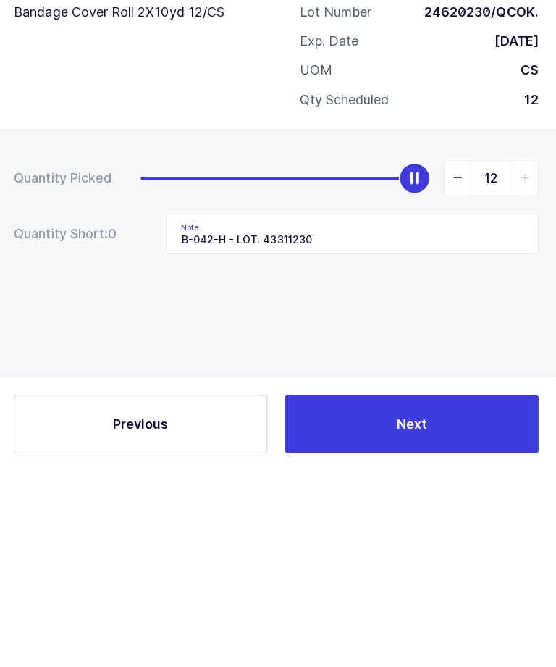
click at [489, 327] on div "Quantity Picked 12 Quantity Short: 0 Note B-042-H - LOT: 43311230" at bounding box center [278, 456] width 556 height 258
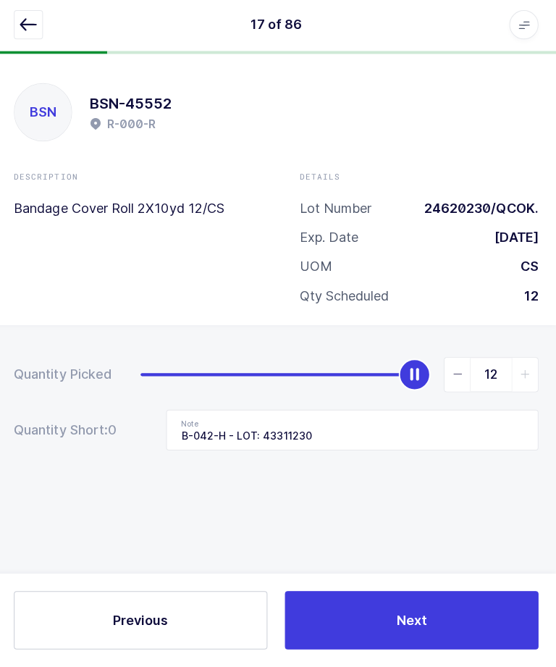
click at [461, 614] on button "Next" at bounding box center [413, 621] width 252 height 58
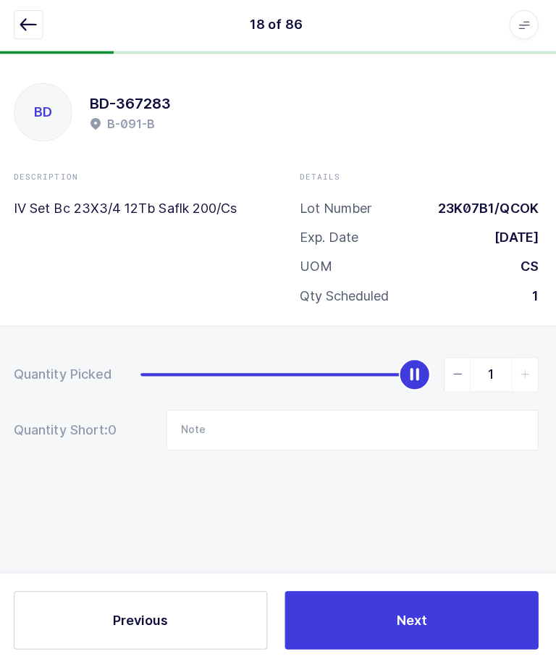
click at [23, 20] on icon "button" at bounding box center [31, 28] width 17 height 17
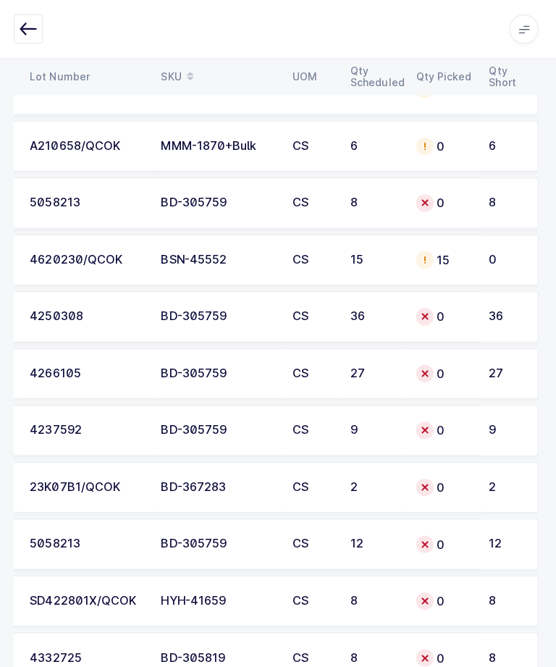
scroll to position [4485, 0]
click at [170, 591] on div "HYH-41659" at bounding box center [220, 597] width 113 height 13
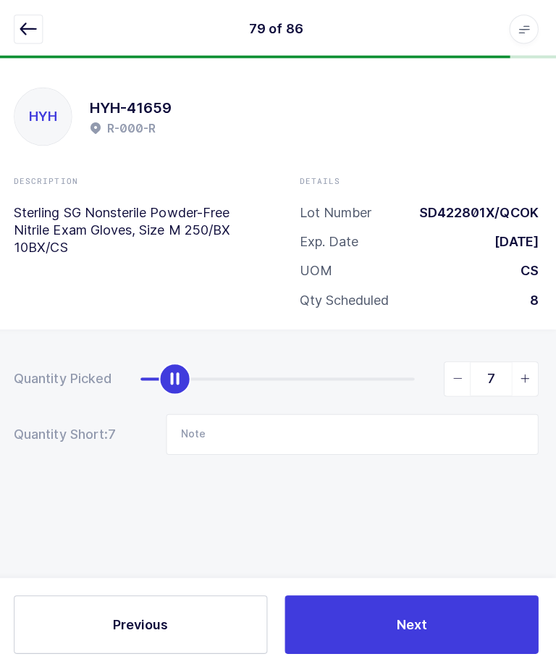
type input "8"
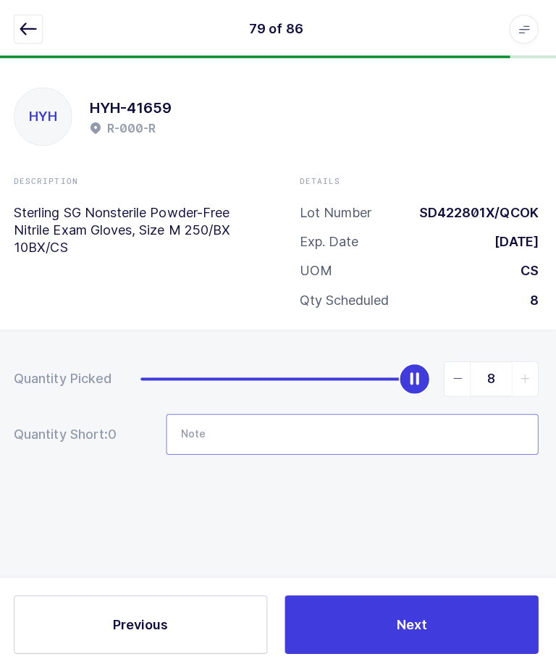
click at [322, 422] on input "Note" at bounding box center [354, 431] width 370 height 41
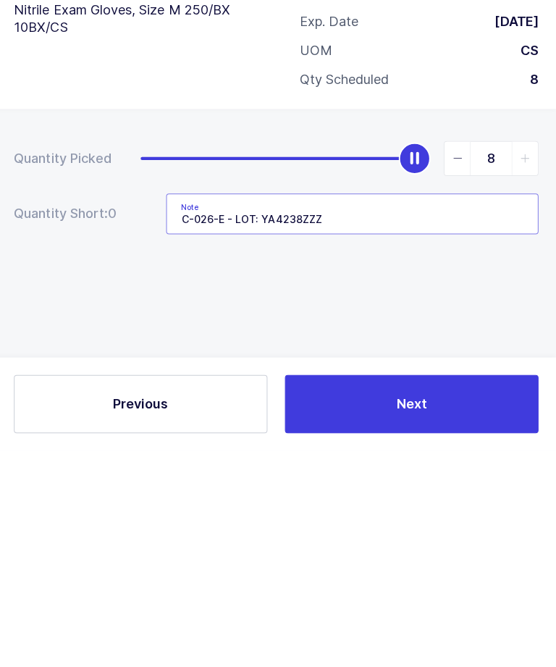
type input "C-026-E - LOT: YA4238ZZZ"
click at [467, 327] on div "Quantity Picked 8 Quantity Short: 0 Note C-026-E - LOT: YA4238ZZZ" at bounding box center [278, 456] width 556 height 258
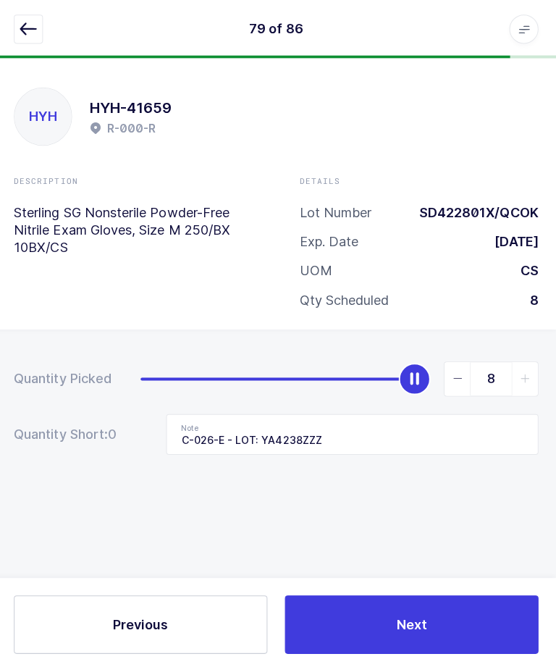
click at [380, 650] on button "Next" at bounding box center [413, 621] width 252 height 58
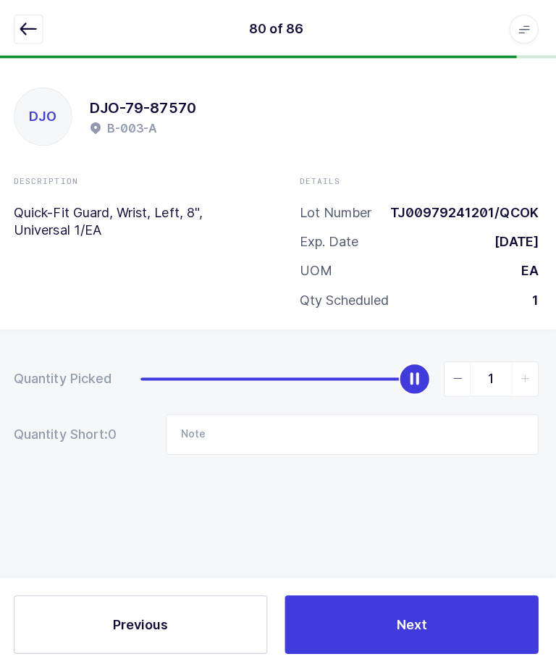
click at [33, 14] on button "button" at bounding box center [31, 28] width 29 height 29
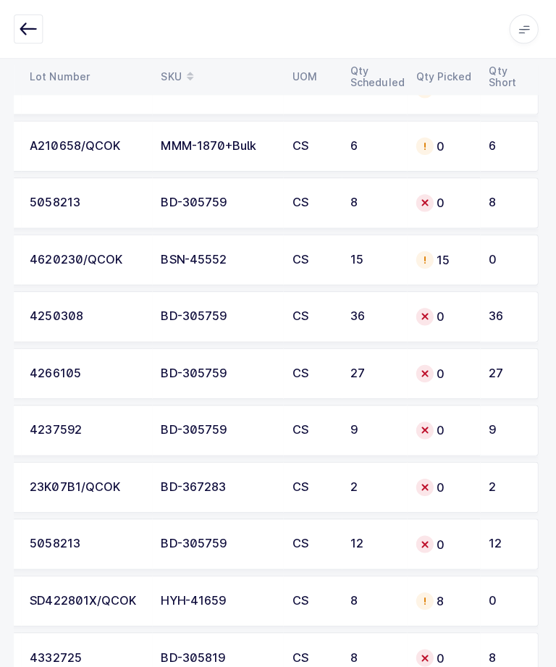
scroll to position [0, 196]
click at [409, 479] on td "0" at bounding box center [445, 484] width 72 height 51
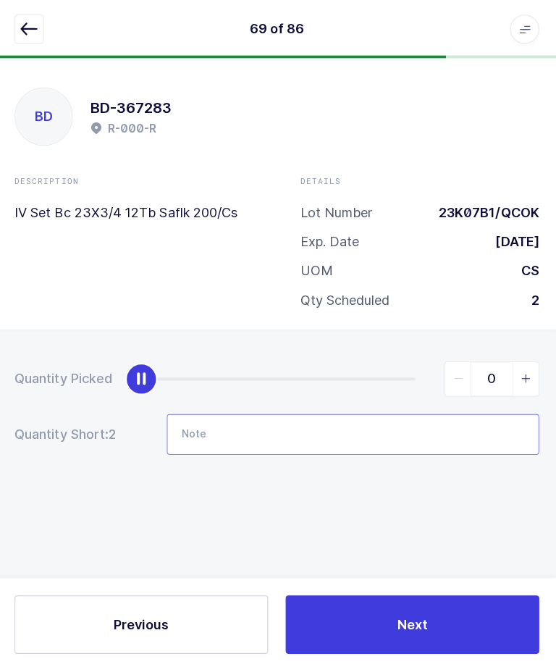
click at [382, 432] on input "Note" at bounding box center [354, 431] width 370 height 41
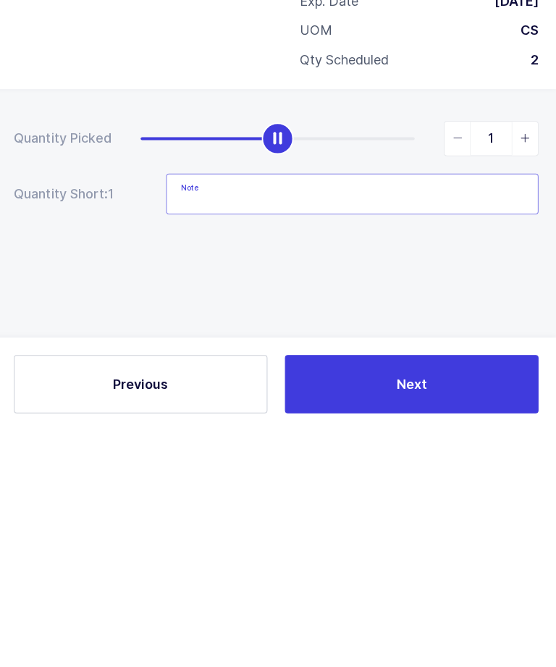
type input "2"
click at [183, 411] on input "24M25B1" at bounding box center [354, 431] width 370 height 41
click at [179, 411] on input "24M25B1" at bounding box center [354, 431] width 370 height 41
click at [183, 411] on input "24M25B1" at bounding box center [354, 431] width 370 height 41
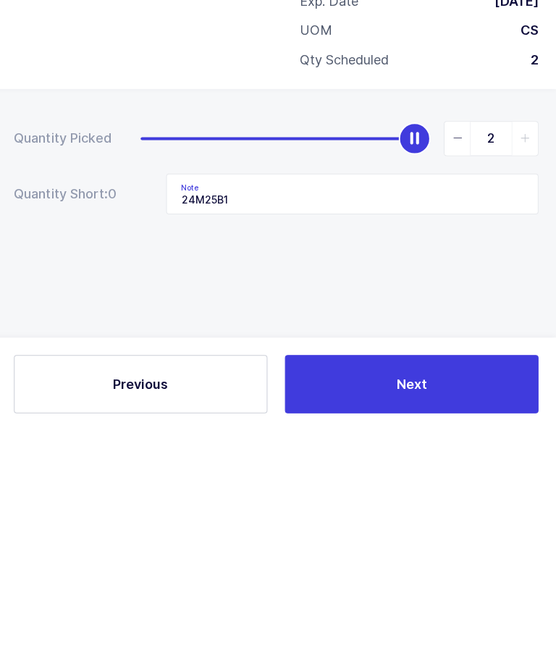
click at [227, 327] on div "Quantity Picked 2 Quantity Short: 0 Note 24M25B1" at bounding box center [278, 456] width 556 height 258
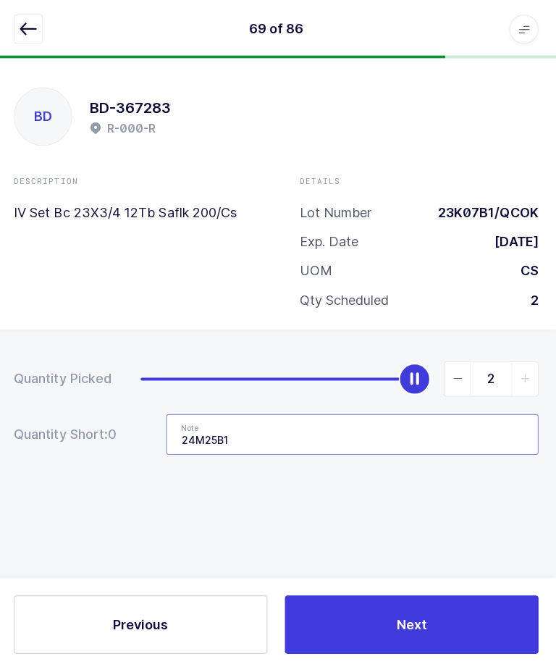
click at [177, 436] on input "24M25B1" at bounding box center [354, 431] width 370 height 41
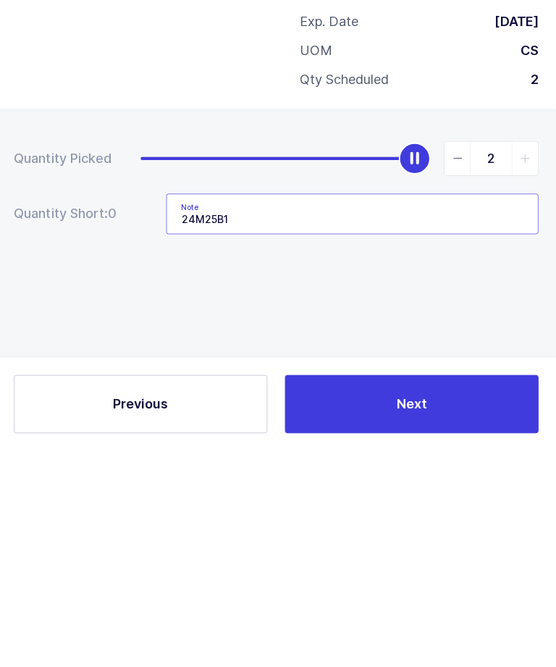
click at [177, 411] on input "24M25B1" at bounding box center [354, 431] width 370 height 41
click at [181, 411] on input "E-006-A - LOT: 24M25B1" at bounding box center [354, 431] width 370 height 41
click at [180, 411] on input "E-006-A - LOT: 24M25B1" at bounding box center [354, 431] width 370 height 41
type input "E-006-A - LOT: 24M25B1"
click at [145, 327] on div "Quantity Picked 2 Quantity Short: 0 Note E-006-A - LOT: 24M25B1" at bounding box center [278, 456] width 556 height 258
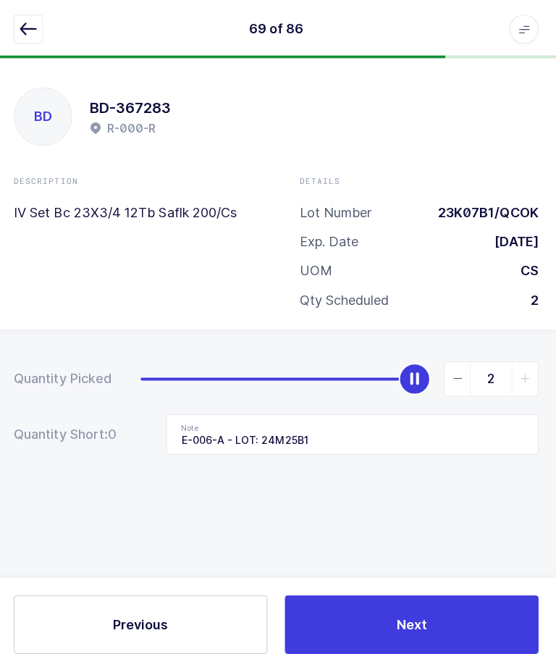
click at [387, 650] on button "Next" at bounding box center [413, 621] width 252 height 58
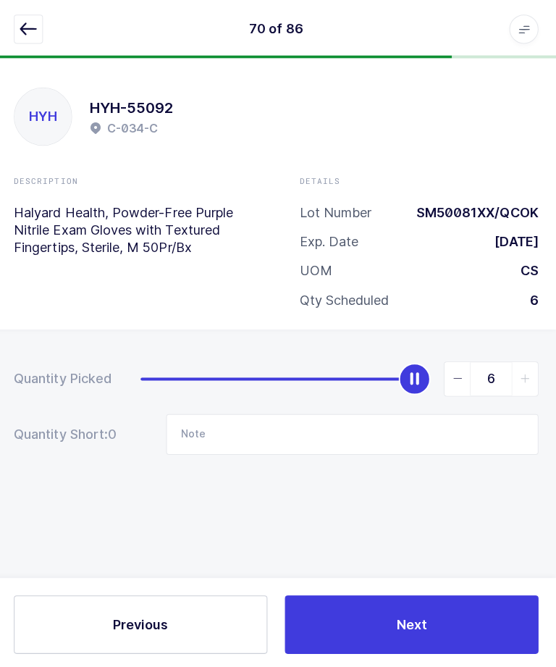
click at [23, 26] on icon "button" at bounding box center [31, 28] width 17 height 17
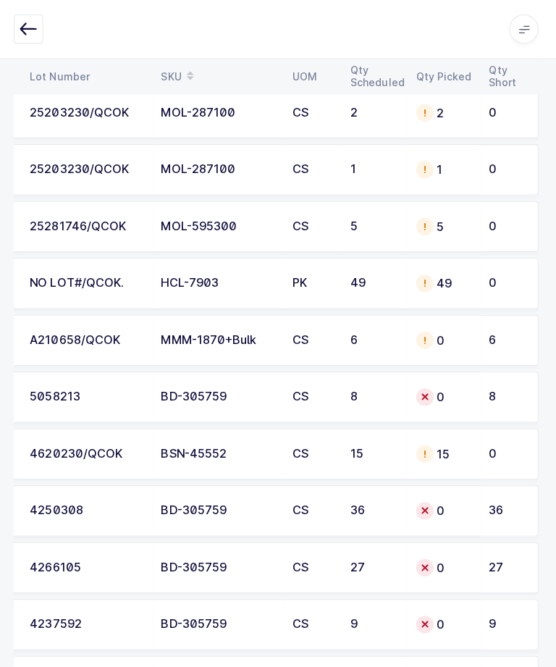
scroll to position [4485, 0]
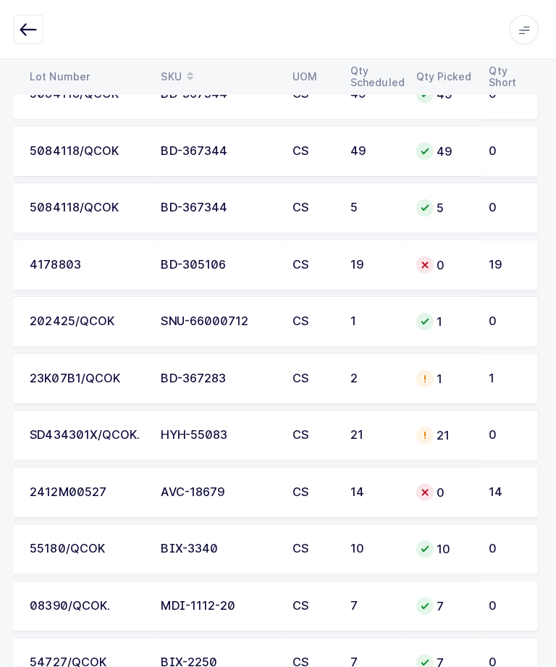
click at [482, 370] on td "1" at bounding box center [510, 376] width 58 height 51
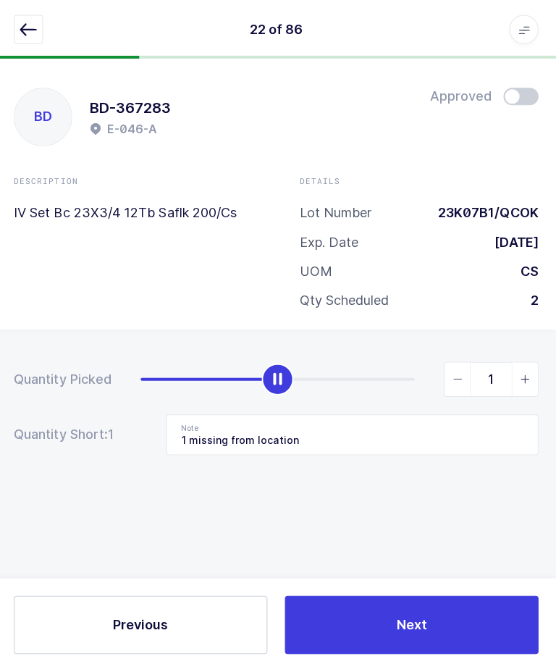
scroll to position [49, 0]
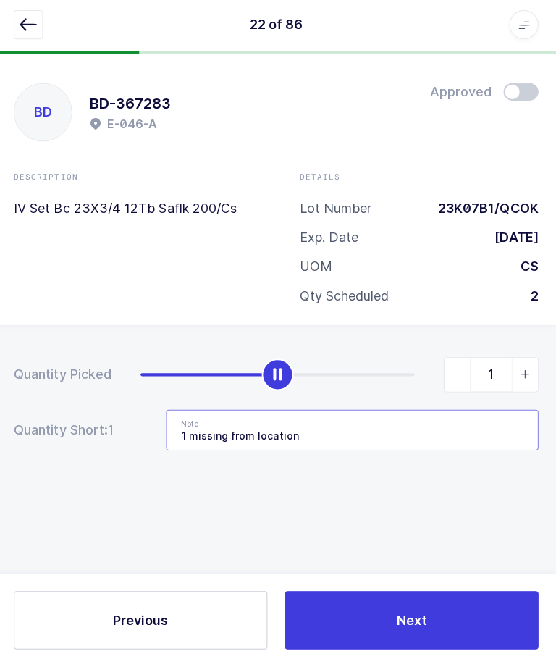
click at [443, 411] on input "1 missing from location" at bounding box center [354, 431] width 370 height 41
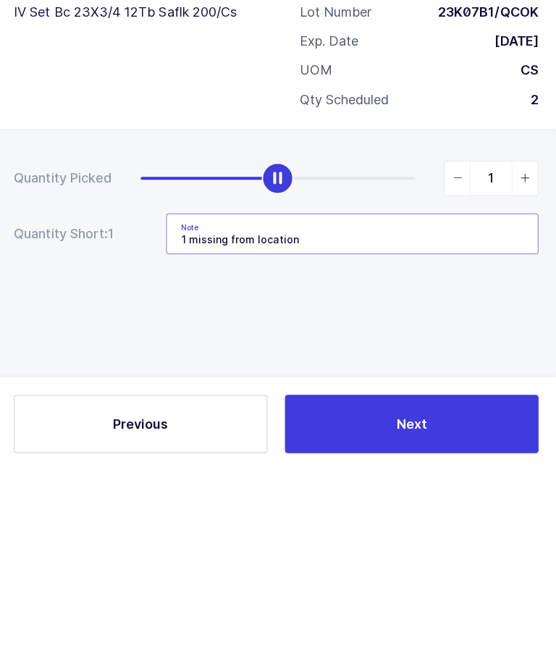
click at [441, 411] on input "1 missing from location" at bounding box center [354, 431] width 370 height 41
paste input "E-006-A - LOT: 24M25B1"
click at [296, 411] on input "1 missing from location E-006-A - LOT: 24M25B1" at bounding box center [354, 431] width 370 height 41
type input "1 missing from location / E-006-A - LOT: 24M25B1"
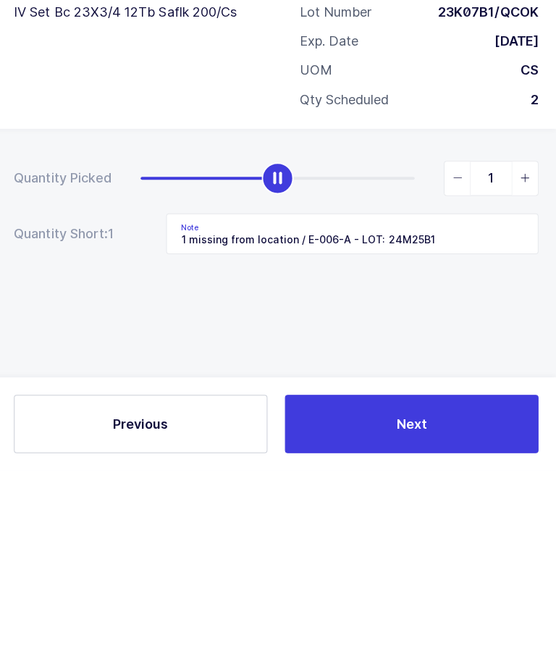
click at [406, 327] on div "Quantity Picked 1 Quantity Short: 1 Note 1 missing from location / E-006-A - LO…" at bounding box center [278, 456] width 556 height 258
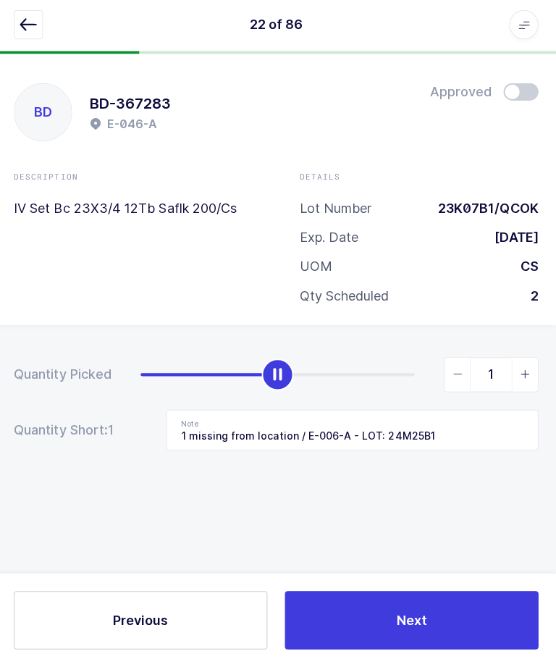
type input "2"
click at [311, 411] on input "1 missing from location / E-006-A - LOT: 24M25B1" at bounding box center [354, 431] width 370 height 41
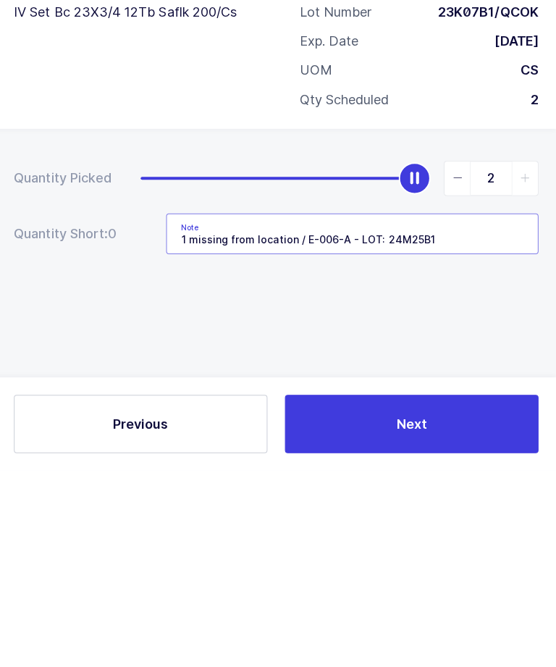
click at [310, 411] on input "1 missing from location / E-006-A - LOT: 24M25B1" at bounding box center [354, 431] width 370 height 41
type input "1 missing from location / Qty: 1cs - E-006-A - LOT: 24M25B1"
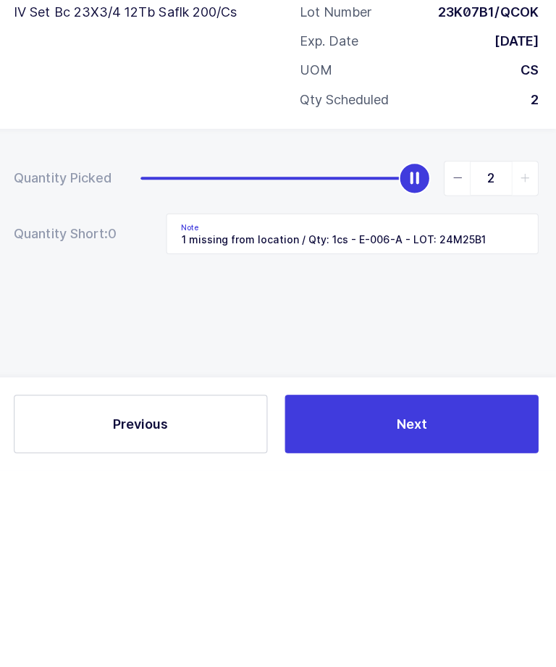
click at [479, 327] on div "Quantity Picked 2 Quantity Short: 0 Note 1 missing from location / Qty: 1cs - E…" at bounding box center [278, 456] width 556 height 258
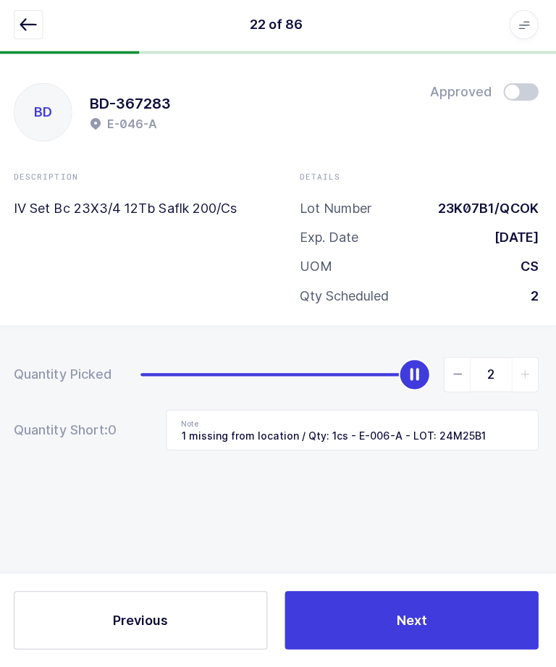
click at [439, 621] on button "Next" at bounding box center [413, 621] width 252 height 58
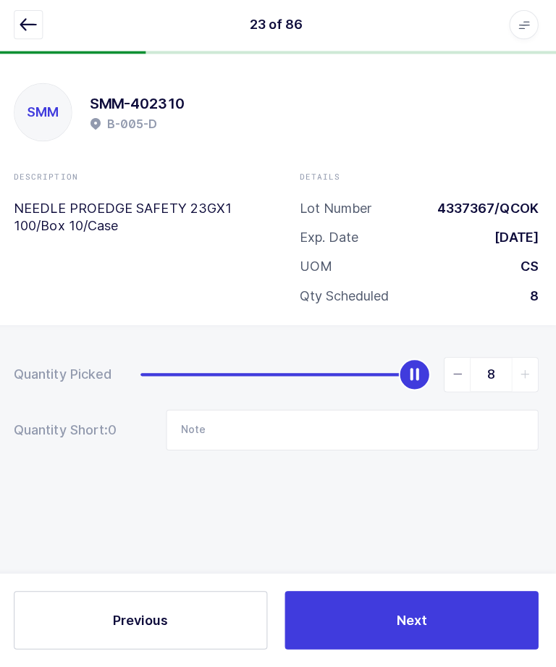
click at [31, 22] on icon "button" at bounding box center [31, 28] width 17 height 17
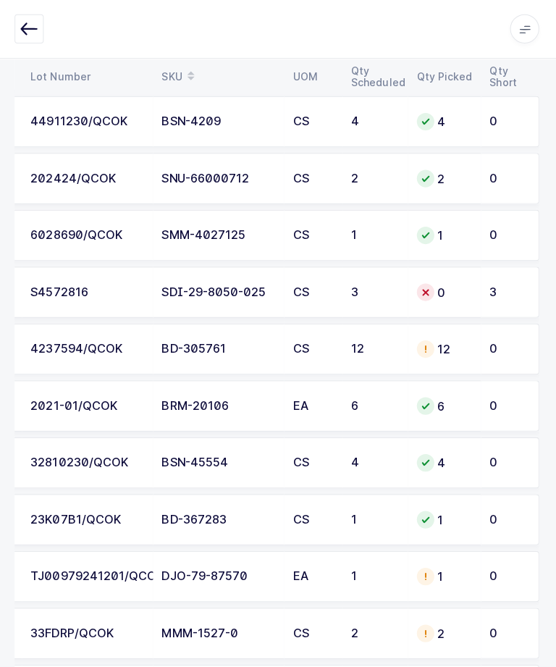
scroll to position [548, 0]
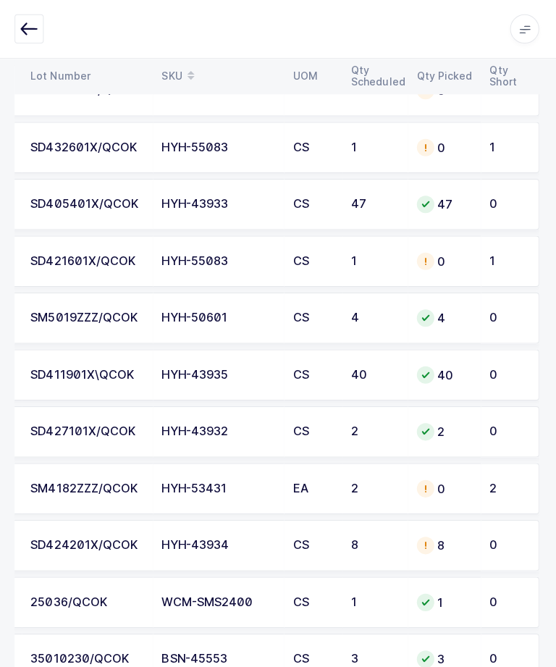
click at [487, 498] on td "2" at bounding box center [510, 486] width 58 height 51
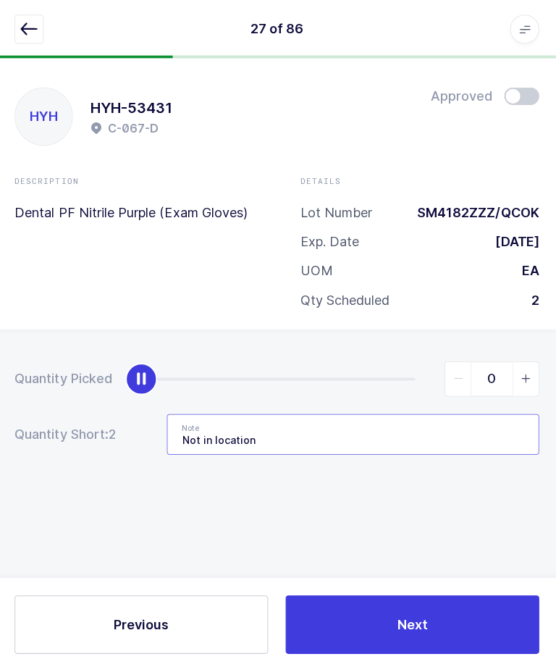
click at [460, 433] on input "Not in location" at bounding box center [354, 431] width 370 height 41
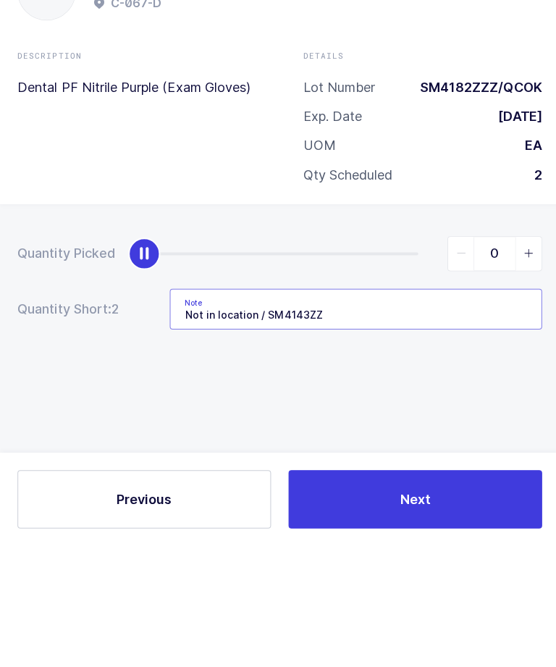
type input "Not in location / SM4143ZZZ"
type input "2"
type input "Not in location / SM4143ZZZ"
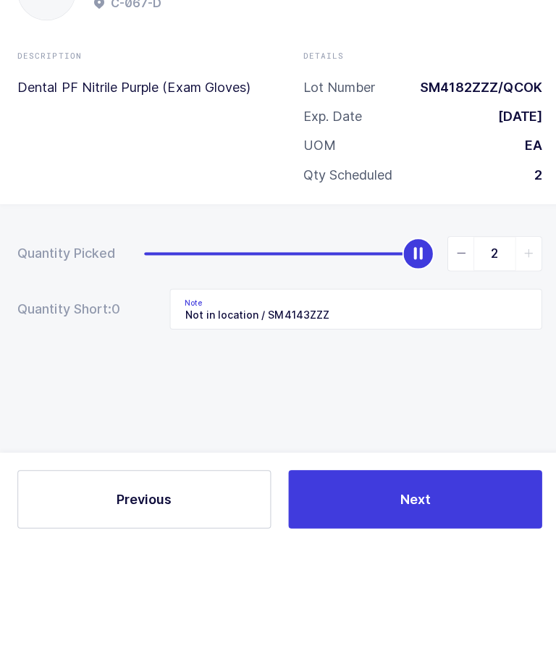
click at [449, 360] on span "slider between 0 and 2" at bounding box center [458, 376] width 26 height 33
type input "1"
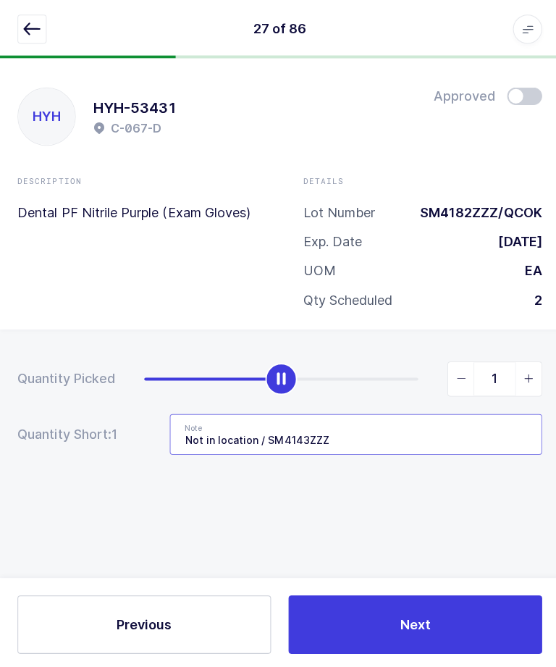
click at [361, 411] on input "Not in location / SM4143ZZZ" at bounding box center [354, 431] width 370 height 41
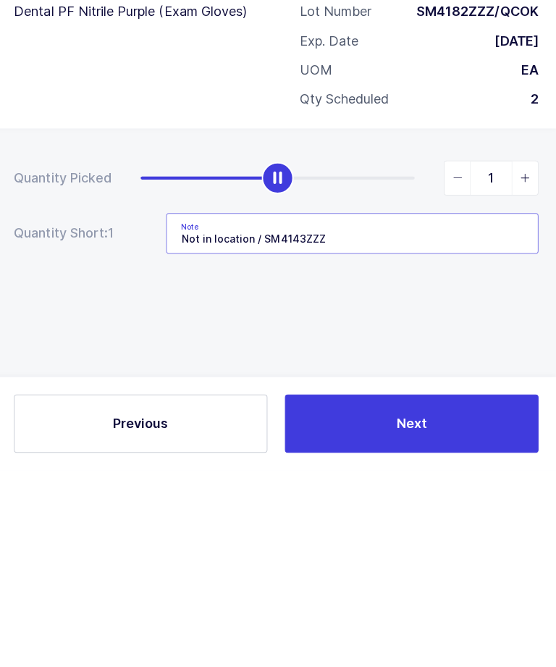
click at [261, 411] on input "Not in location / SM4143ZZZ" at bounding box center [354, 431] width 370 height 41
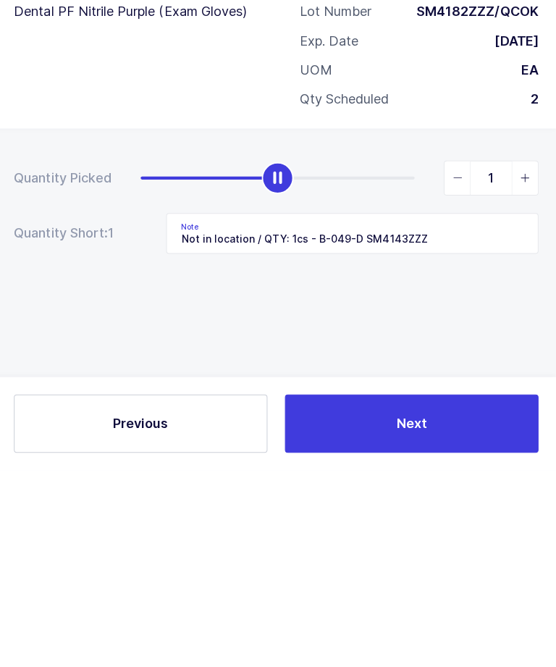
click at [469, 332] on div "Quantity Picked 1 Quantity Short: 1 Note Not in location / QTY: 1cs - B-049-D S…" at bounding box center [278, 456] width 556 height 258
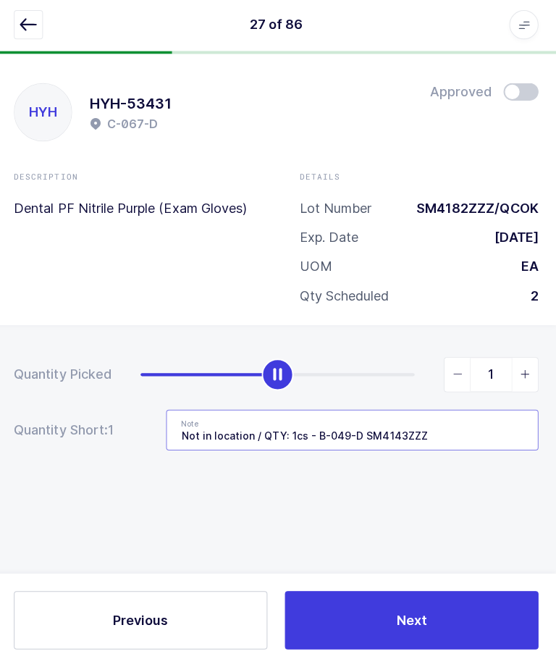
click at [462, 411] on input "Not in location / QTY: 1cs - B-049-D SM4143ZZZ" at bounding box center [354, 431] width 370 height 41
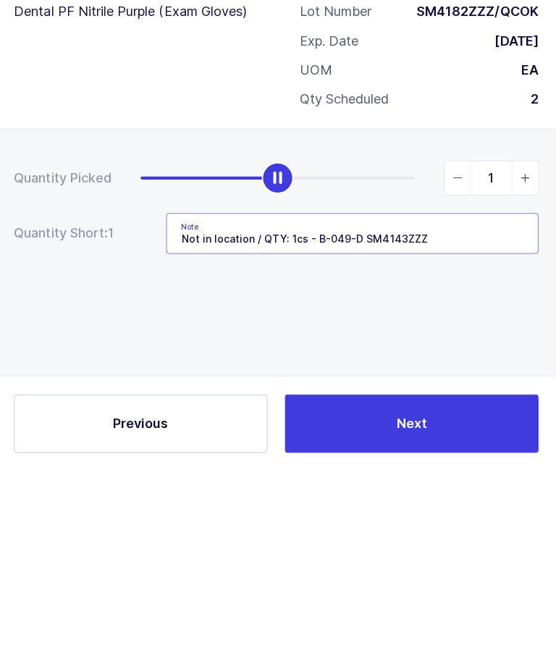
click at [459, 411] on input "Not in location / QTY: 1cs - B-049-D SM4143ZZZ" at bounding box center [354, 431] width 370 height 41
type input "Not in location /"
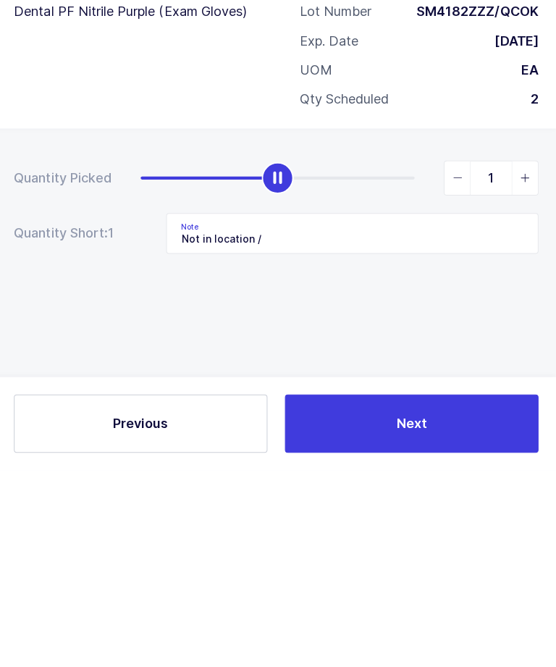
click at [446, 360] on span "slider between 0 and 2" at bounding box center [458, 376] width 26 height 33
type input "0"
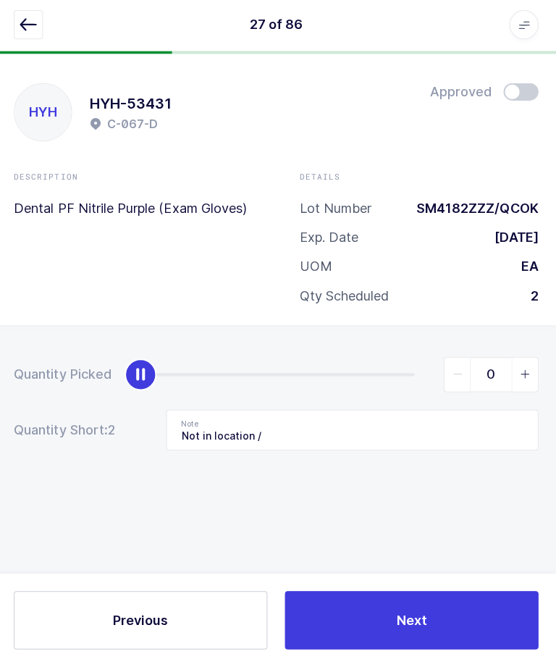
scroll to position [49, 0]
click at [457, 614] on button "Next" at bounding box center [413, 621] width 252 height 58
type input "B-047-B"
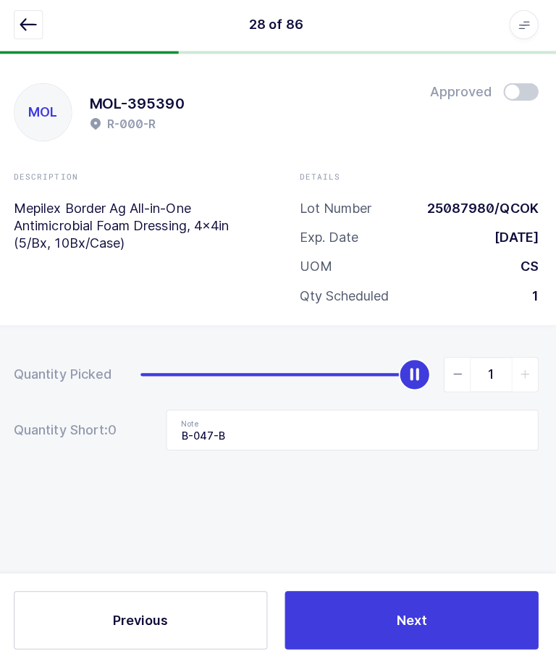
click at [31, 20] on icon "button" at bounding box center [31, 28] width 17 height 17
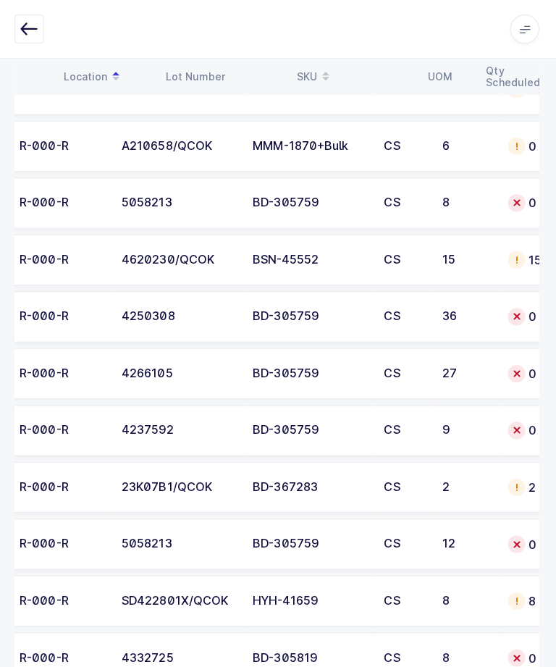
scroll to position [0, 106]
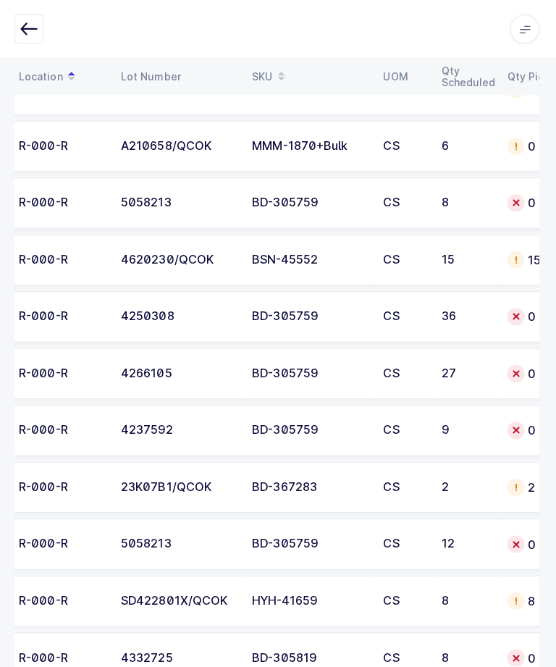
click at [114, 483] on td "23K07B1/QCOK" at bounding box center [179, 484] width 130 height 51
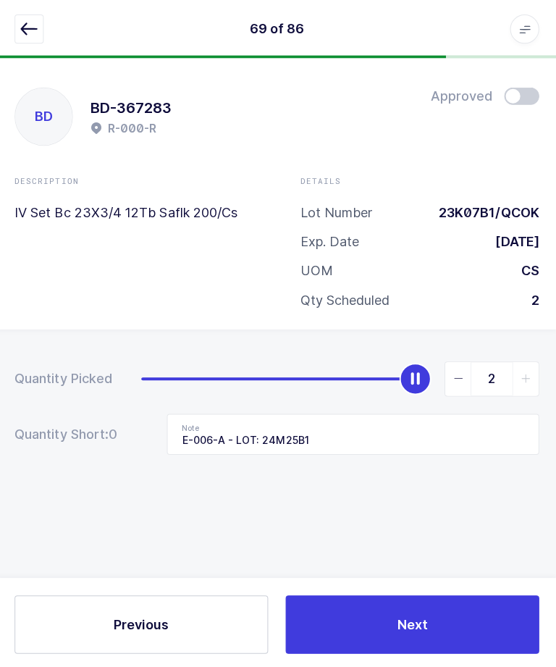
scroll to position [4, 0]
click at [24, 36] on icon "button" at bounding box center [31, 28] width 17 height 17
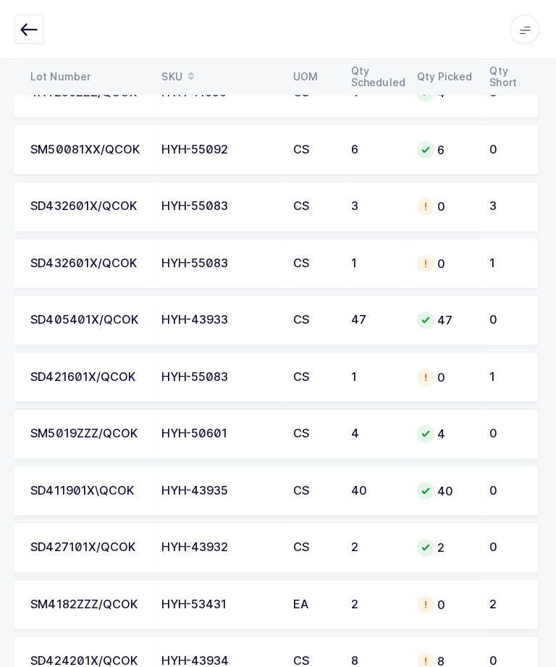
scroll to position [1478, 0]
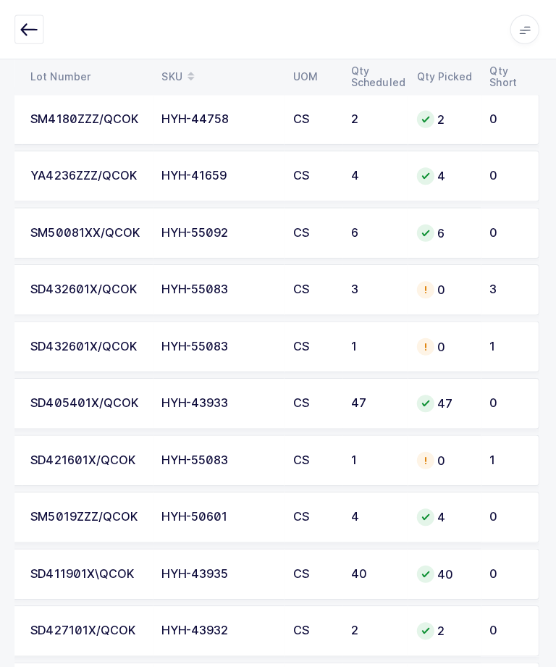
click at [72, 291] on div "SD432601X/QCOK" at bounding box center [89, 287] width 113 height 13
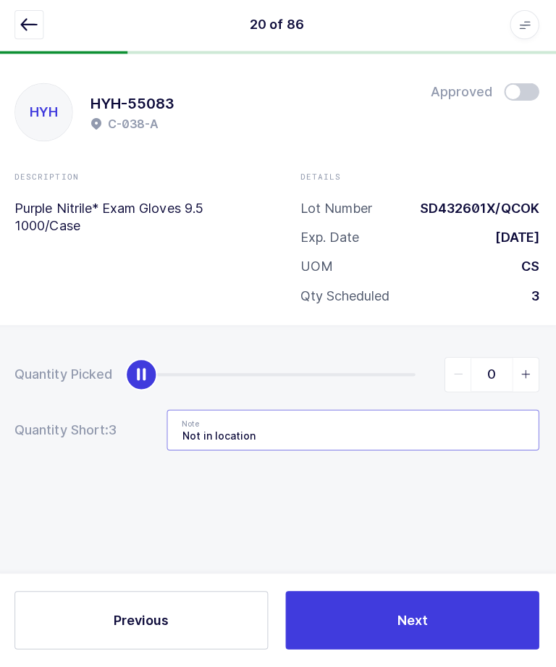
click at [410, 411] on input "Not in location" at bounding box center [354, 431] width 370 height 41
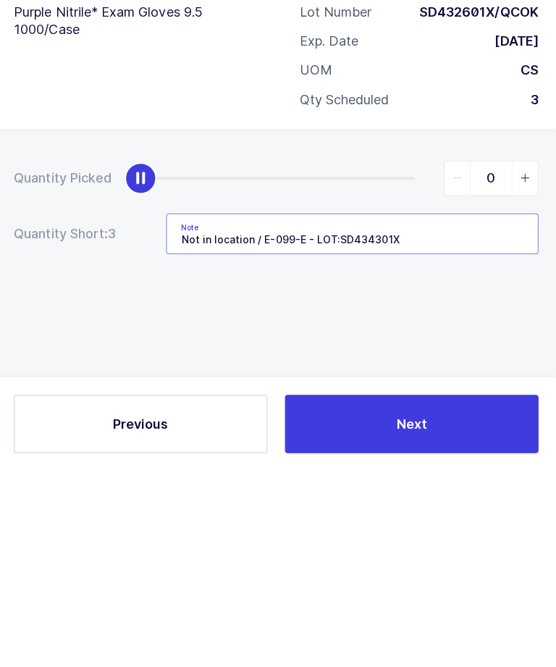
type input "Not in location / E-099-E - LOT:SD434301X"
click at [488, 327] on div "Quantity Picked 0 Quantity Short: 3 Note Not in location / E-099-E - LOT:SD4343…" at bounding box center [278, 456] width 556 height 258
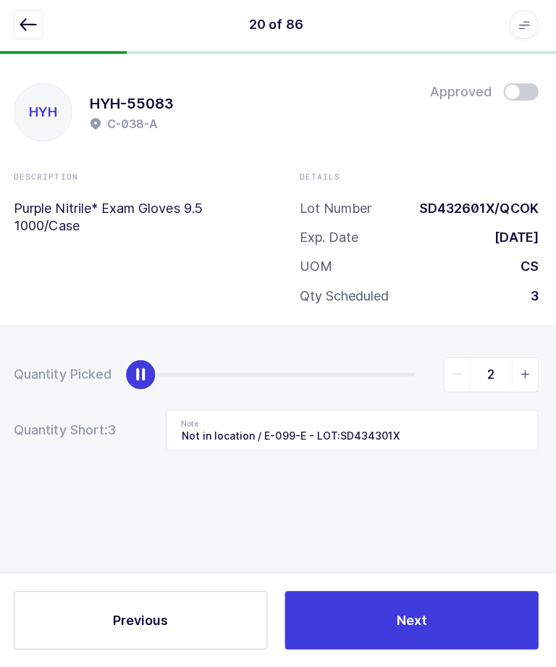
type input "3"
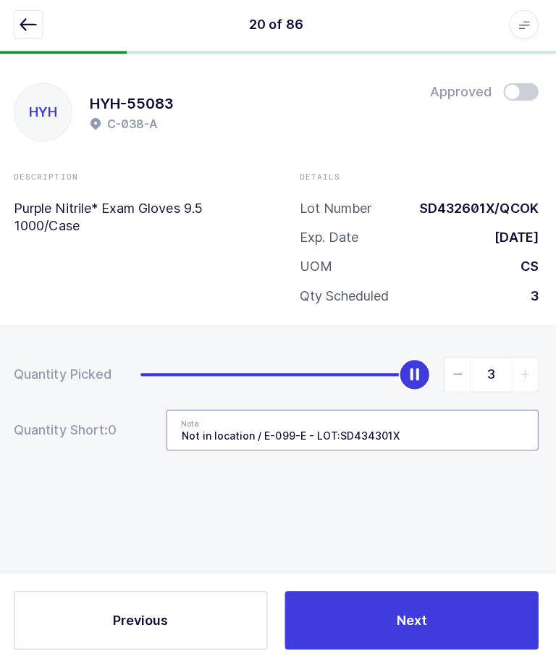
click at [257, 411] on input "Not in location / E-099-E - LOT:SD434301X" at bounding box center [354, 431] width 370 height 41
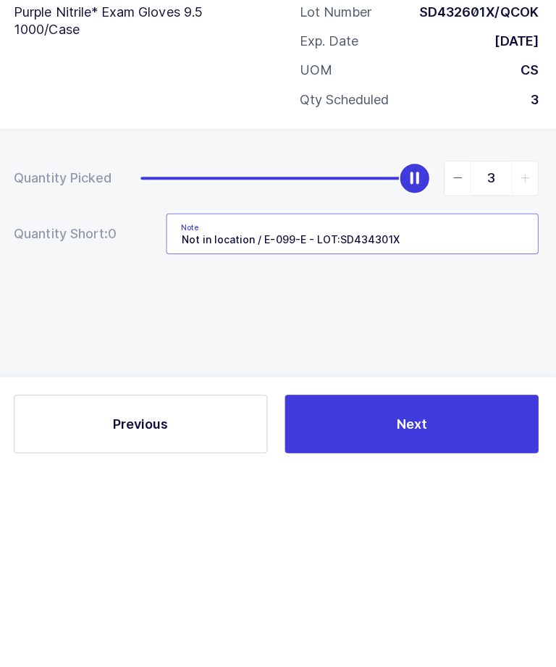
click at [176, 411] on input "Not in location / E-099-E - LOT:SD434301X" at bounding box center [354, 431] width 370 height 41
click at [177, 411] on input "Not in location / E-099-E - LOT:SD434301X" at bounding box center [354, 431] width 370 height 41
click at [352, 327] on div "Quantity Picked 3 Quantity Short: 0 Note Not in location / E-099-E - LOT:SD4343…" at bounding box center [278, 456] width 556 height 258
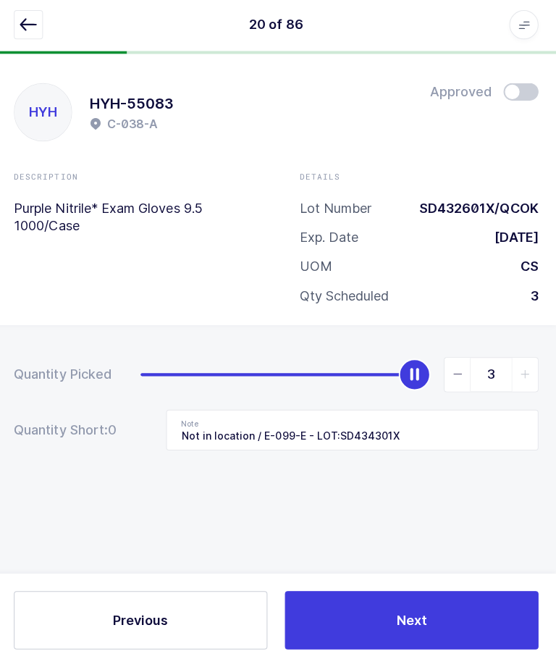
click at [406, 592] on button "Next" at bounding box center [413, 621] width 252 height 58
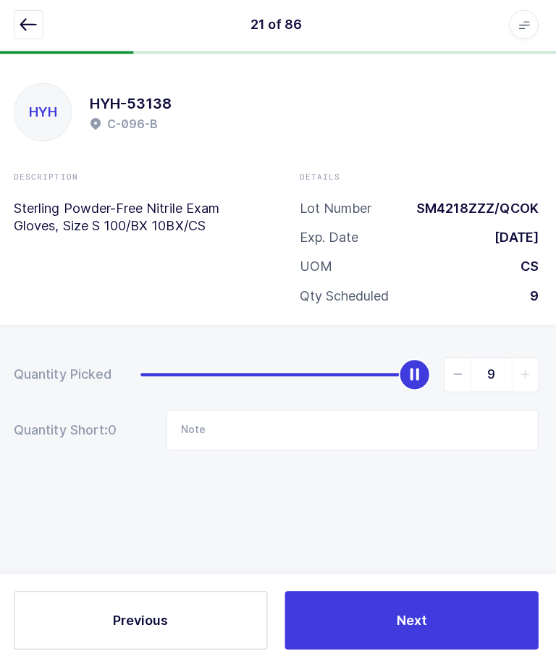
click at [38, 34] on button "button" at bounding box center [31, 28] width 29 height 29
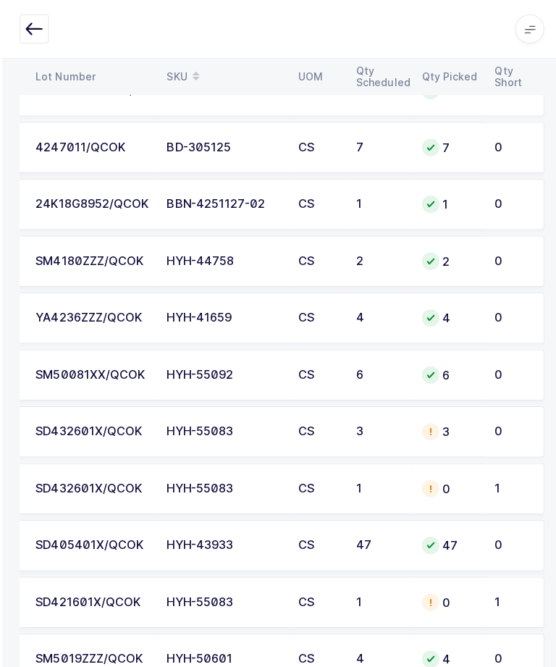
scroll to position [1279, 0]
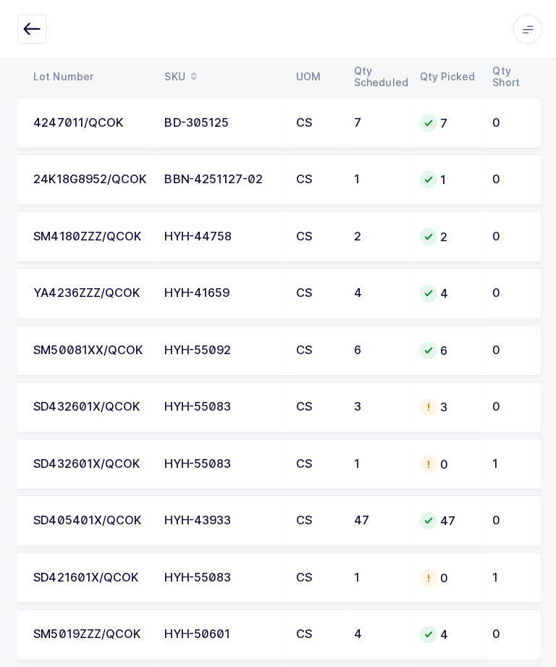
click at [154, 455] on td "SD432601X/QCOK" at bounding box center [90, 461] width 130 height 51
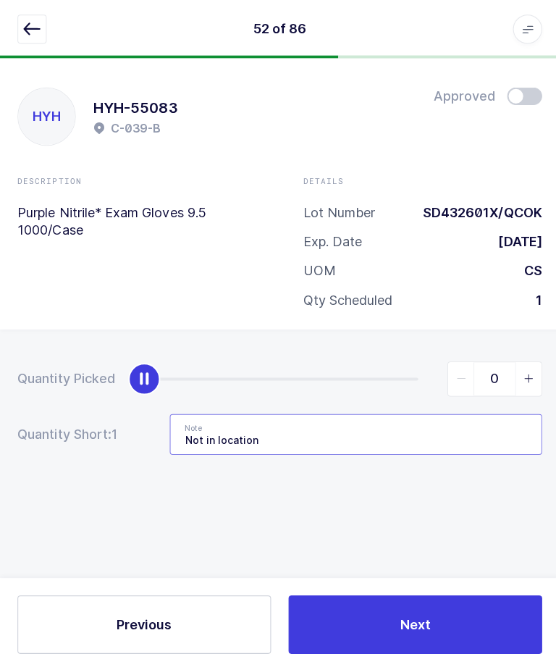
click at [338, 430] on input "Not in location" at bounding box center [354, 431] width 370 height 41
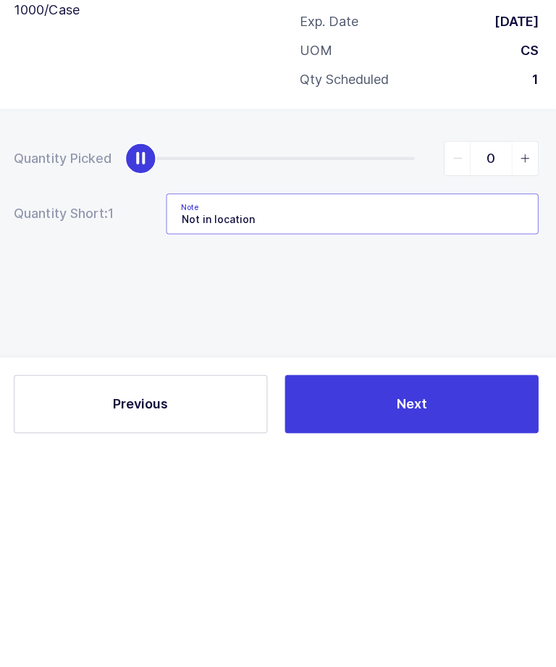
click at [285, 411] on input "Not in location" at bounding box center [354, 431] width 370 height 41
type input "Not"
click at [219, 411] on input "Note" at bounding box center [354, 431] width 370 height 41
click at [182, 411] on input "Note" at bounding box center [354, 431] width 370 height 41
click at [196, 411] on input "Note" at bounding box center [354, 431] width 370 height 41
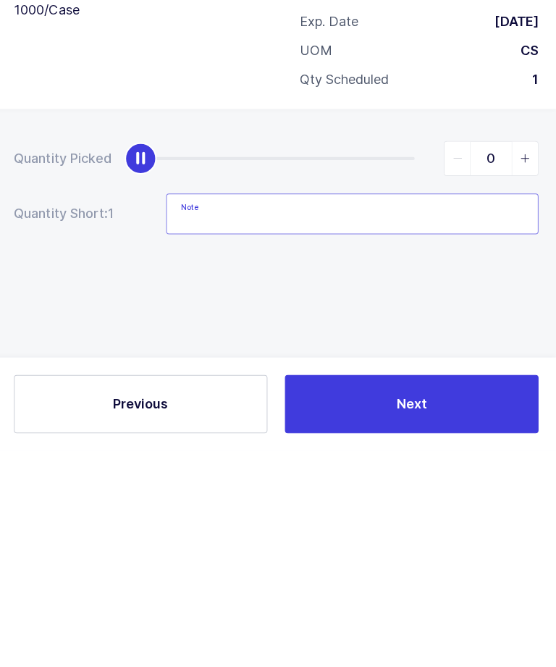
click at [199, 411] on input "Note" at bounding box center [354, 431] width 370 height 41
paste input "Not in location / E-099-E - LOT:SD434301X"
type input "Not in location / E-099-E - LOT:SD434301X"
type input "1"
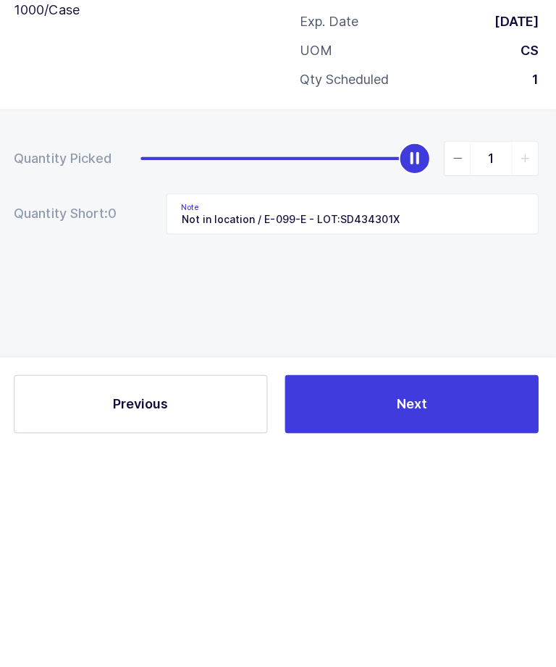
click at [385, 592] on button "Next" at bounding box center [413, 621] width 252 height 58
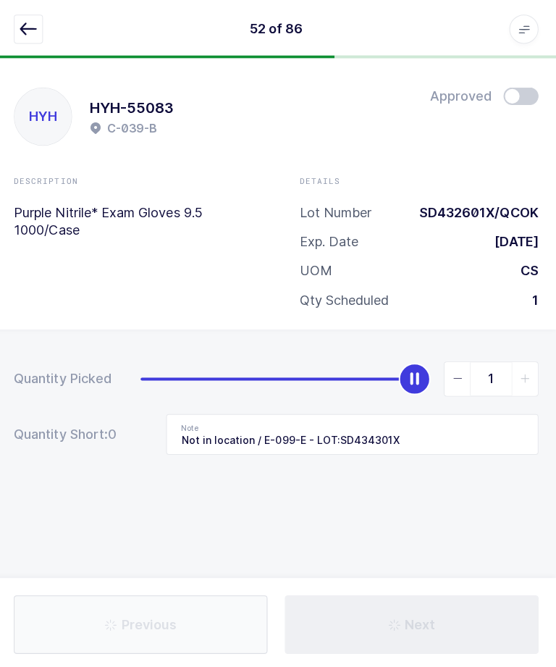
type input "2 cs"
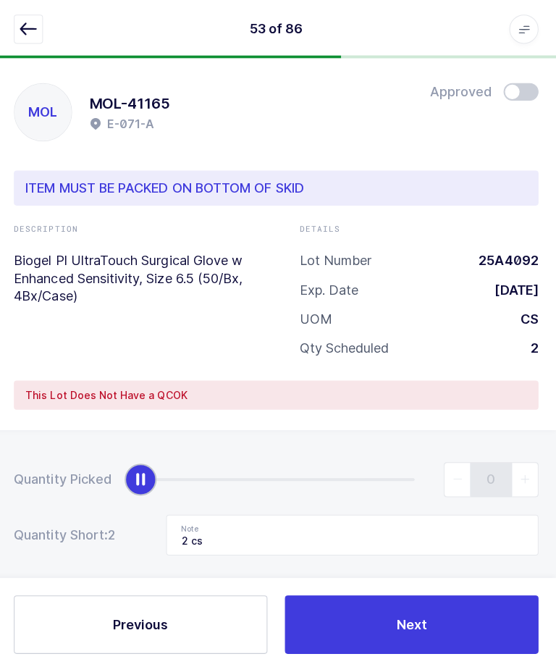
click at [23, 30] on icon "button" at bounding box center [31, 28] width 17 height 17
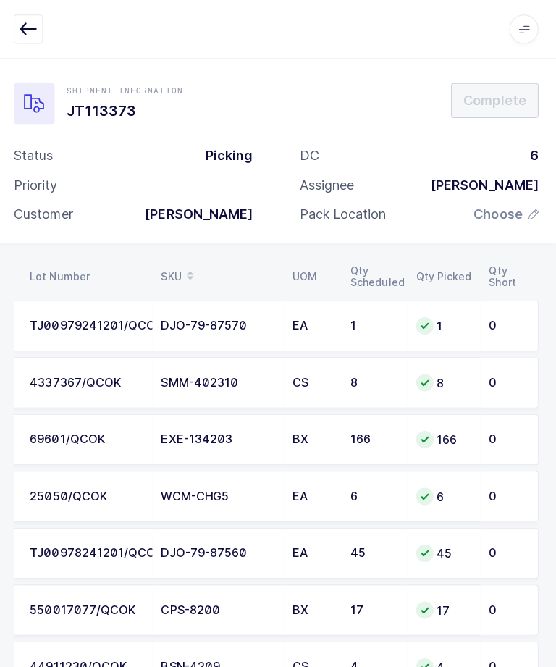
scroll to position [0, 196]
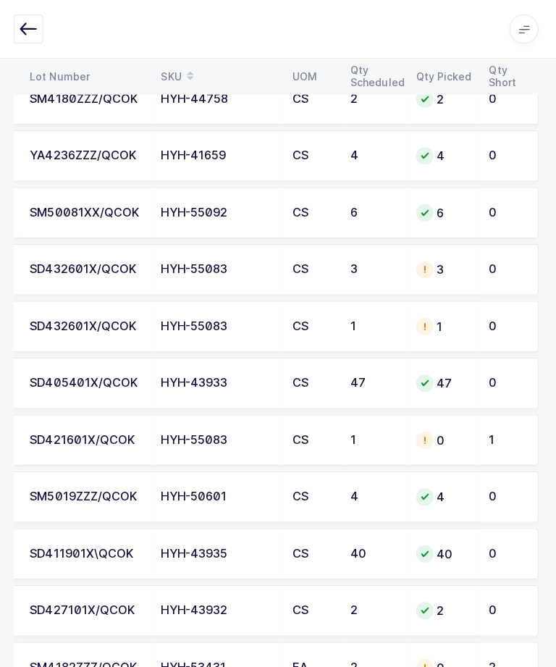
click at [133, 424] on td "SD421601X/QCOK" at bounding box center [90, 437] width 130 height 51
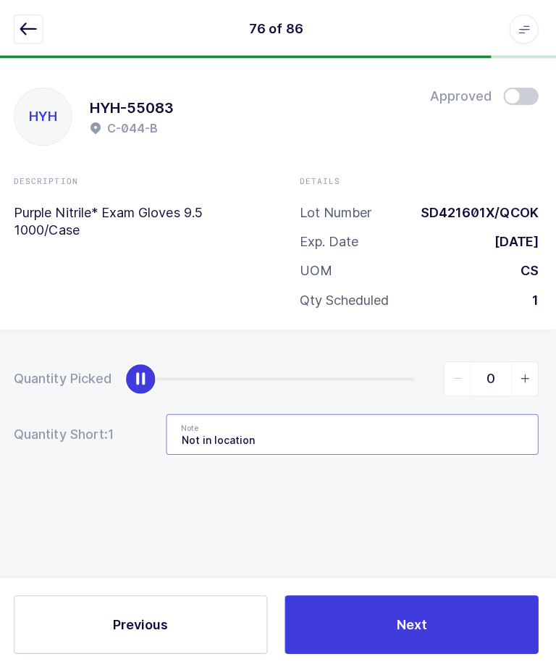
click at [318, 434] on input "Not in location" at bounding box center [354, 431] width 370 height 41
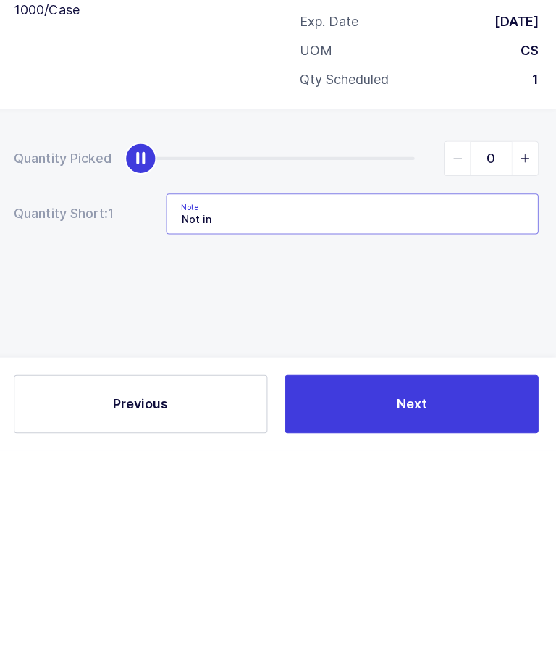
type input "Not"
click at [209, 411] on input "Note" at bounding box center [354, 431] width 370 height 41
paste input "Not in location / E-099-E - LOT:SD434301X"
type input "Not in location / E-099-E - LOT:SD434301X"
type input "1"
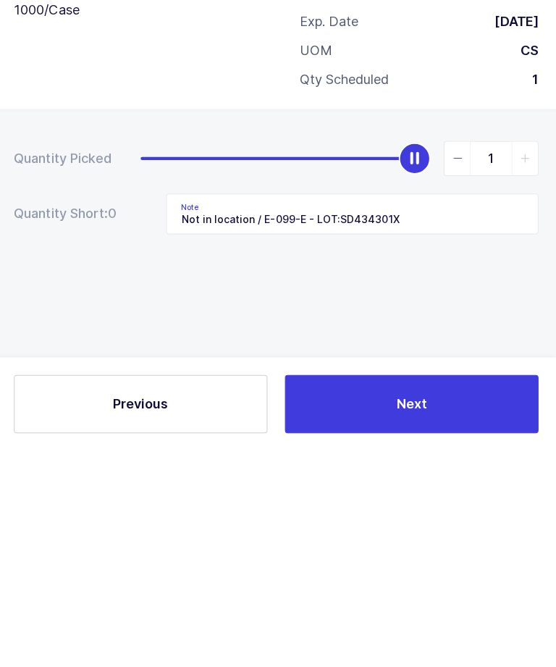
click at [394, 592] on button "Next" at bounding box center [413, 621] width 252 height 58
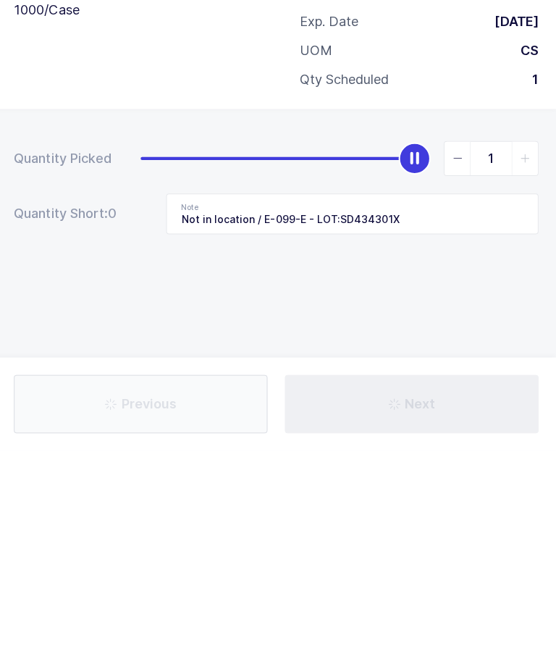
type input "12 cs - E-011-E"
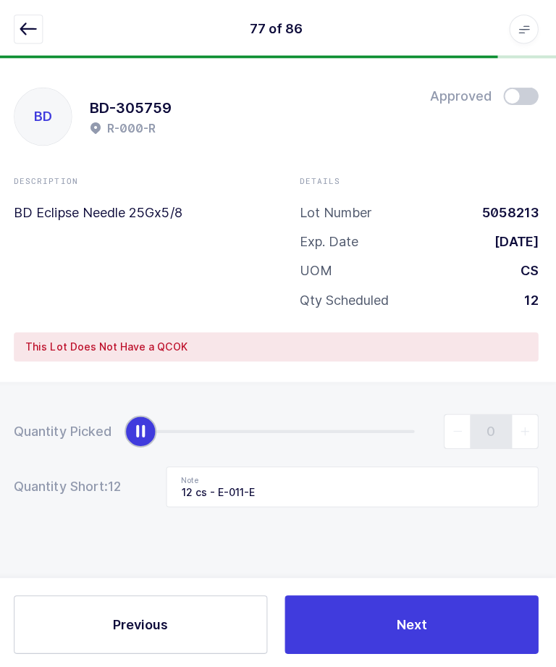
click at [28, 41] on button "button" at bounding box center [31, 28] width 29 height 29
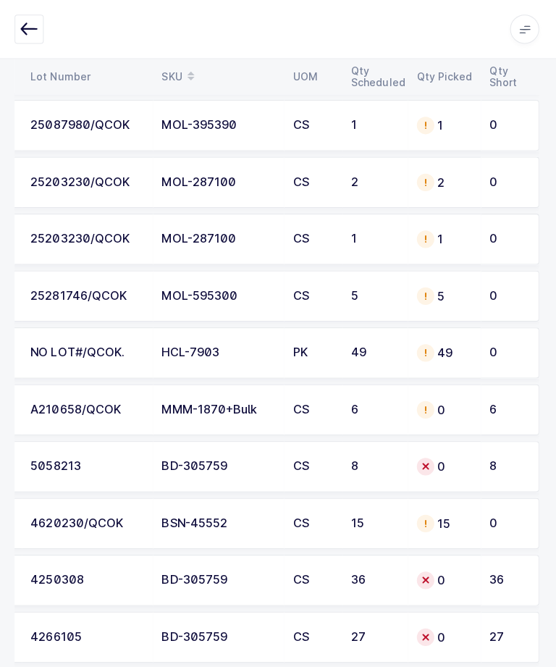
scroll to position [4222, 0]
click at [484, 412] on td "6" at bounding box center [510, 407] width 58 height 51
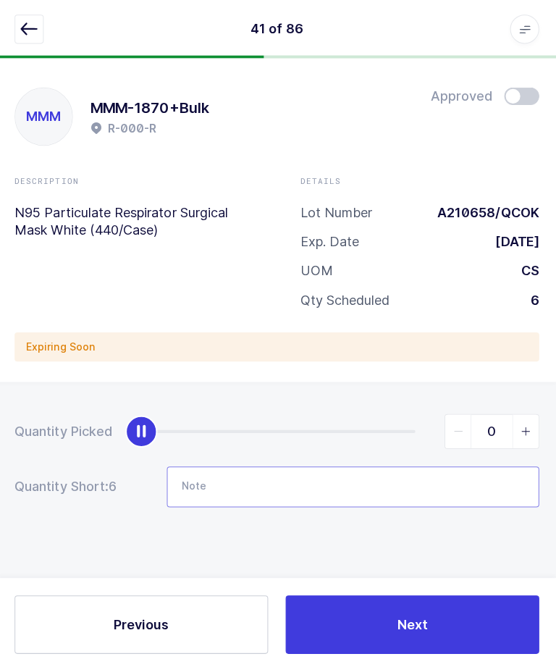
click at [432, 492] on input "Note" at bounding box center [354, 484] width 370 height 41
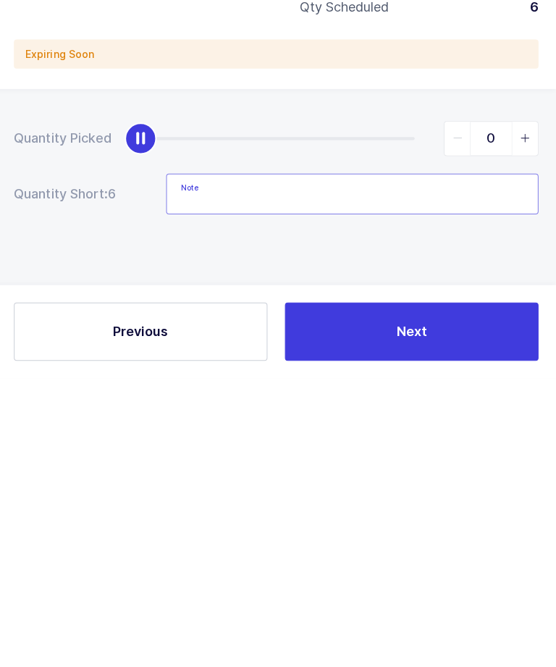
scroll to position [37, 0]
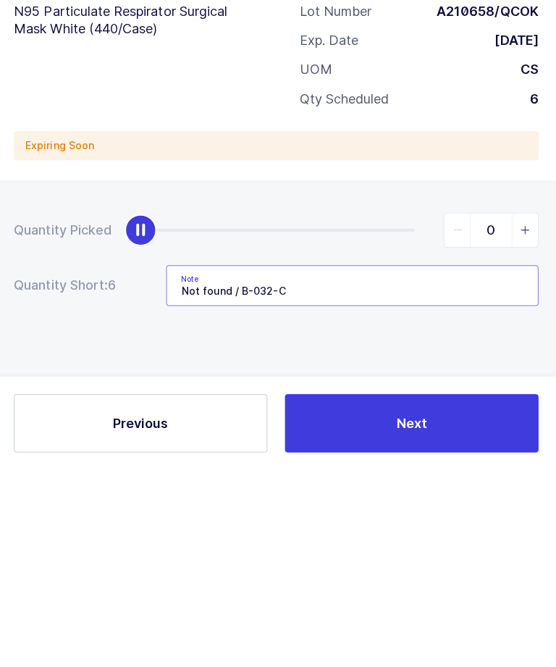
type input "Not found / B-032-C"
click at [484, 380] on div "Quantity Picked 0 Quantity Short: 6 Note Not found / B-032-C" at bounding box center [278, 509] width 556 height 258
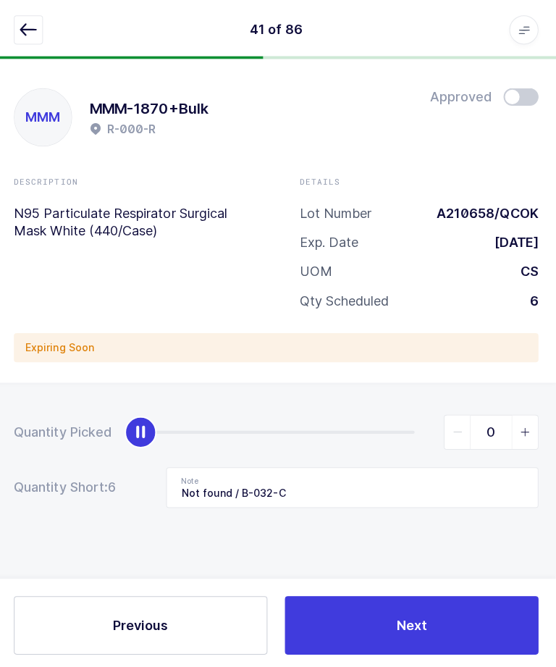
click at [456, 650] on button "Next" at bounding box center [413, 621] width 252 height 58
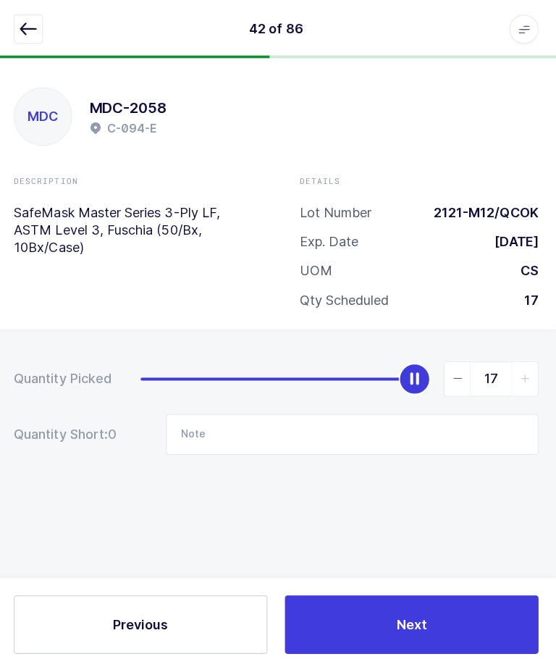
click at [31, 41] on button "button" at bounding box center [31, 28] width 29 height 29
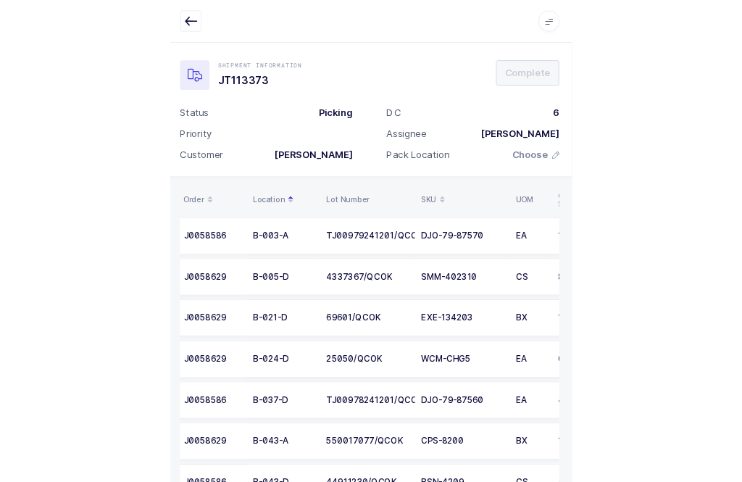
scroll to position [96, 0]
